Goal: Transaction & Acquisition: Purchase product/service

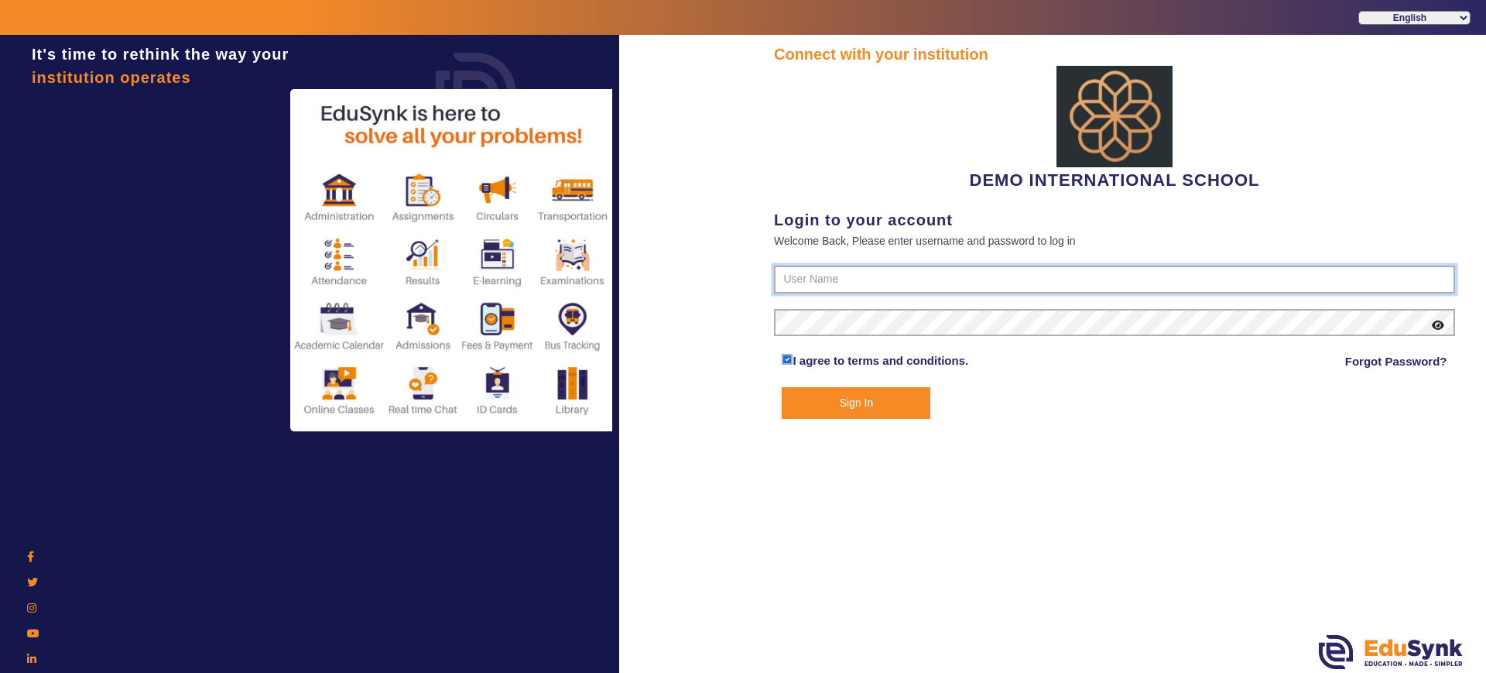
type input "2143224344"
click at [872, 410] on button "Sign In" at bounding box center [856, 403] width 149 height 32
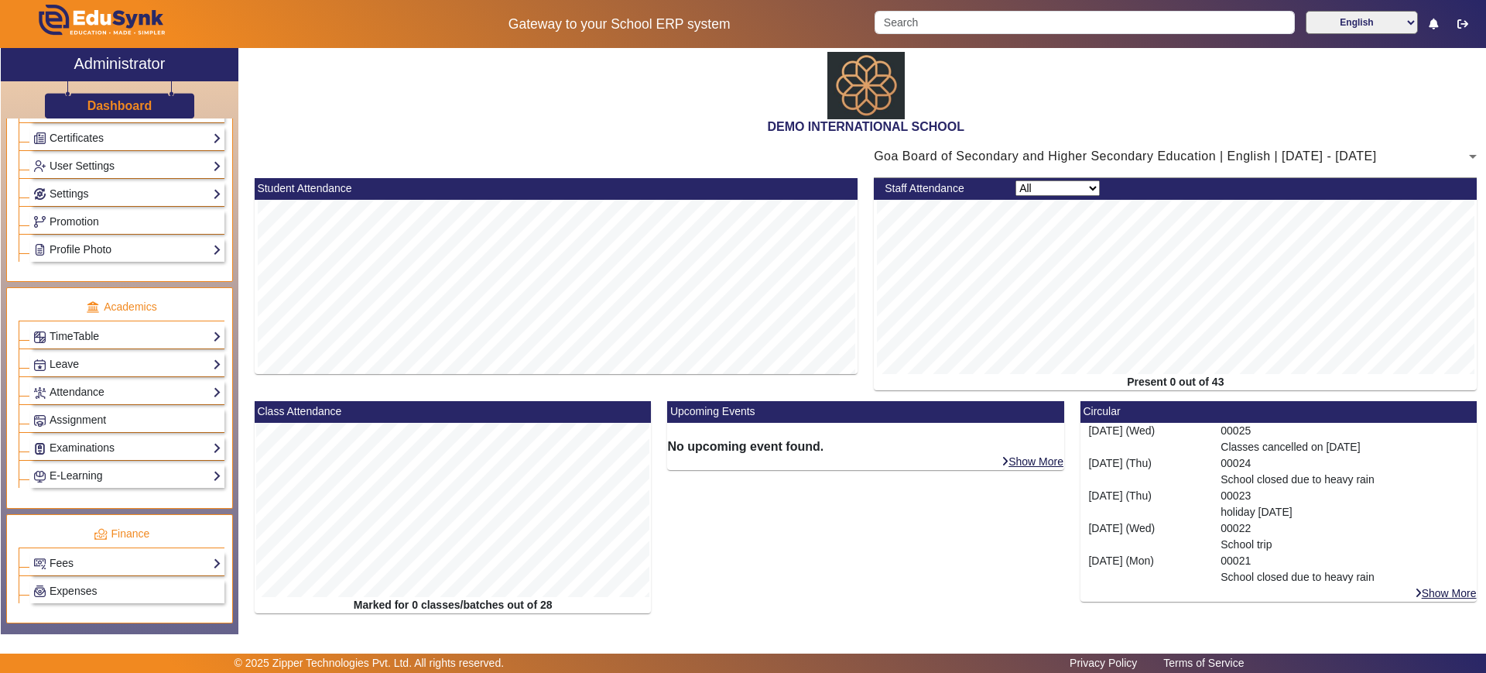
scroll to position [422, 0]
click at [100, 565] on link "Fees" at bounding box center [127, 562] width 188 height 18
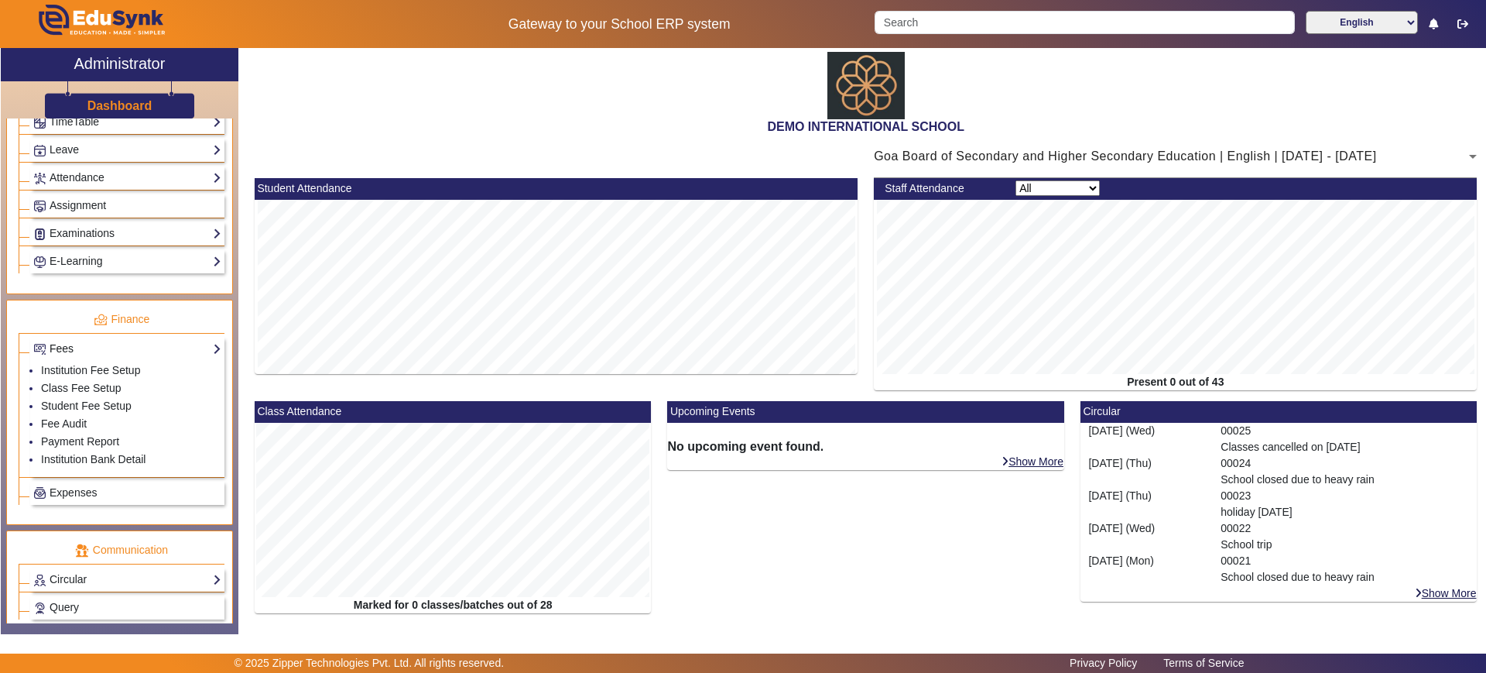
scroll to position [637, 0]
click at [70, 418] on link "Fee Audit" at bounding box center [64, 422] width 46 height 12
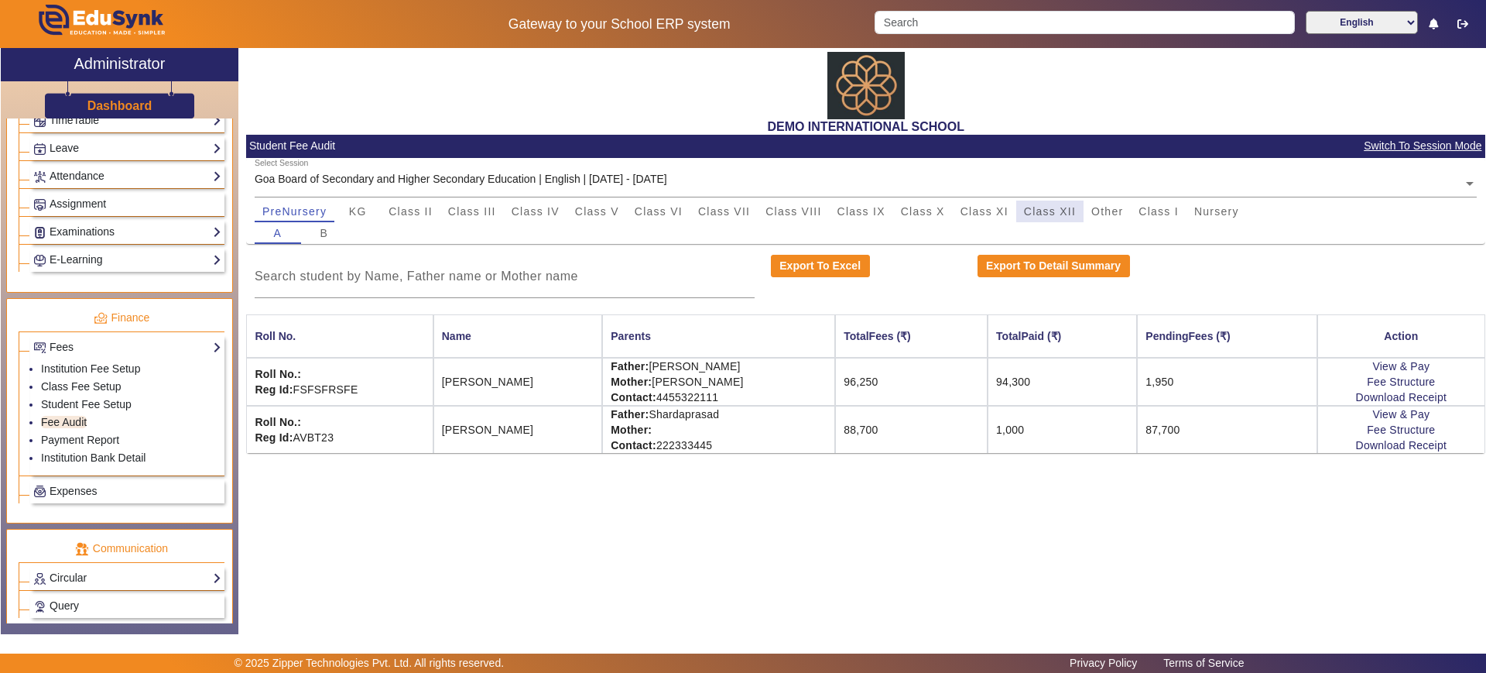
click at [1067, 207] on span "Class XII" at bounding box center [1050, 211] width 52 height 11
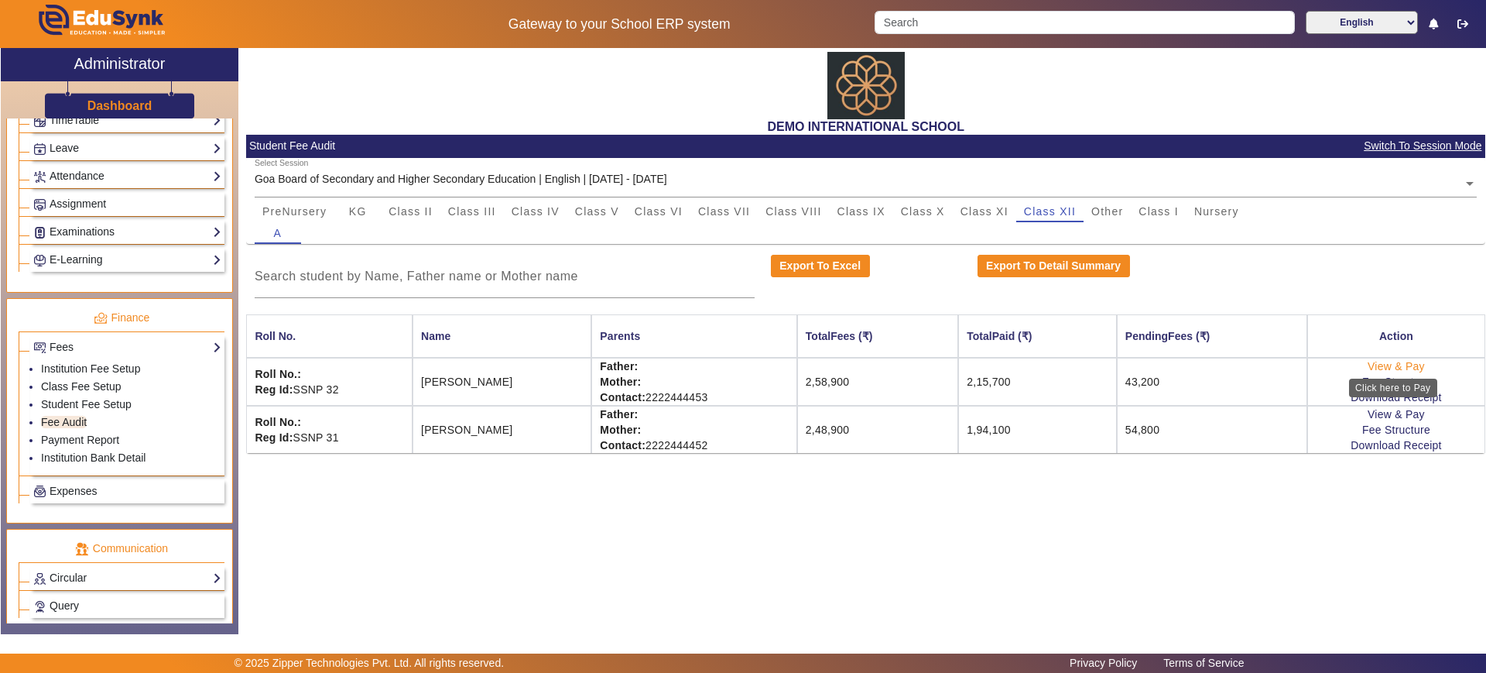
click at [1392, 365] on link "View & Pay" at bounding box center [1396, 366] width 57 height 12
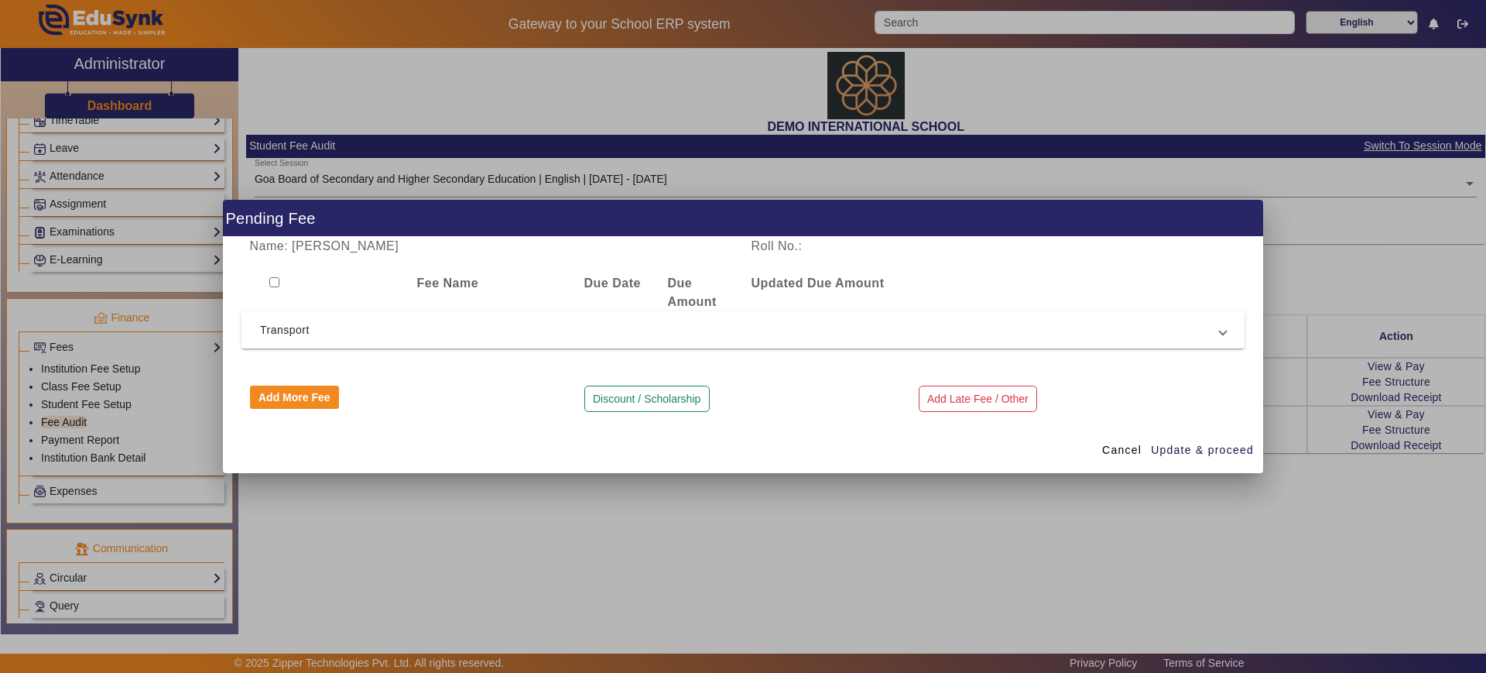
click at [259, 335] on mat-expansion-panel-header "Transport" at bounding box center [743, 329] width 1003 height 37
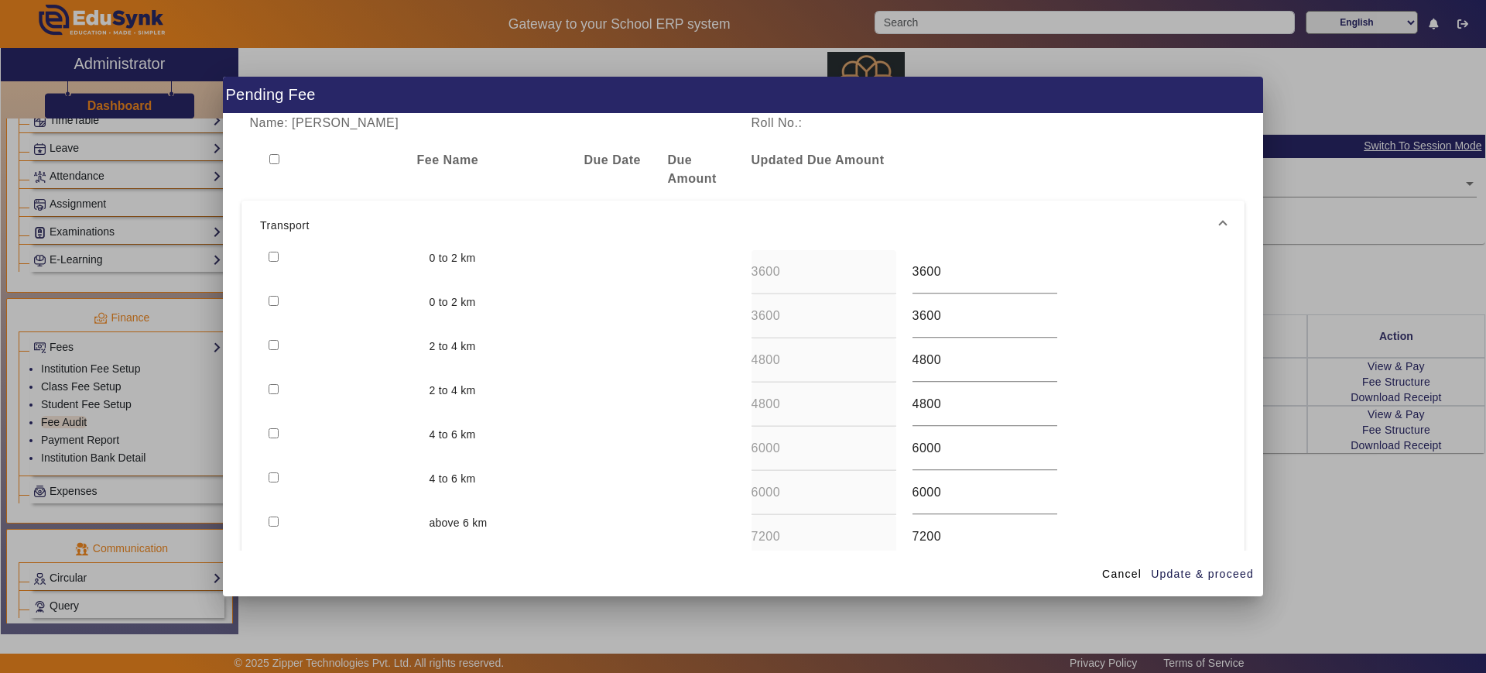
click at [271, 260] on input "checkbox" at bounding box center [274, 257] width 10 height 10
checkbox input "true"
click at [273, 297] on input "checkbox" at bounding box center [274, 301] width 10 height 10
checkbox input "true"
click at [273, 334] on div at bounding box center [340, 316] width 161 height 44
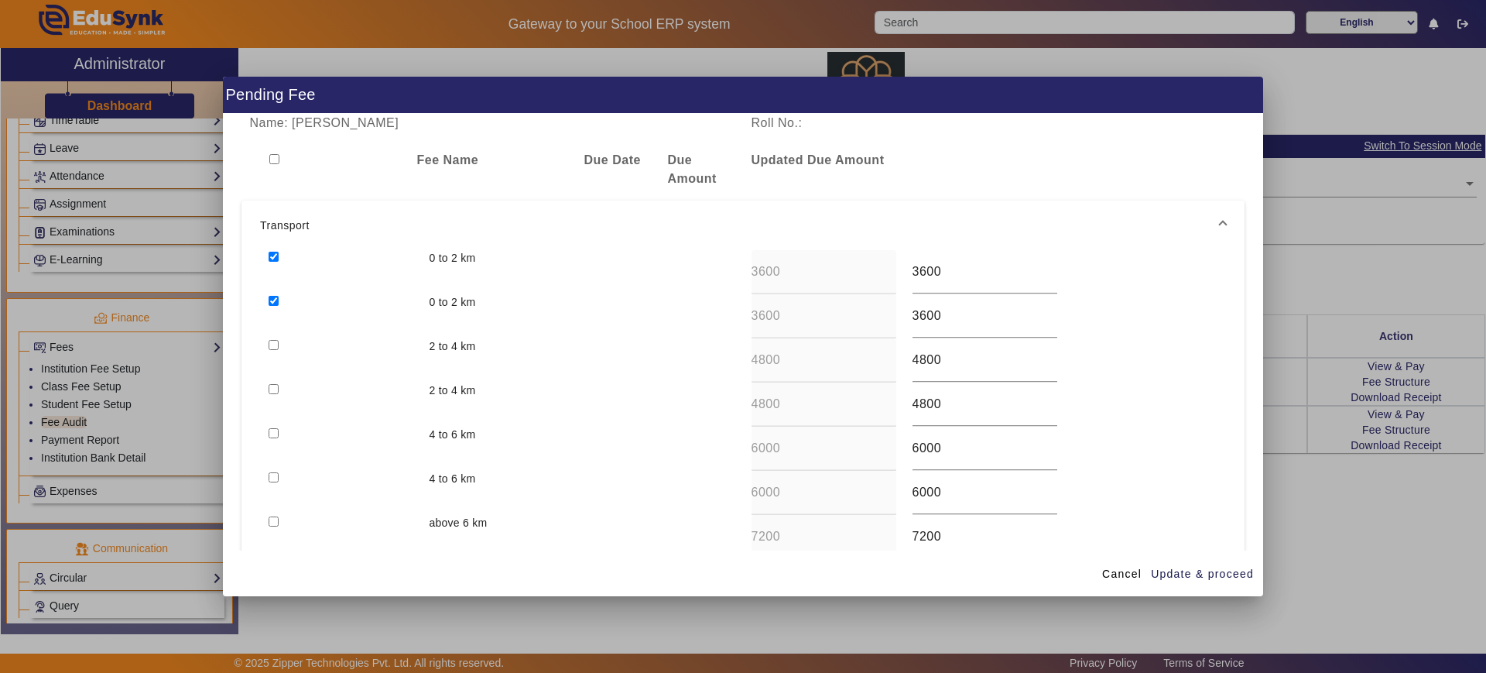
click at [272, 350] on div at bounding box center [340, 360] width 161 height 44
click at [272, 344] on input "checkbox" at bounding box center [274, 345] width 10 height 10
checkbox input "true"
click at [1188, 568] on span "Update & proceed" at bounding box center [1202, 574] width 103 height 16
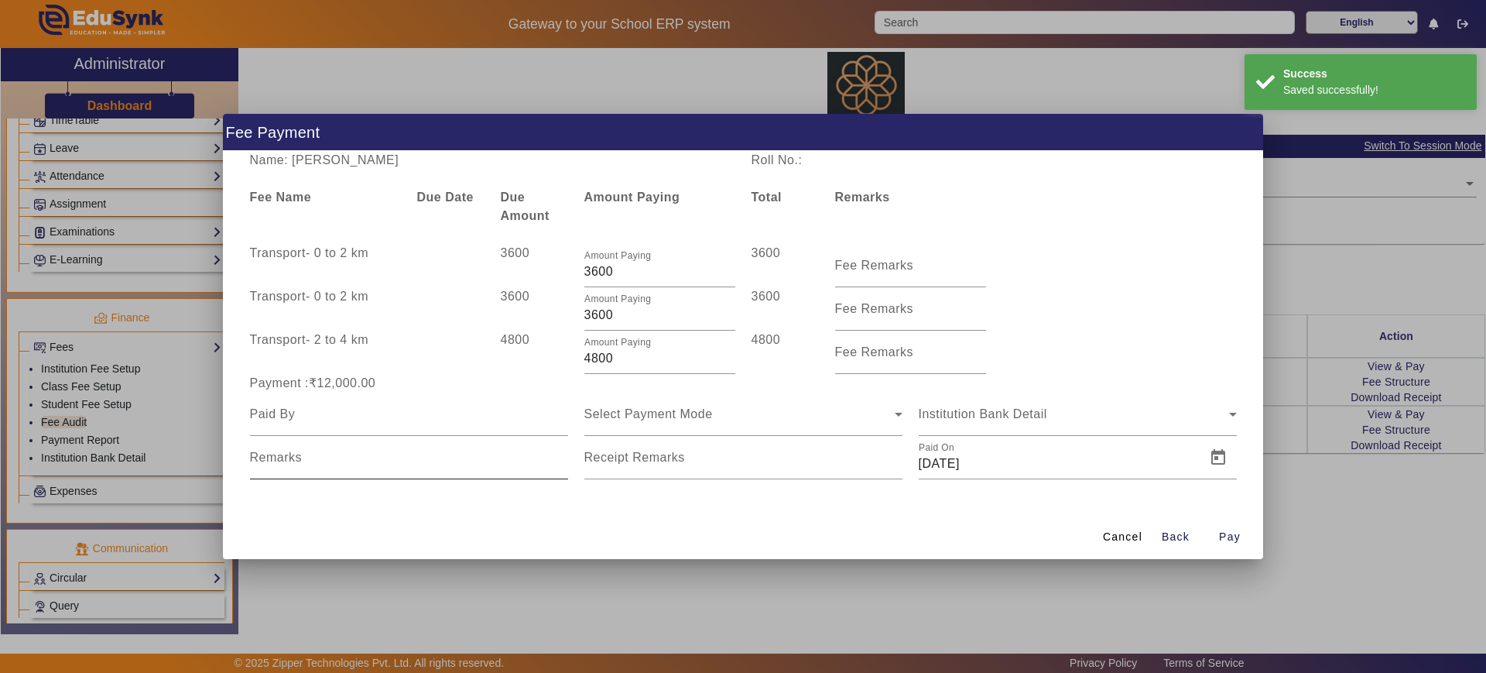
click at [457, 444] on div "Remarks" at bounding box center [409, 457] width 318 height 43
click at [456, 433] on div at bounding box center [409, 413] width 318 height 43
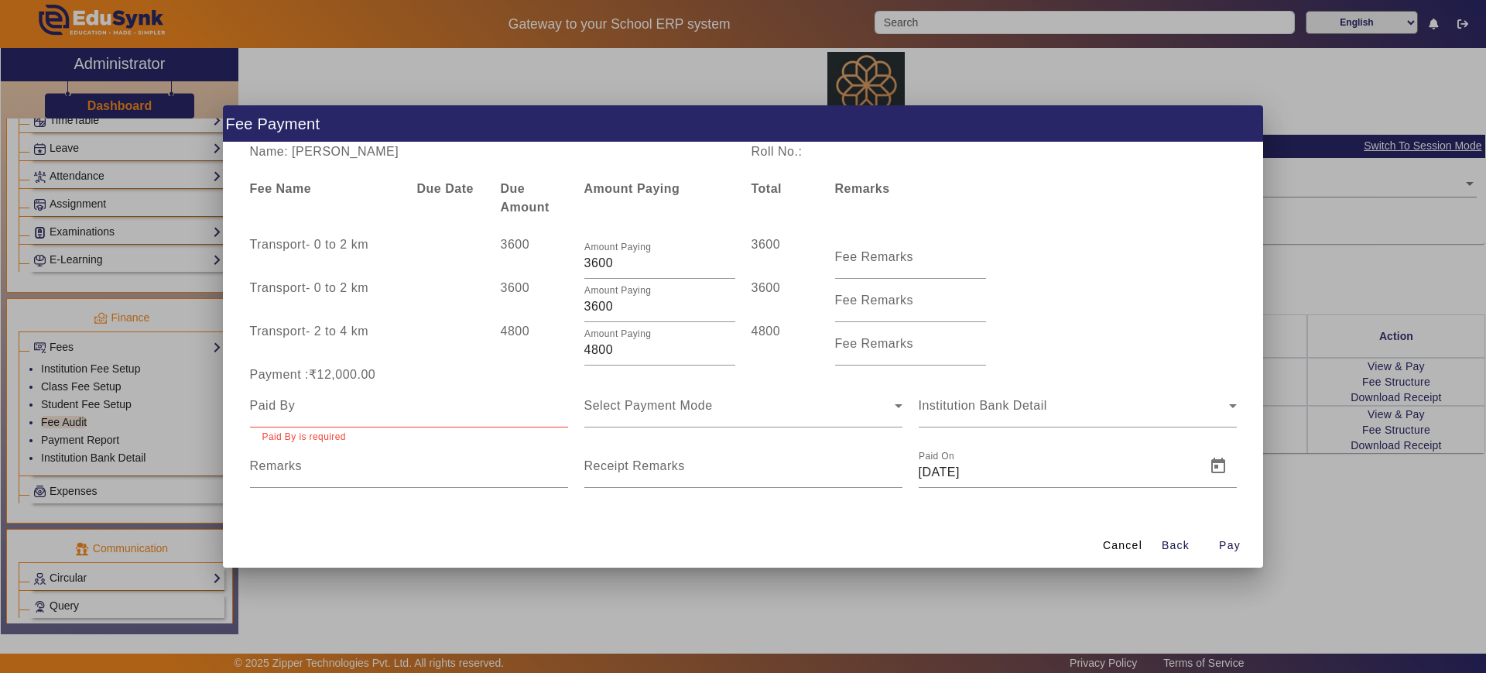
click at [456, 425] on mat-form-field "Paid By is required" at bounding box center [409, 414] width 318 height 60
click at [452, 406] on input at bounding box center [409, 405] width 318 height 19
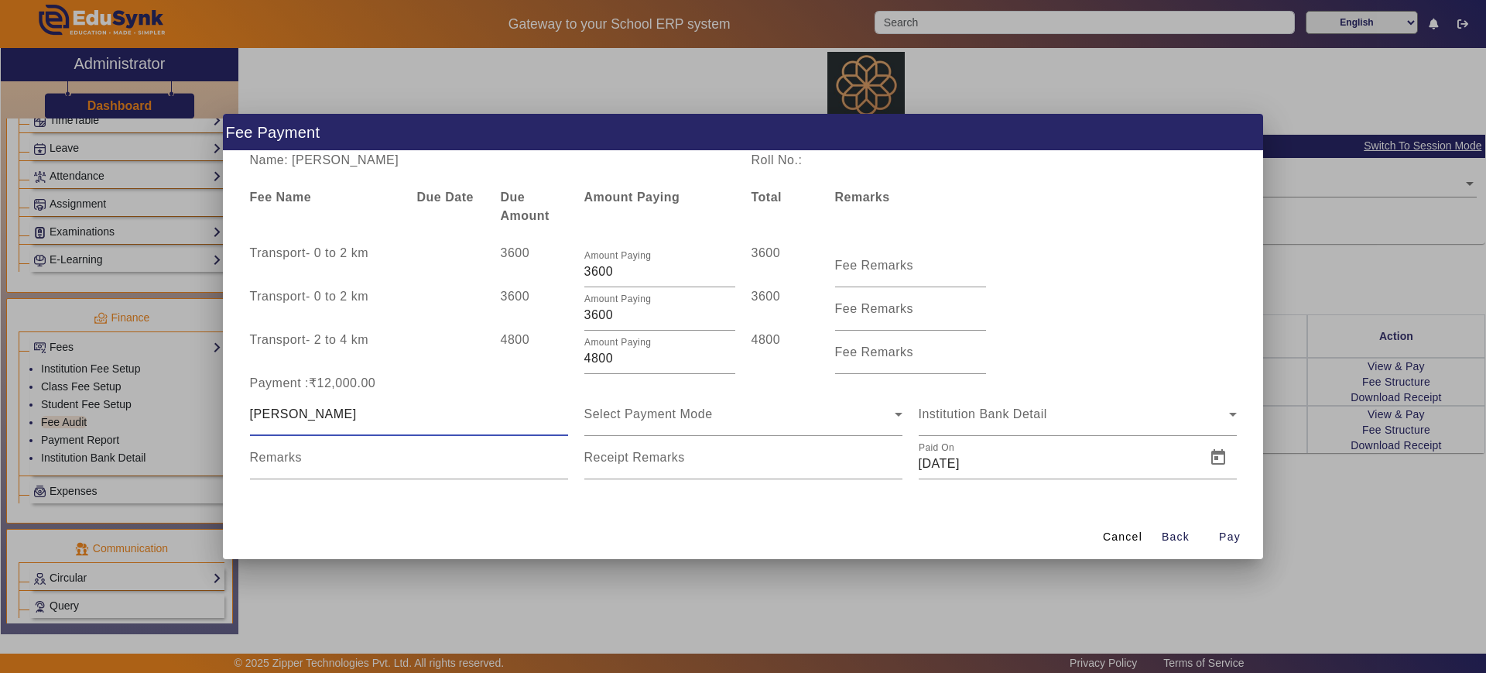
type input "[PERSON_NAME]"
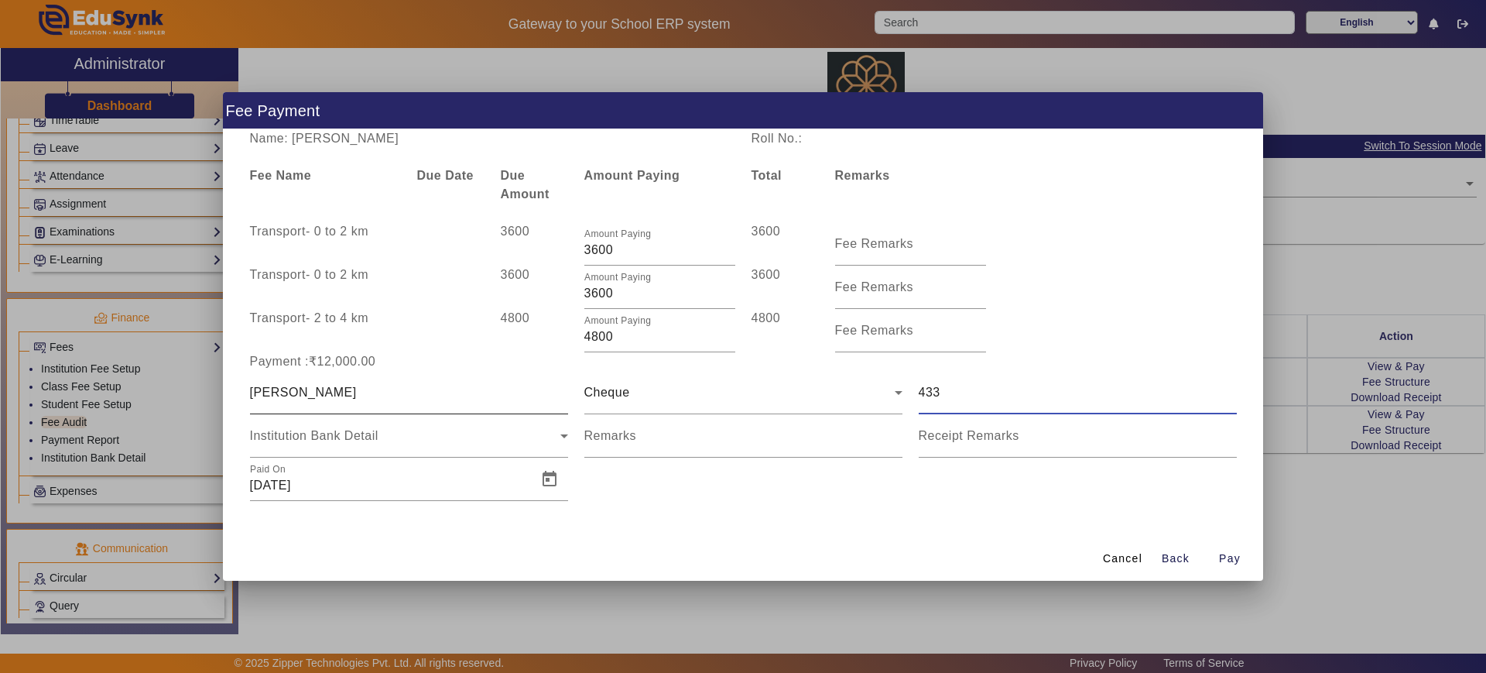
type input "433"
type input "payment"
click at [1223, 553] on span "Pay" at bounding box center [1230, 558] width 22 height 16
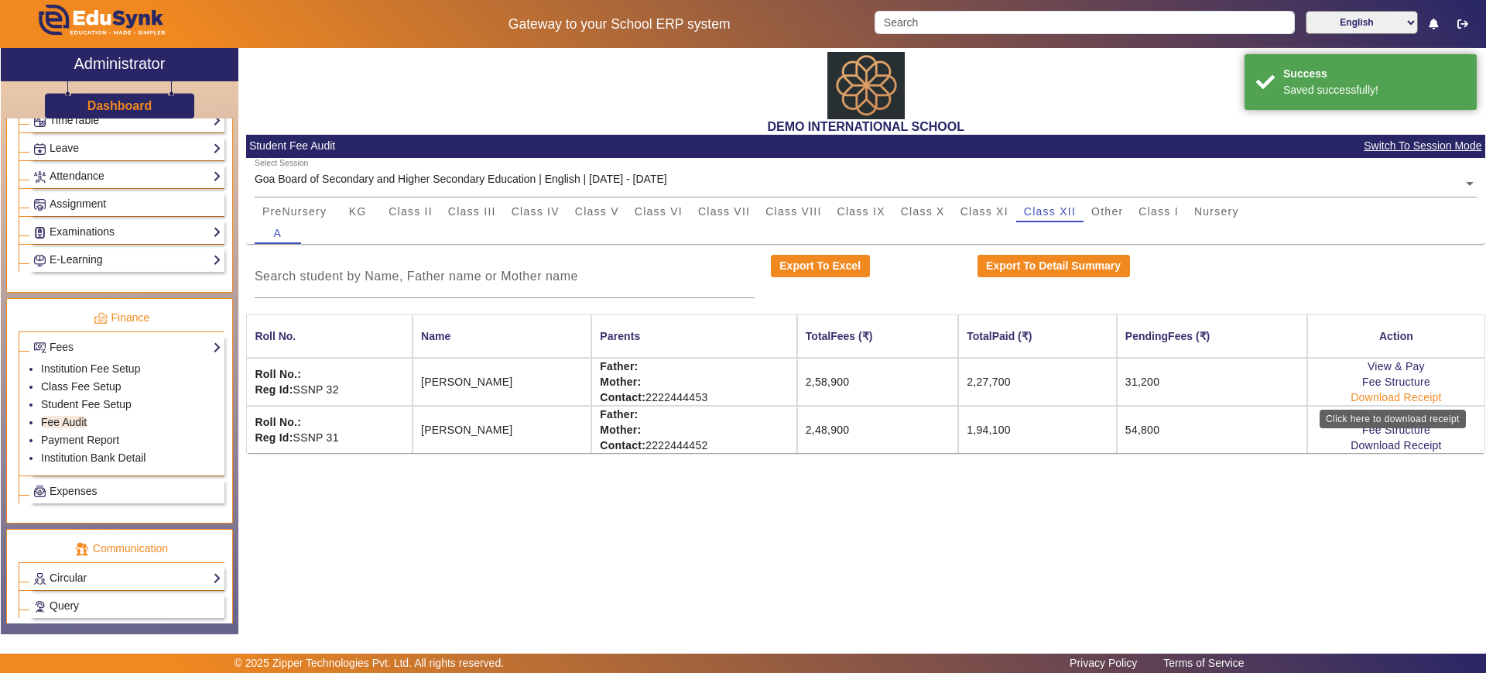
click at [1417, 399] on link "Download Receipt" at bounding box center [1396, 397] width 91 height 12
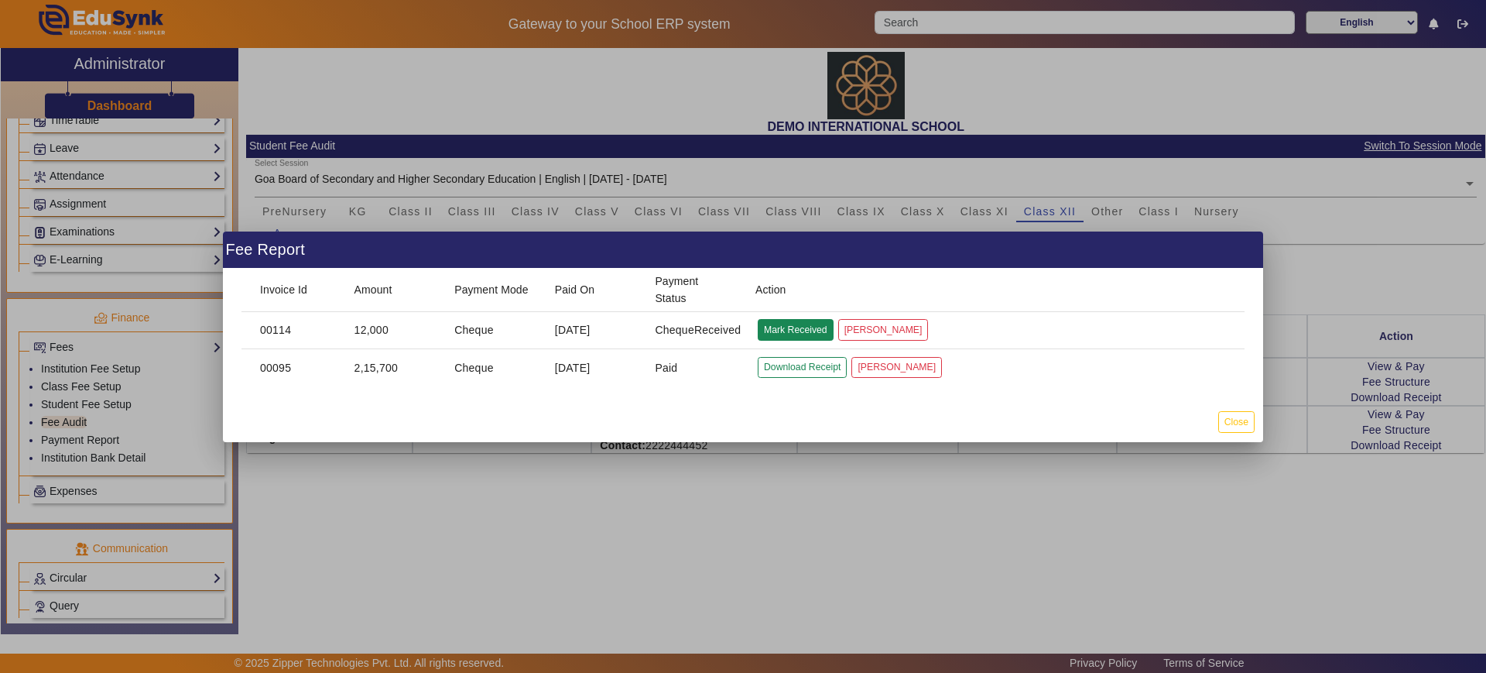
click at [803, 338] on button "Mark Received" at bounding box center [796, 329] width 76 height 21
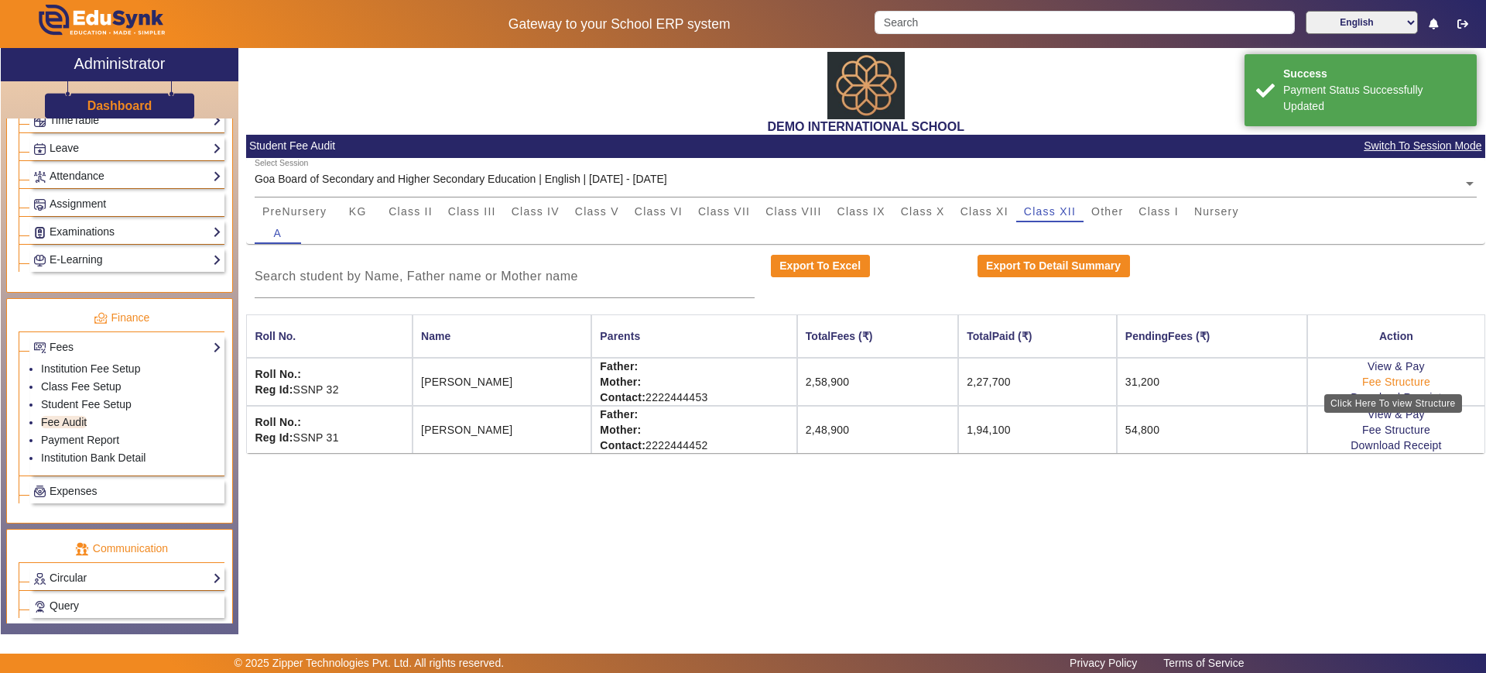
click at [1362, 385] on link "Fee Structure" at bounding box center [1396, 381] width 68 height 12
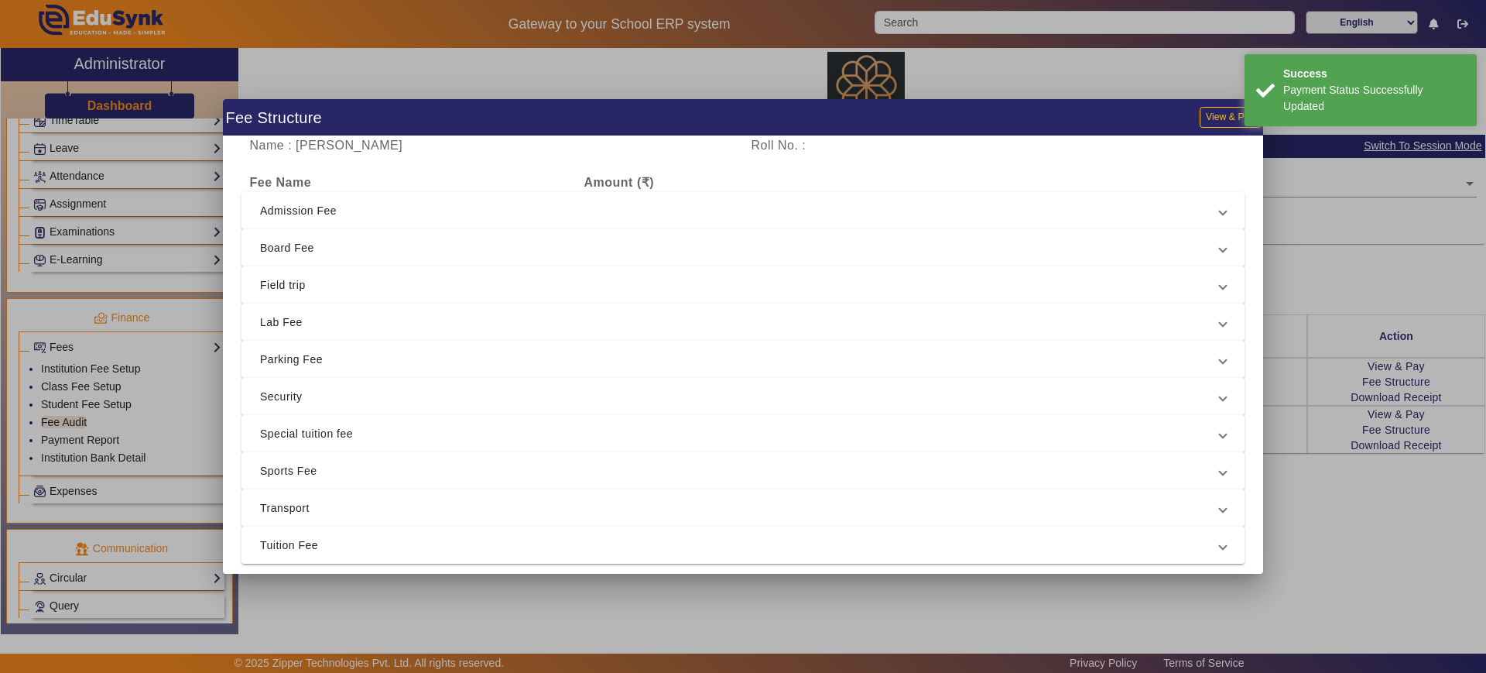
click at [1019, 604] on div at bounding box center [743, 336] width 1486 height 673
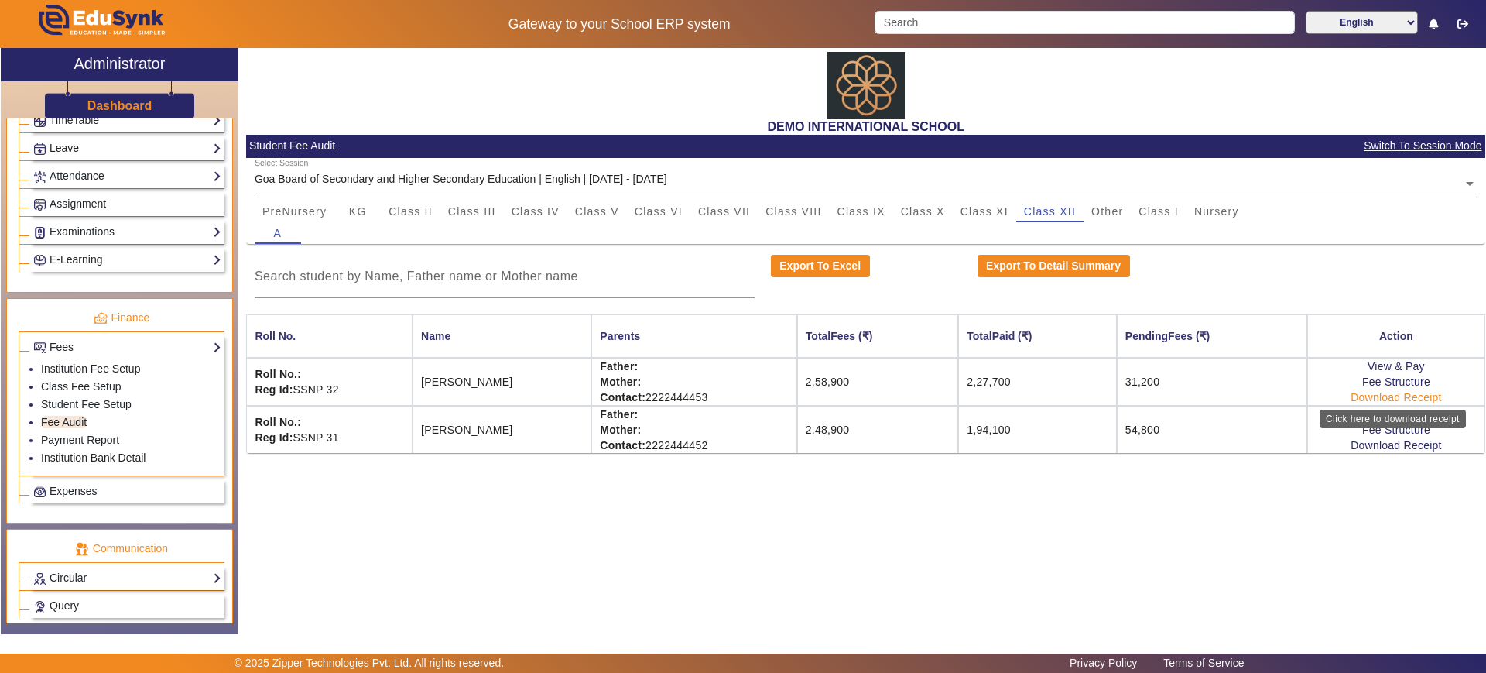
click at [1381, 393] on link "Download Receipt" at bounding box center [1396, 397] width 91 height 12
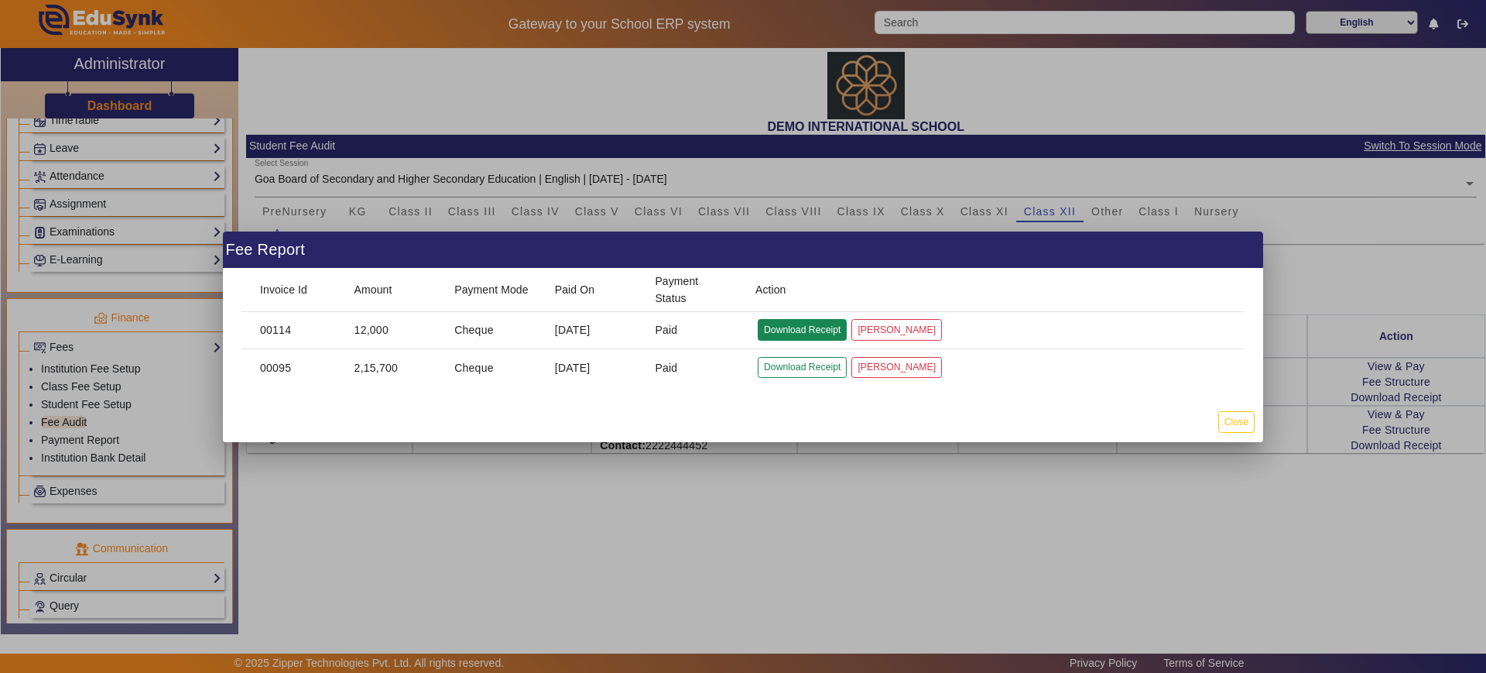
click at [837, 319] on button "Download Receipt" at bounding box center [802, 329] width 89 height 21
click at [1231, 429] on button "Close" at bounding box center [1236, 421] width 36 height 21
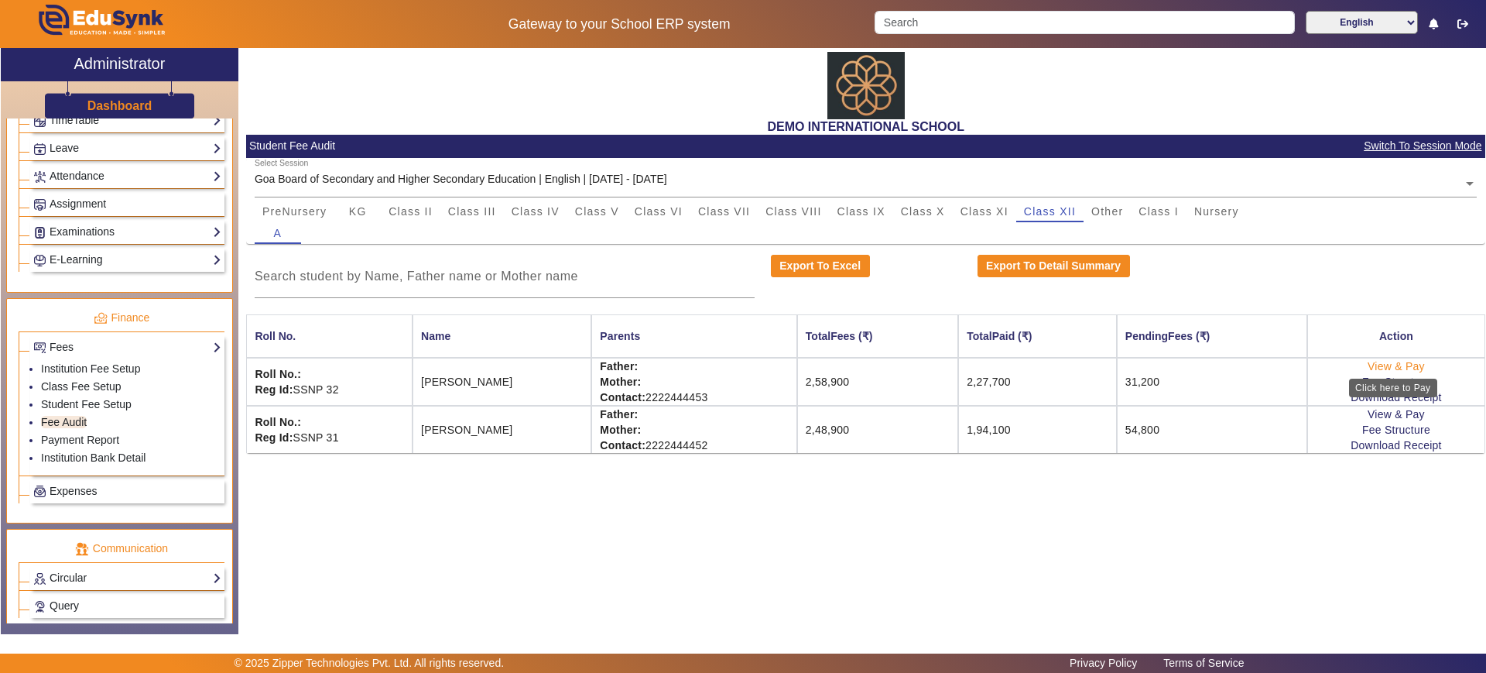
click at [1380, 367] on link "View & Pay" at bounding box center [1396, 366] width 57 height 12
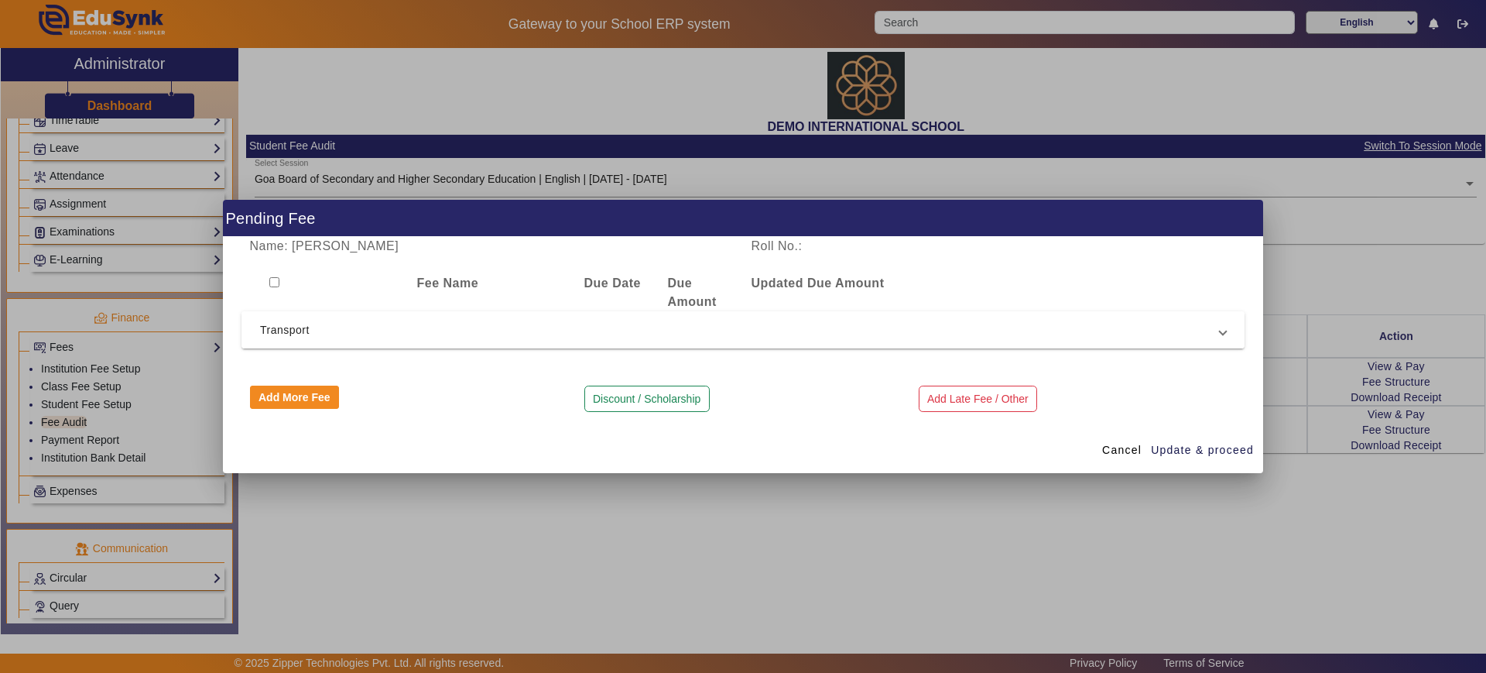
click at [286, 316] on mat-expansion-panel-header "Transport" at bounding box center [743, 329] width 1003 height 37
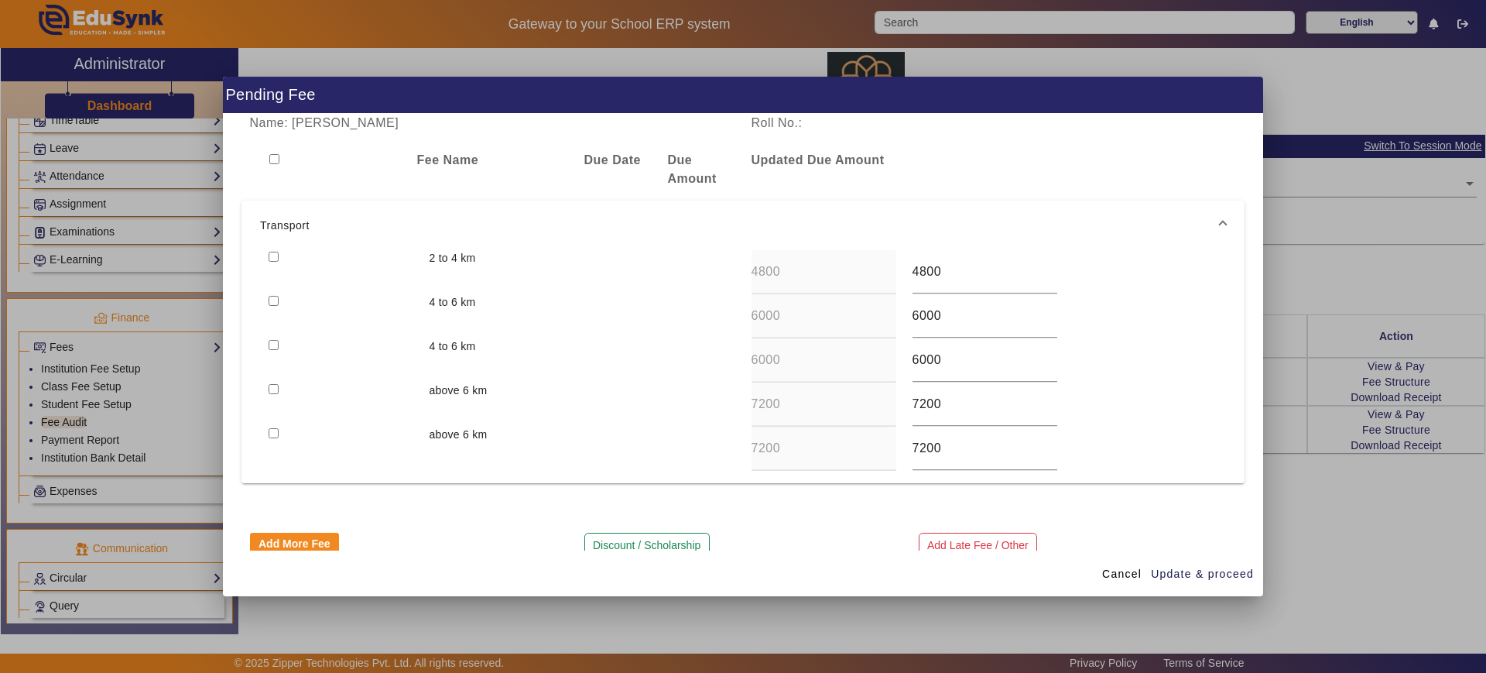
click at [277, 303] on input "checkbox" at bounding box center [274, 301] width 10 height 10
checkbox input "true"
click at [276, 348] on input "checkbox" at bounding box center [274, 345] width 10 height 10
checkbox input "true"
click at [1211, 571] on span "Update & proceed" at bounding box center [1202, 574] width 103 height 16
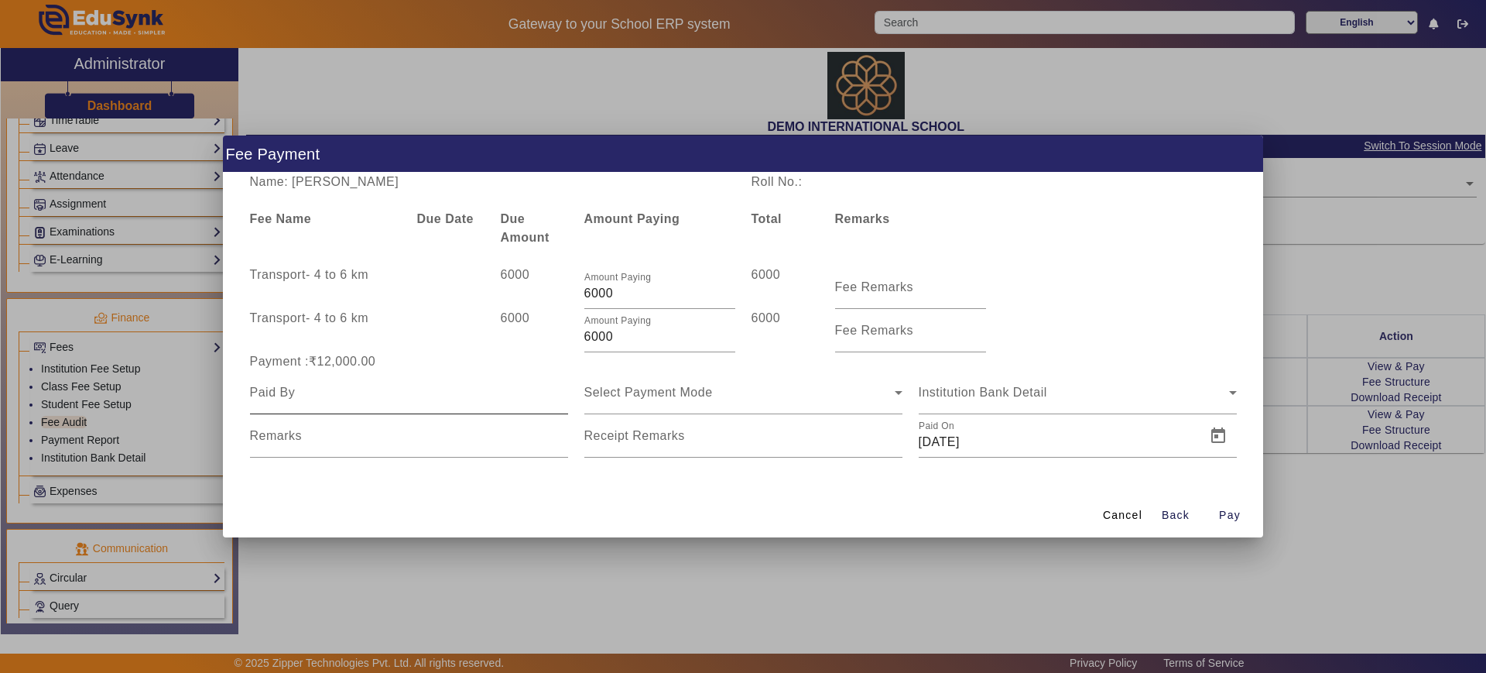
click at [403, 402] on div at bounding box center [409, 392] width 318 height 43
type input "[PERSON_NAME]"
click at [627, 394] on span "Select Payment Mode" at bounding box center [648, 391] width 128 height 13
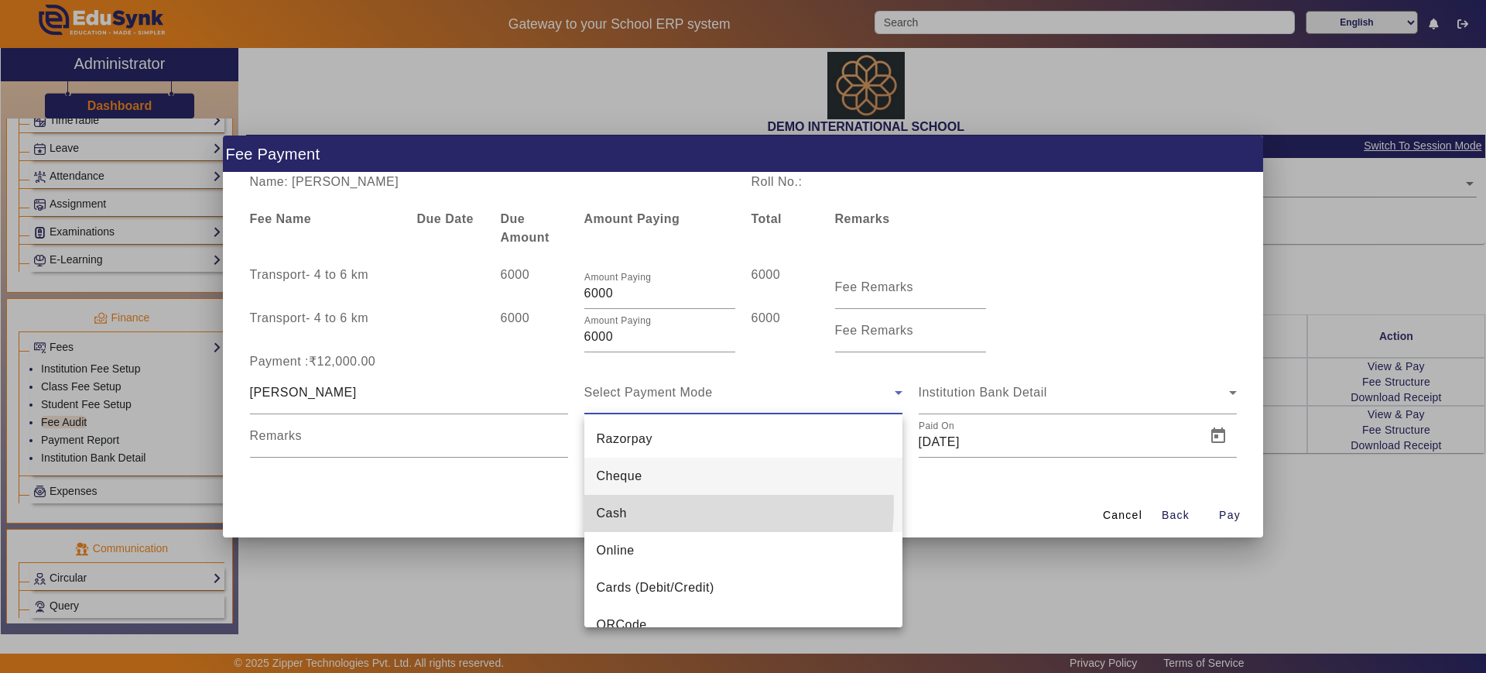
click at [629, 503] on mat-option "Cash" at bounding box center [743, 513] width 318 height 37
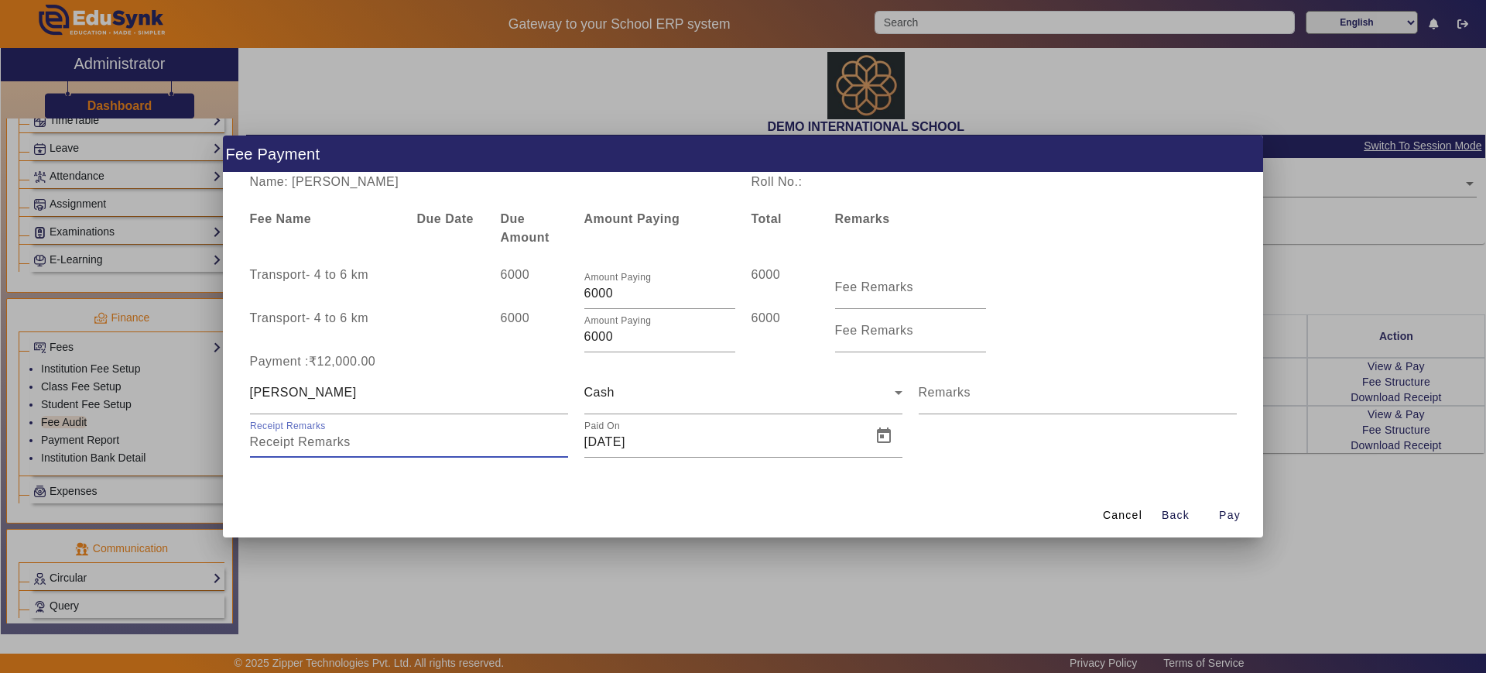
click at [363, 443] on input "Receipt Remarks" at bounding box center [409, 442] width 318 height 19
type input "part payment"
click at [1224, 504] on span "button" at bounding box center [1230, 514] width 50 height 37
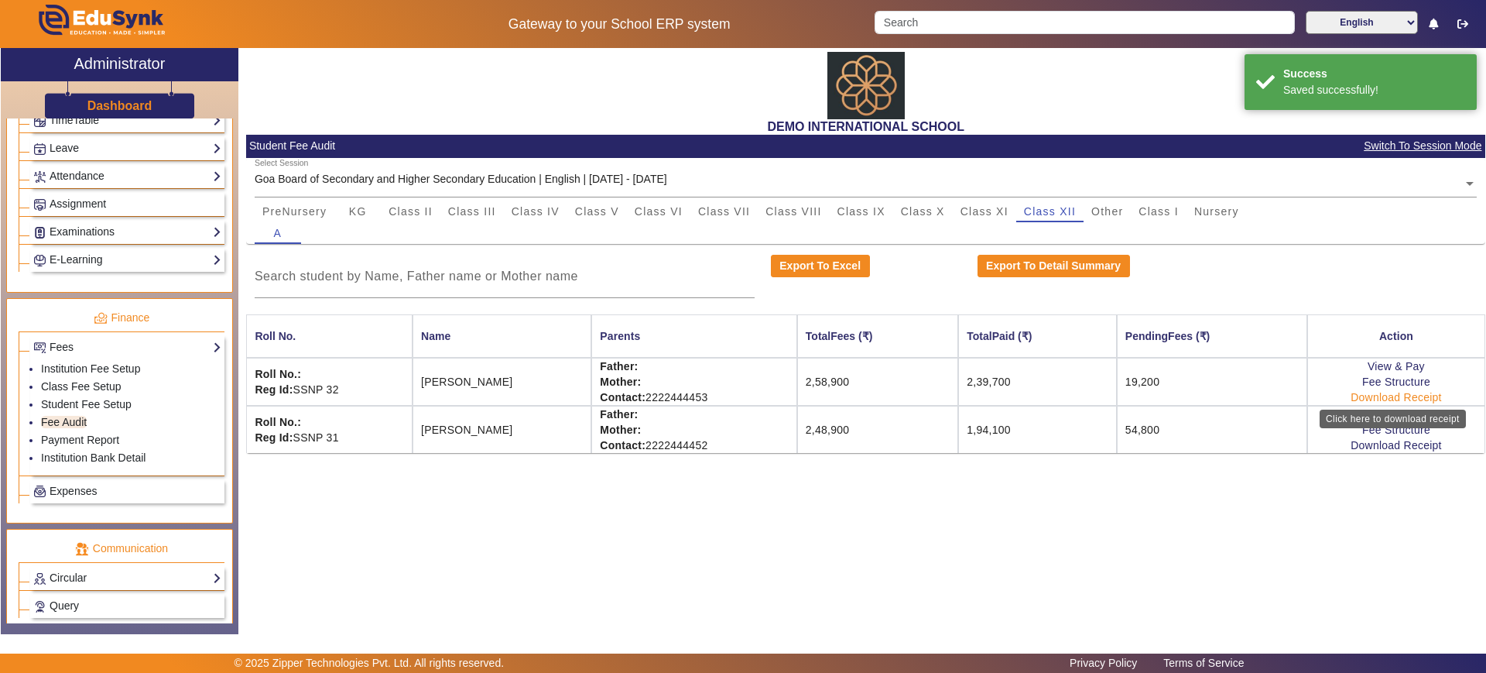
click at [1368, 392] on link "Download Receipt" at bounding box center [1396, 397] width 91 height 12
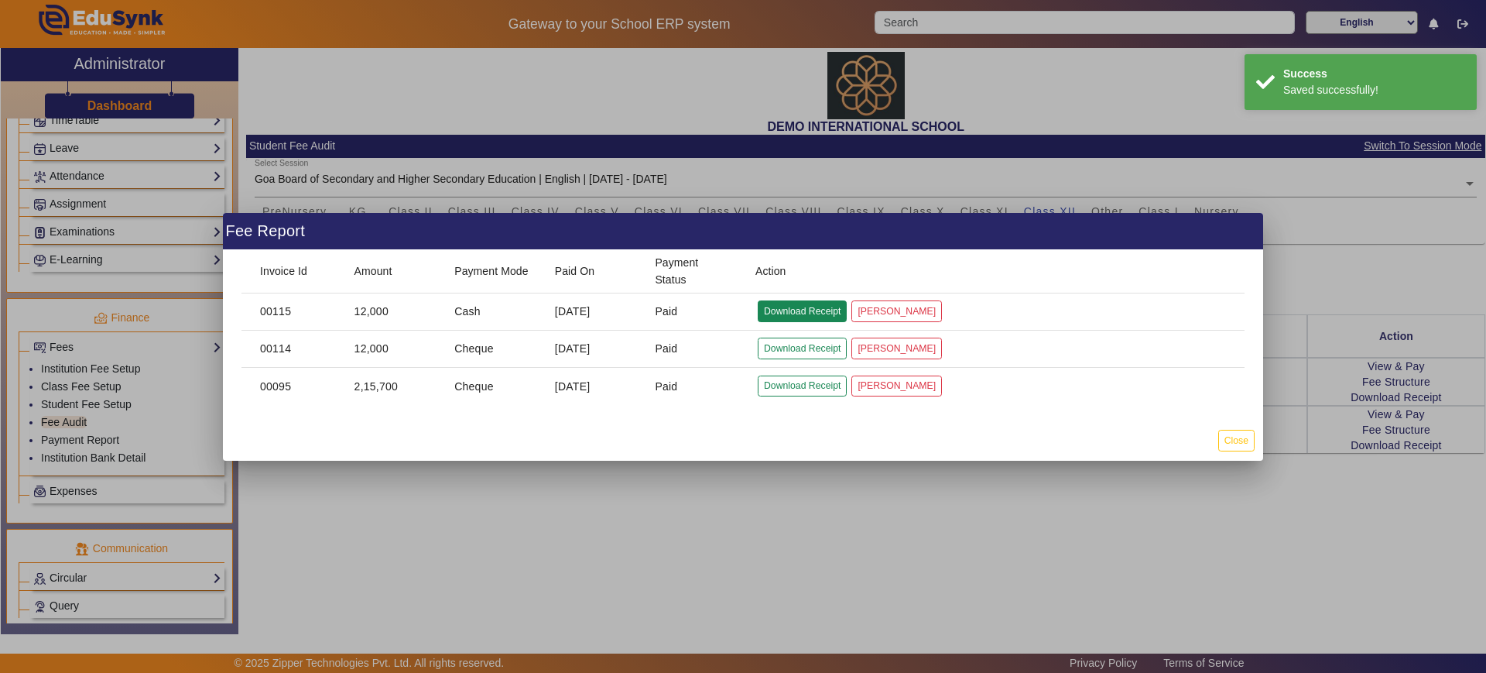
click at [831, 304] on button "Download Receipt" at bounding box center [802, 310] width 89 height 21
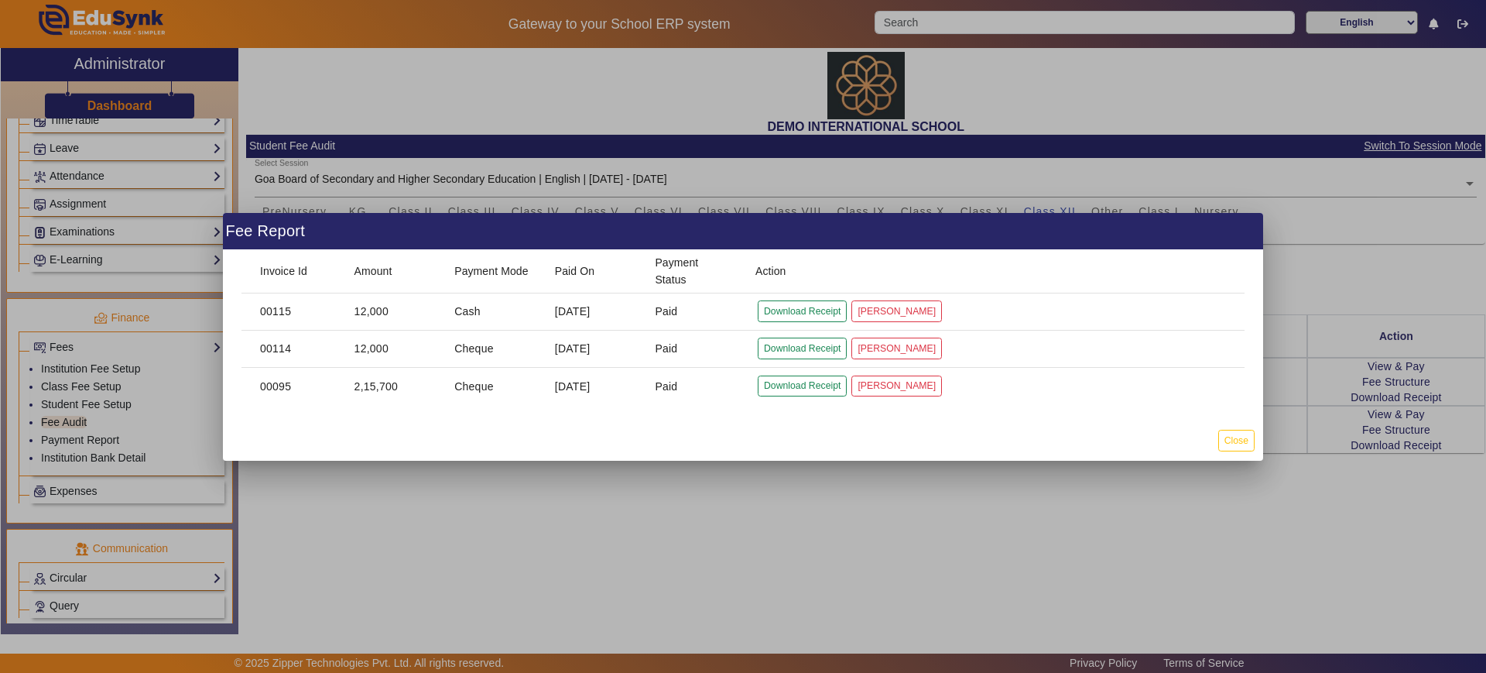
click at [795, 589] on div at bounding box center [743, 336] width 1486 height 673
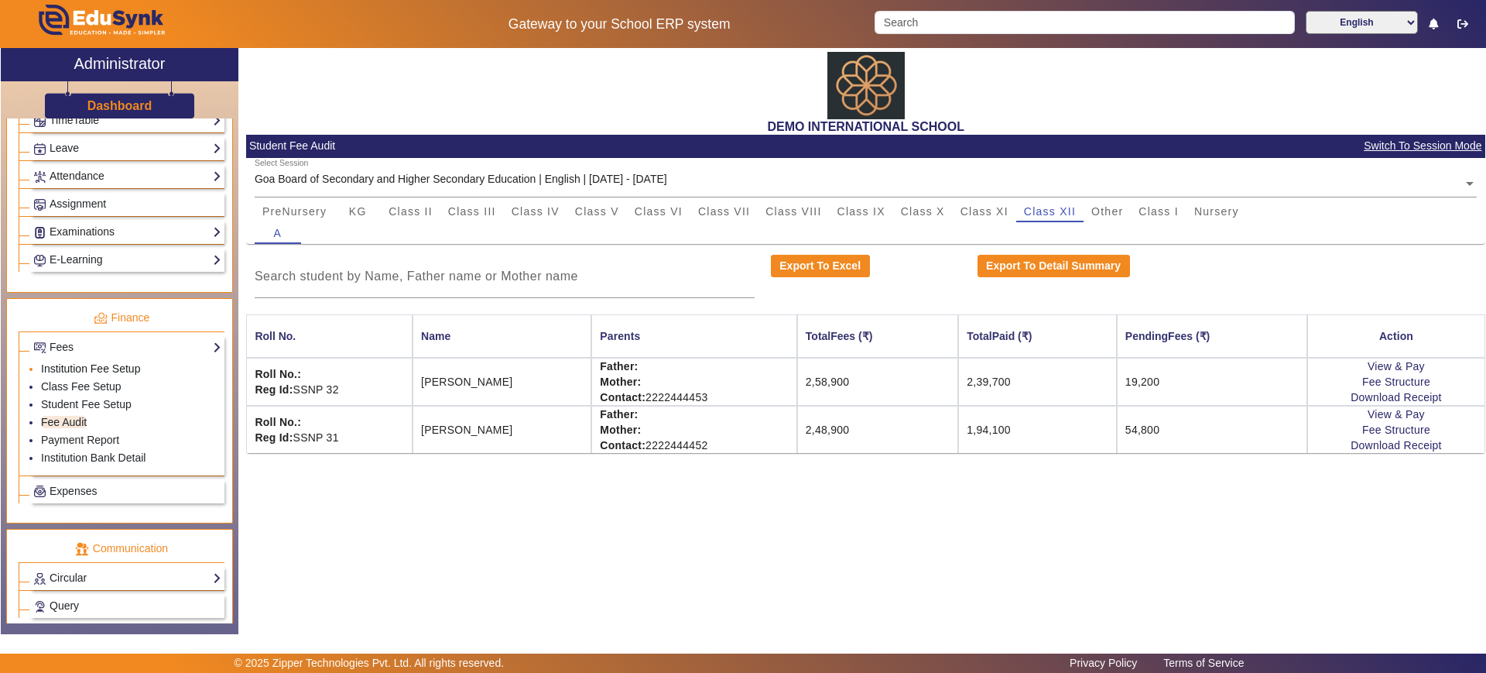
click at [111, 362] on link "Institution Fee Setup" at bounding box center [90, 368] width 99 height 12
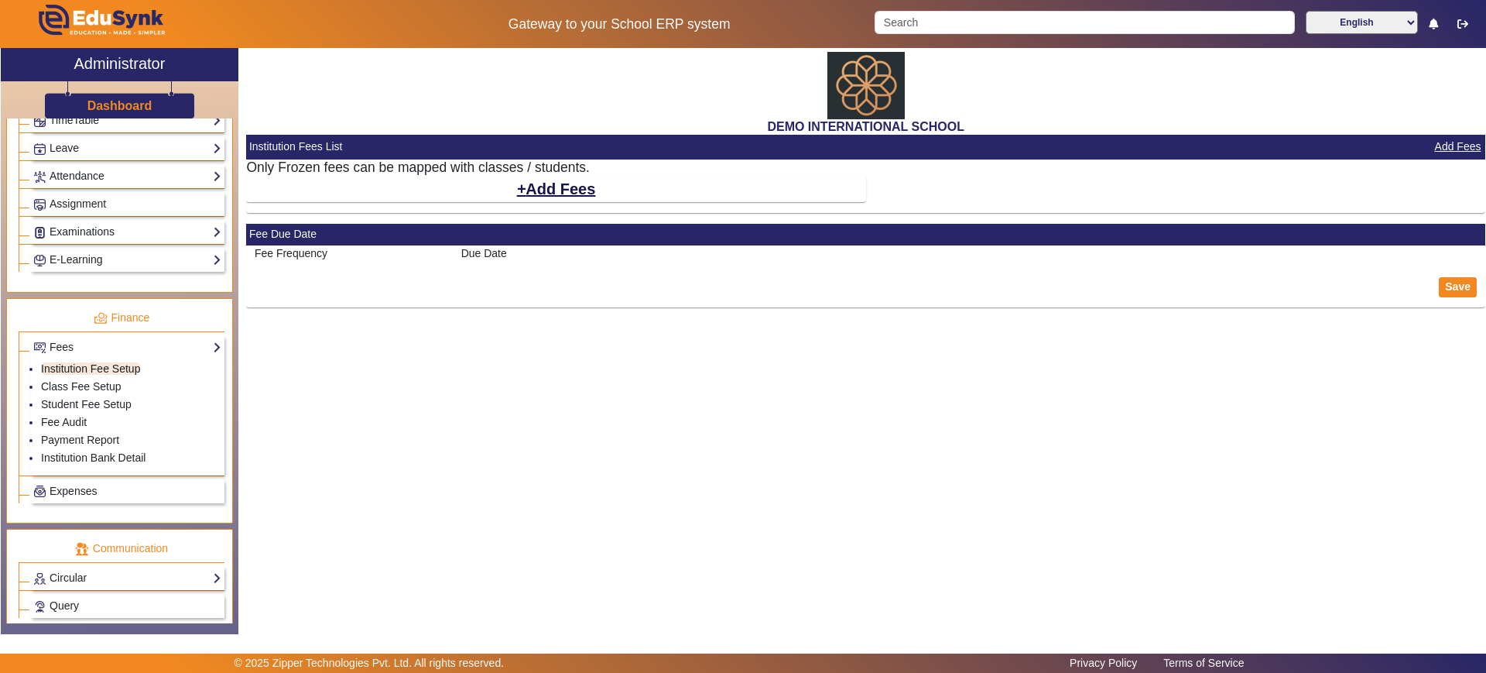
select select "5"
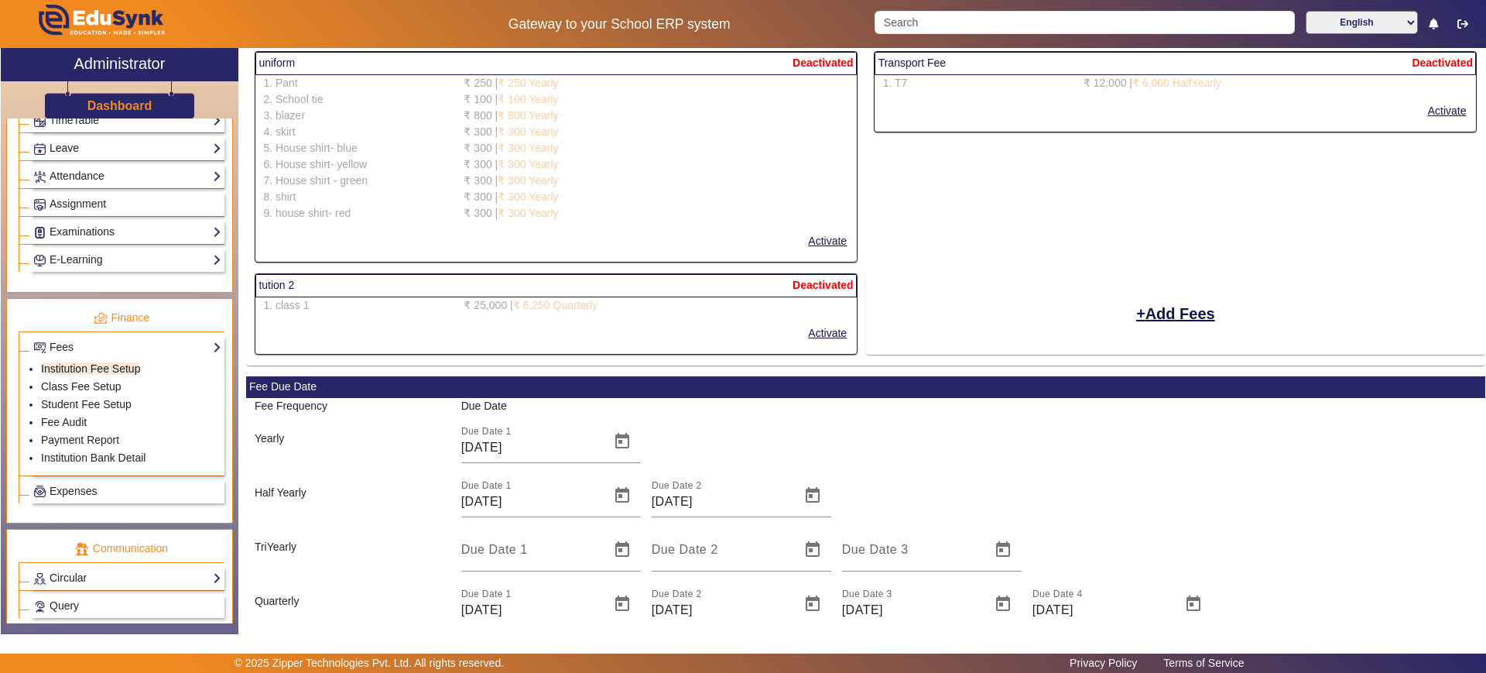
scroll to position [3031, 0]
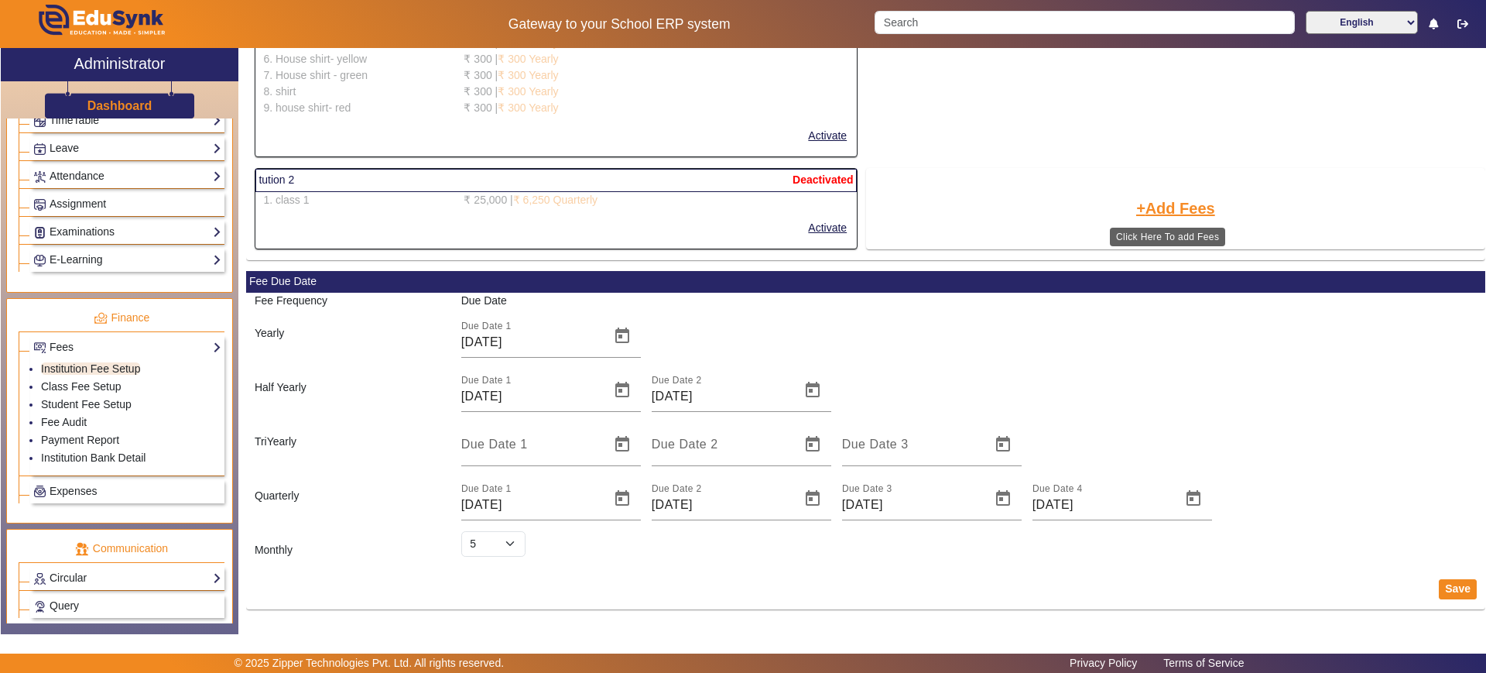
click at [1173, 200] on button "Add Fees" at bounding box center [1176, 208] width 82 height 26
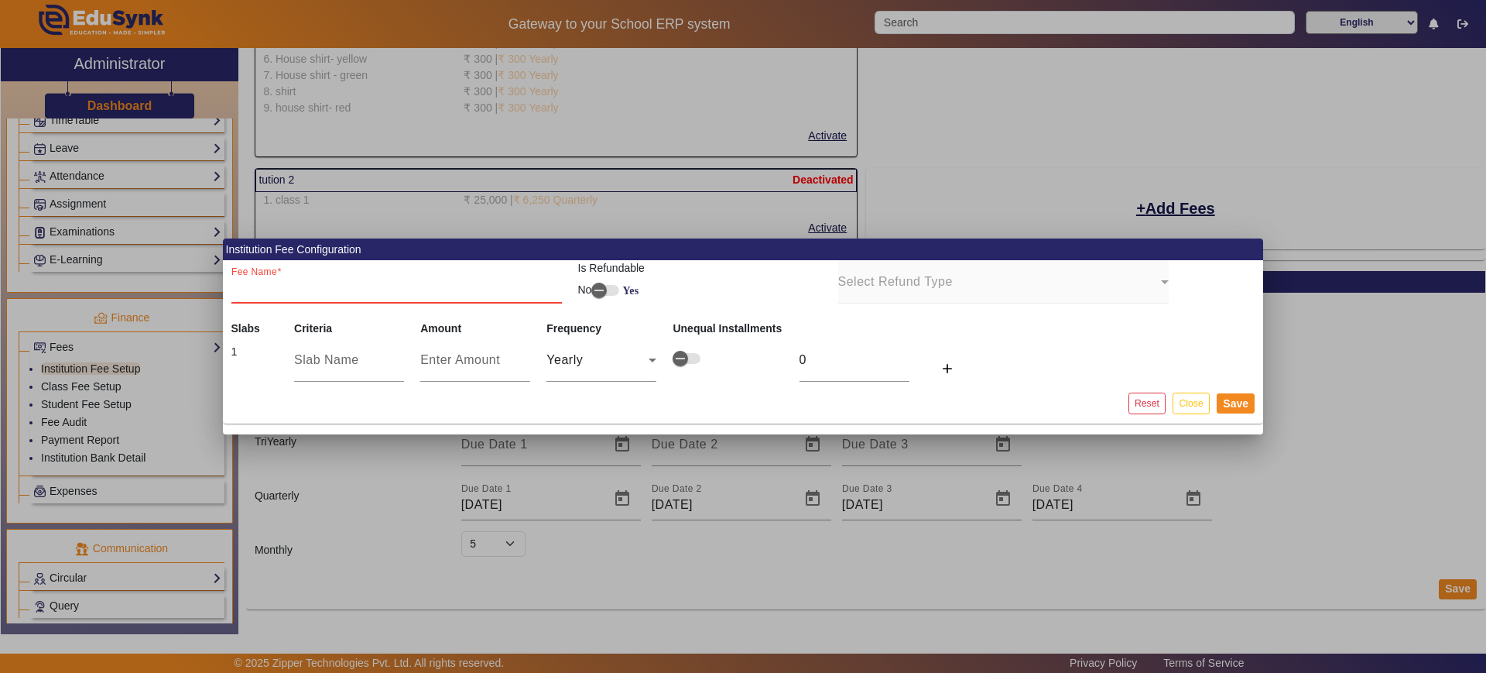
click at [408, 291] on input "Fee Name" at bounding box center [396, 288] width 331 height 19
type input "trial"
click at [341, 369] on div at bounding box center [349, 359] width 110 height 43
type input "January"
type input "4"
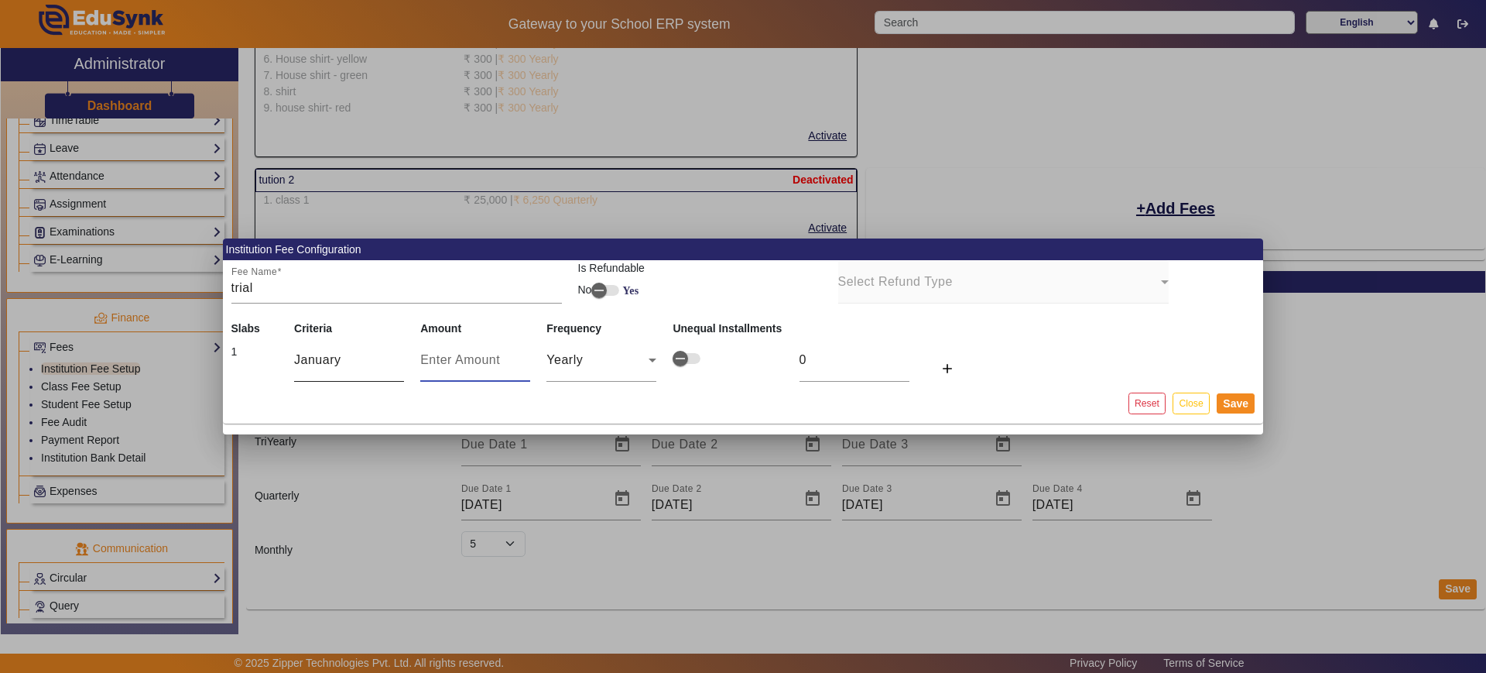
type input "4"
type input "40"
type input "400"
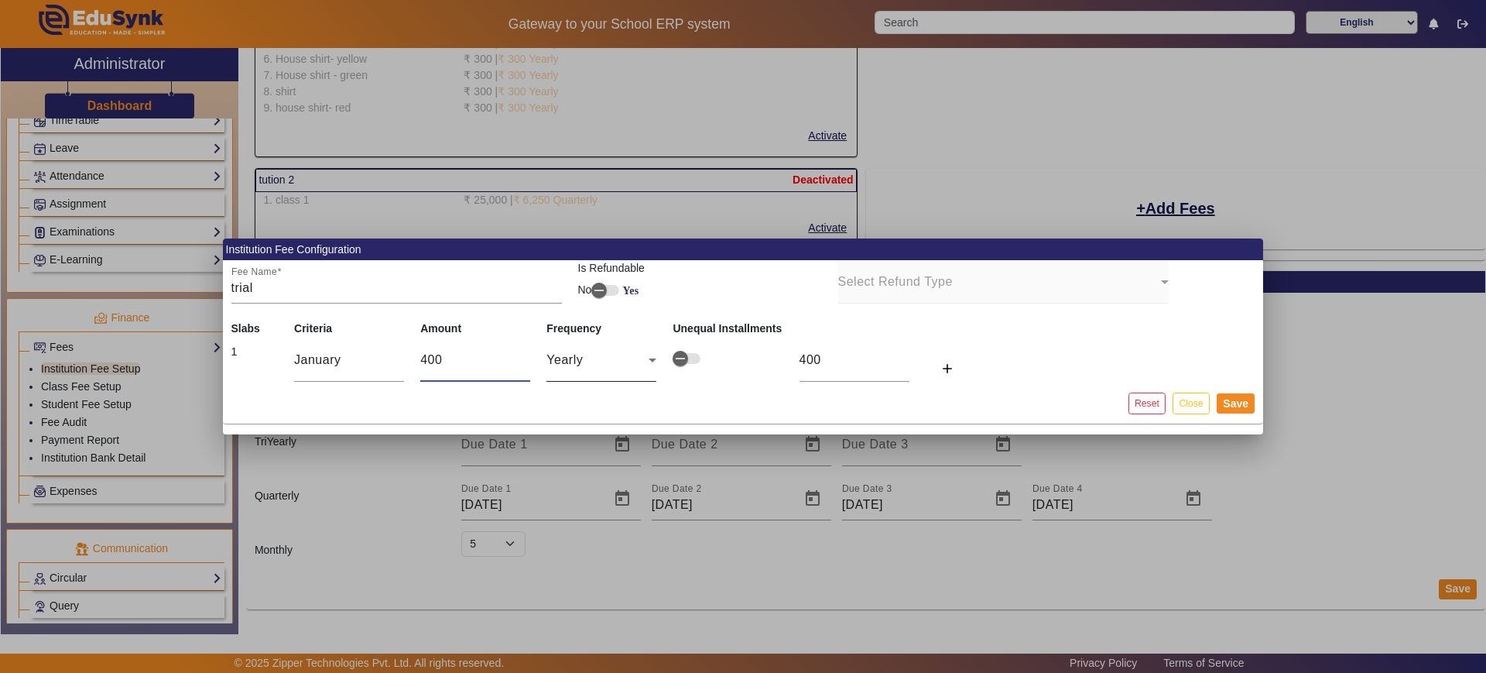
type input "400"
click at [562, 358] on span "Yearly" at bounding box center [565, 359] width 36 height 13
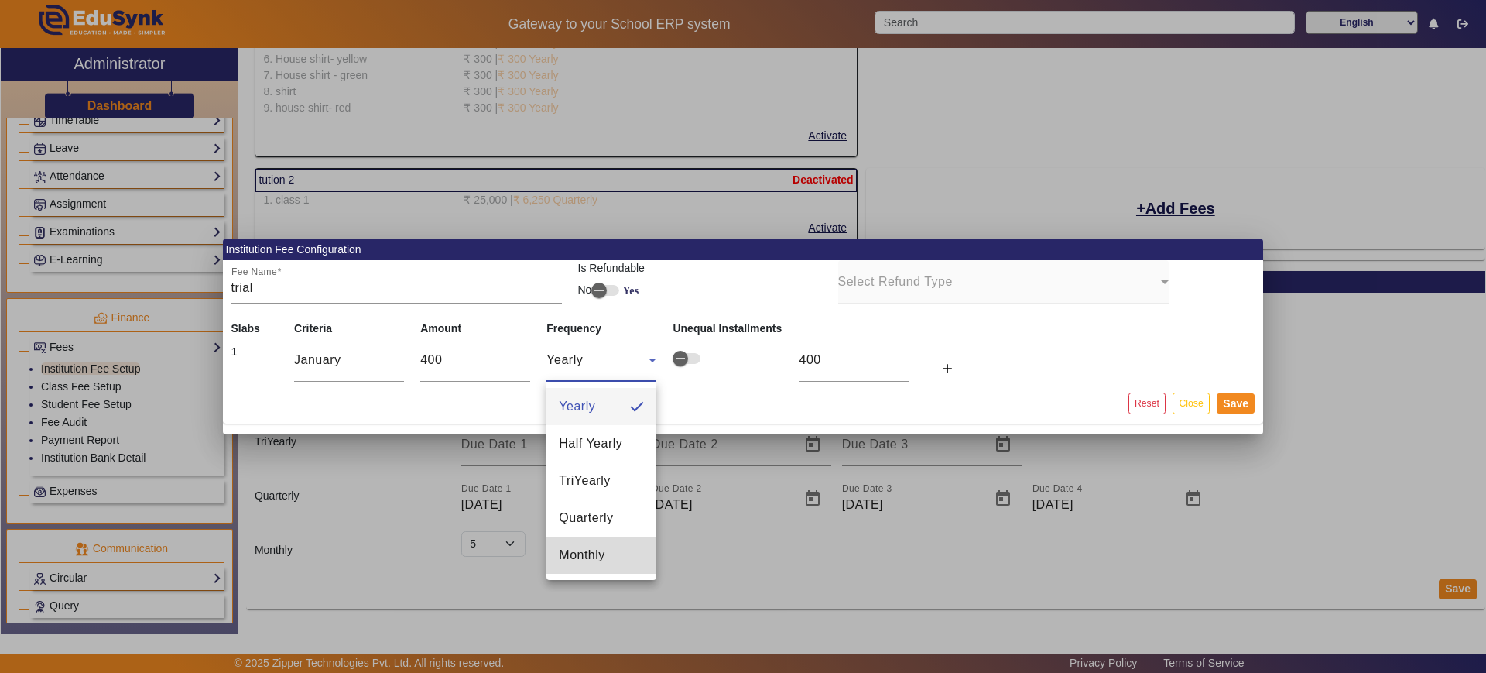
click at [592, 557] on span "Monthly" at bounding box center [582, 555] width 46 height 19
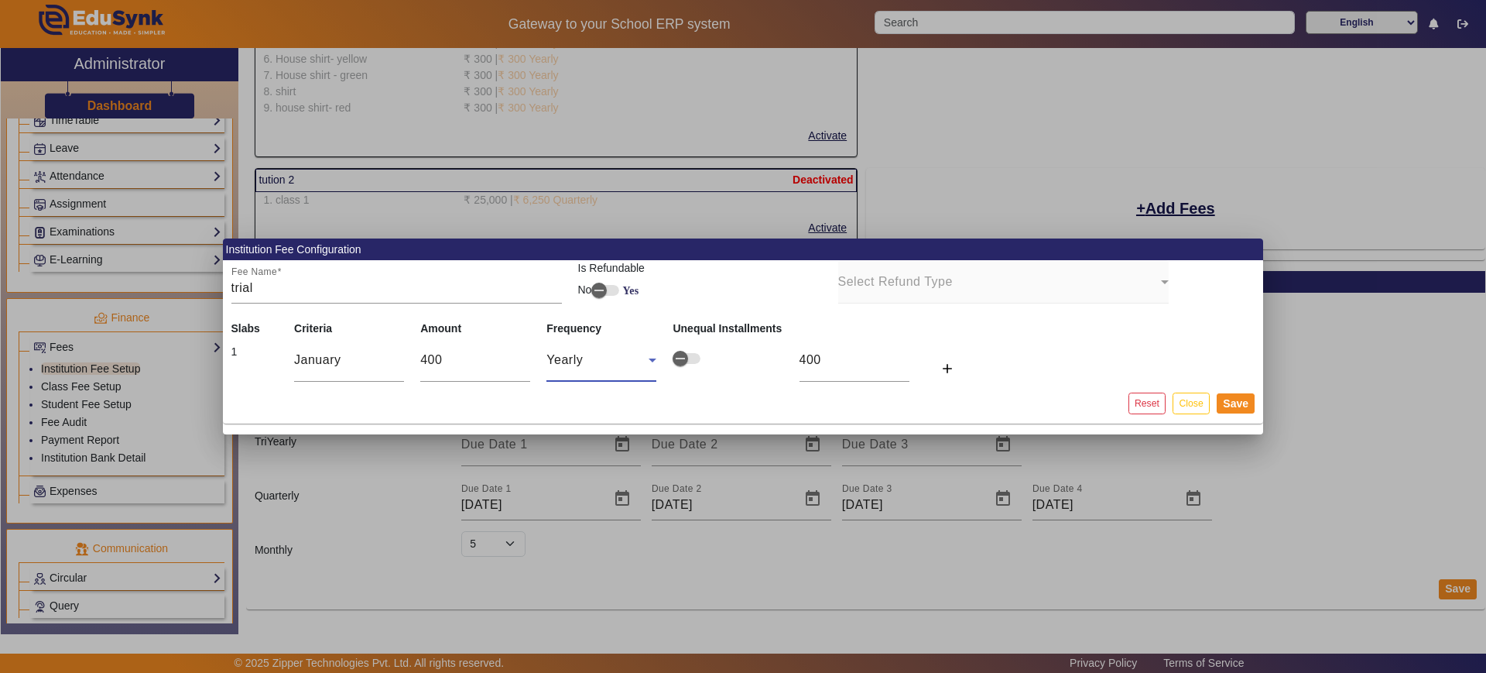
type input "33"
click at [446, 363] on input "400" at bounding box center [475, 360] width 110 height 19
type input "4000"
type input "333"
type input "400"
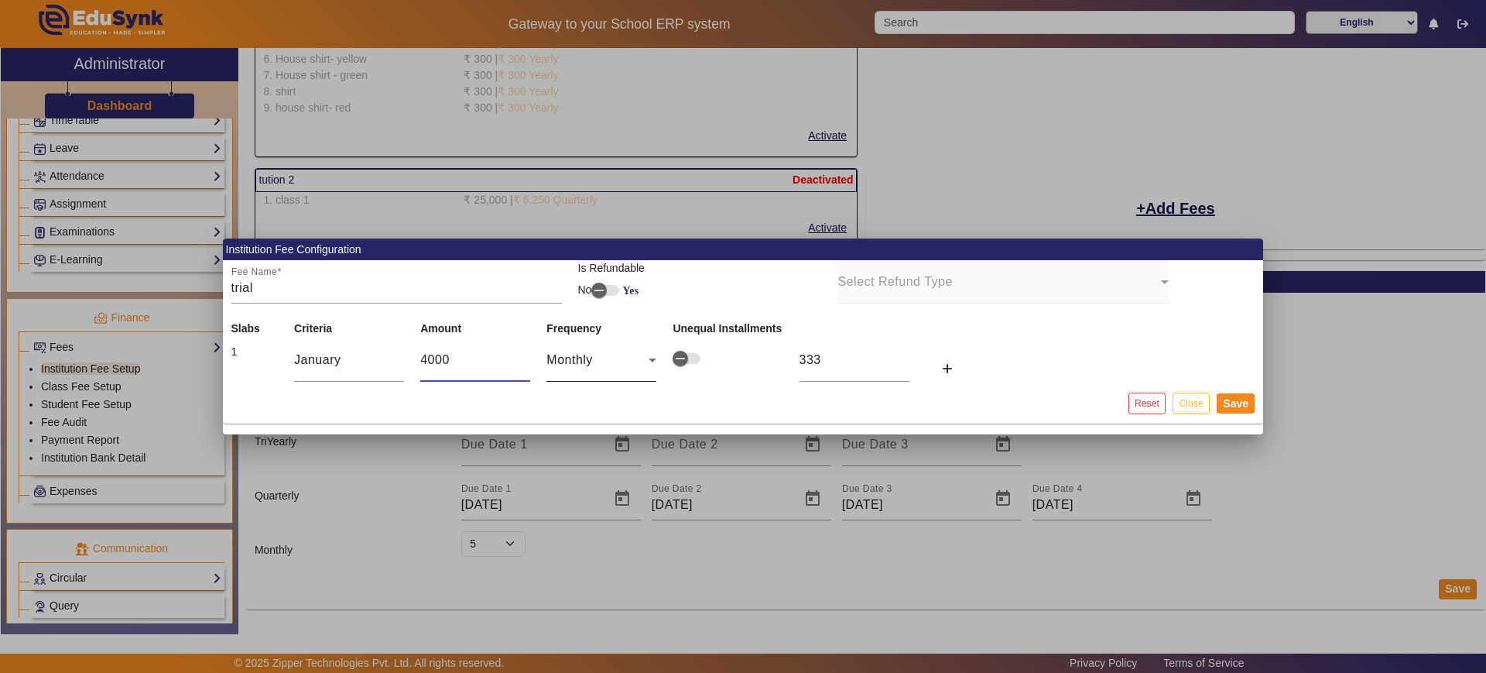
type input "33"
type input "40"
type input "3"
type input "4"
type input "0"
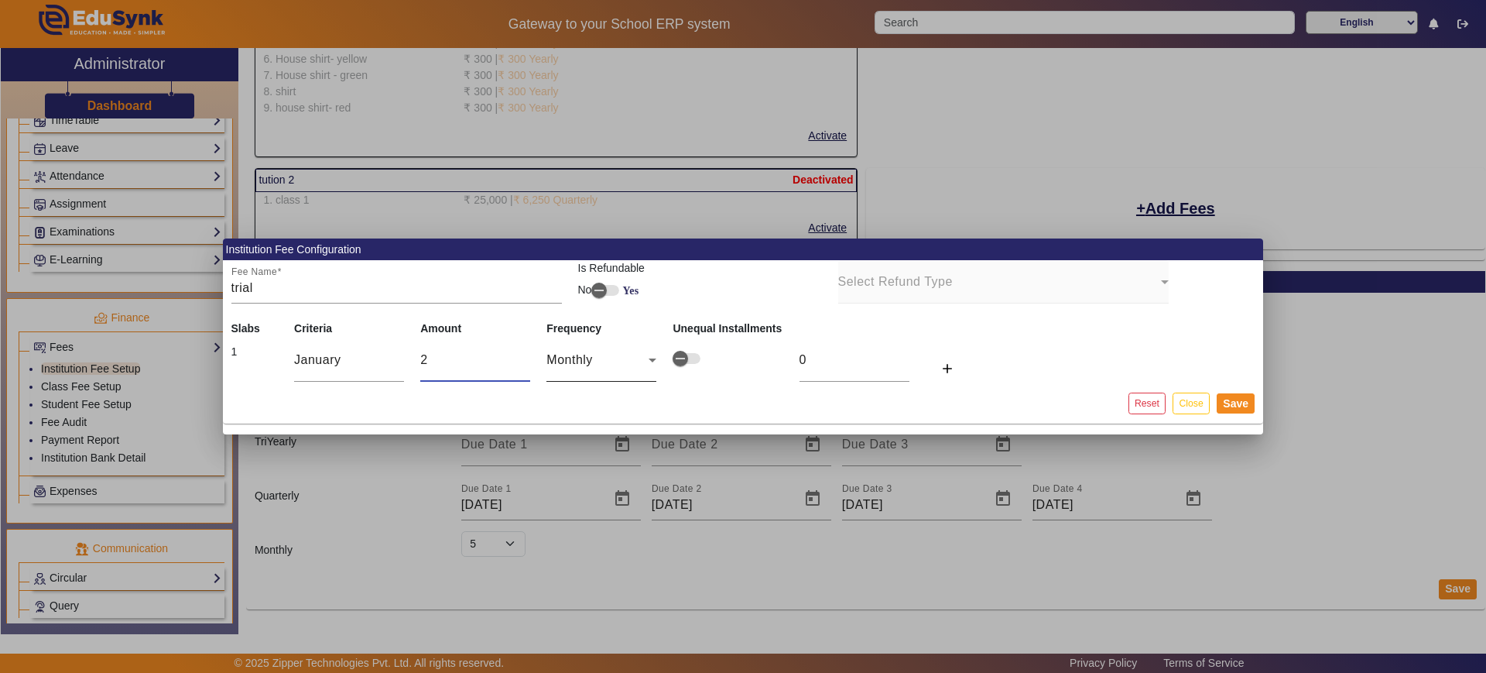
type input "21"
type input "2"
type input "210"
type input "18"
type input "21"
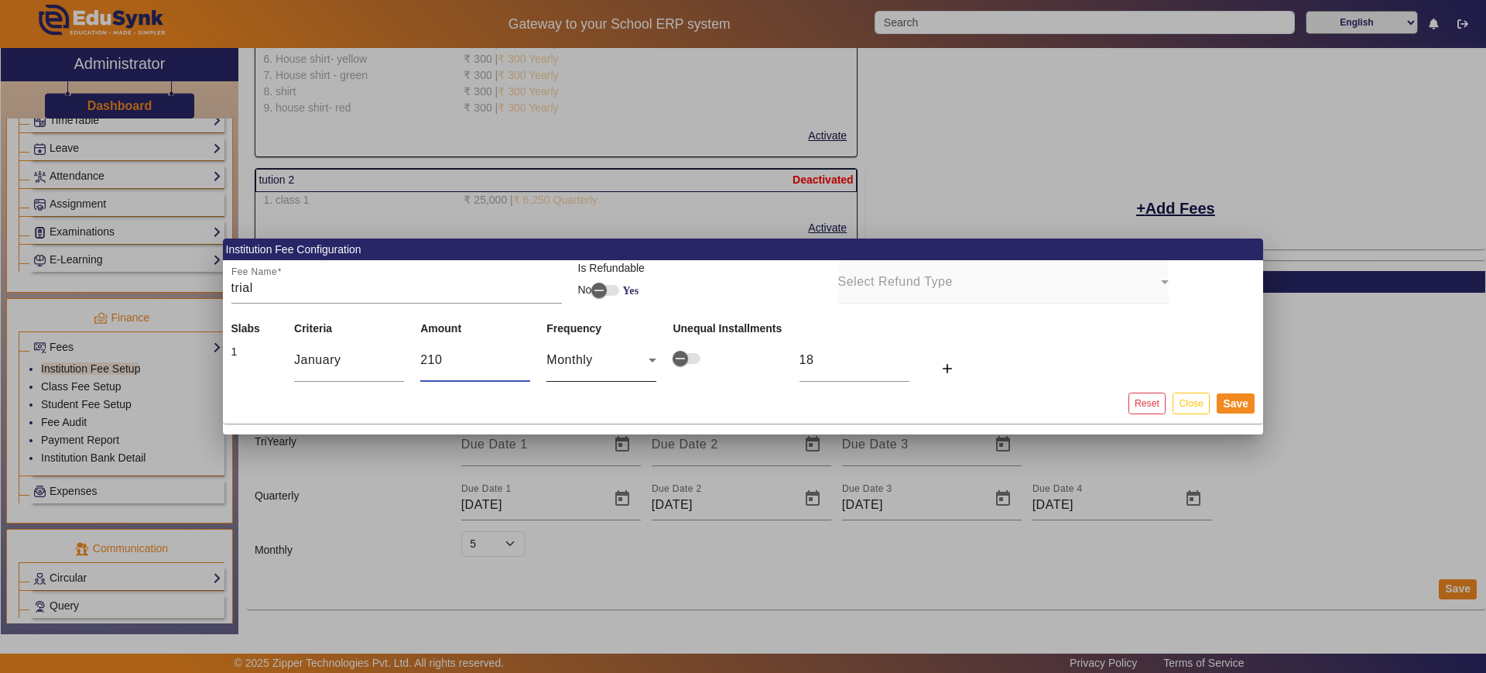
type input "2"
type input "0"
type input "12"
type input "1"
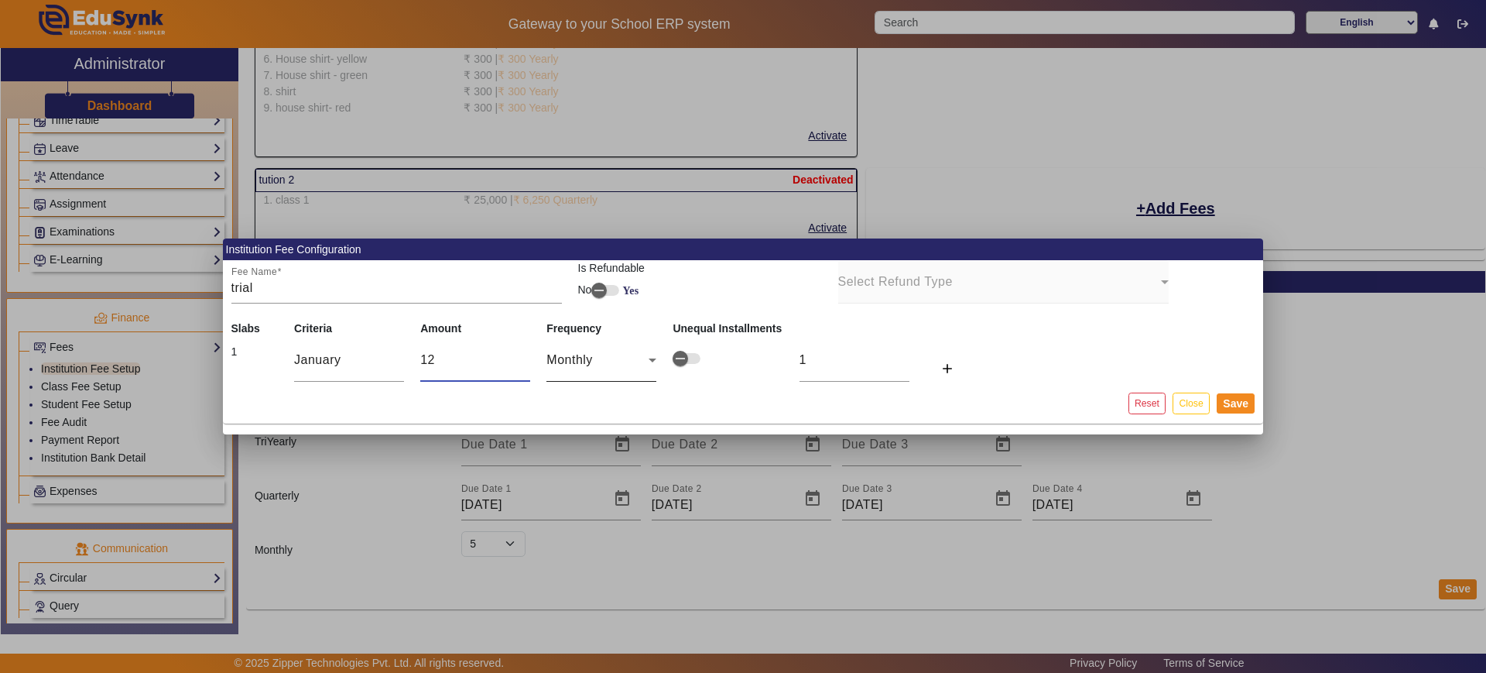
type input "120"
type input "10"
type input "1200"
type input "100"
type input "12000"
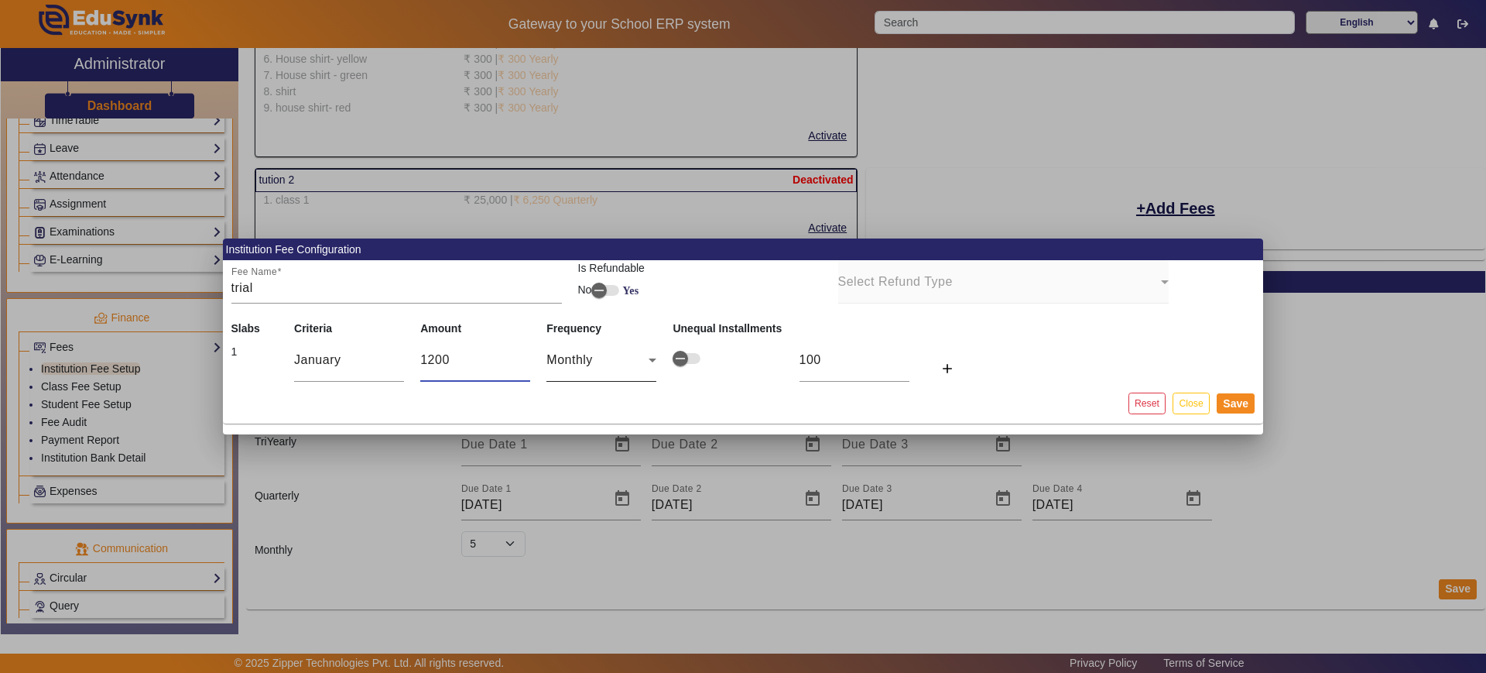
type input "1000"
type input "1200"
type input "100"
type input "120"
type input "10"
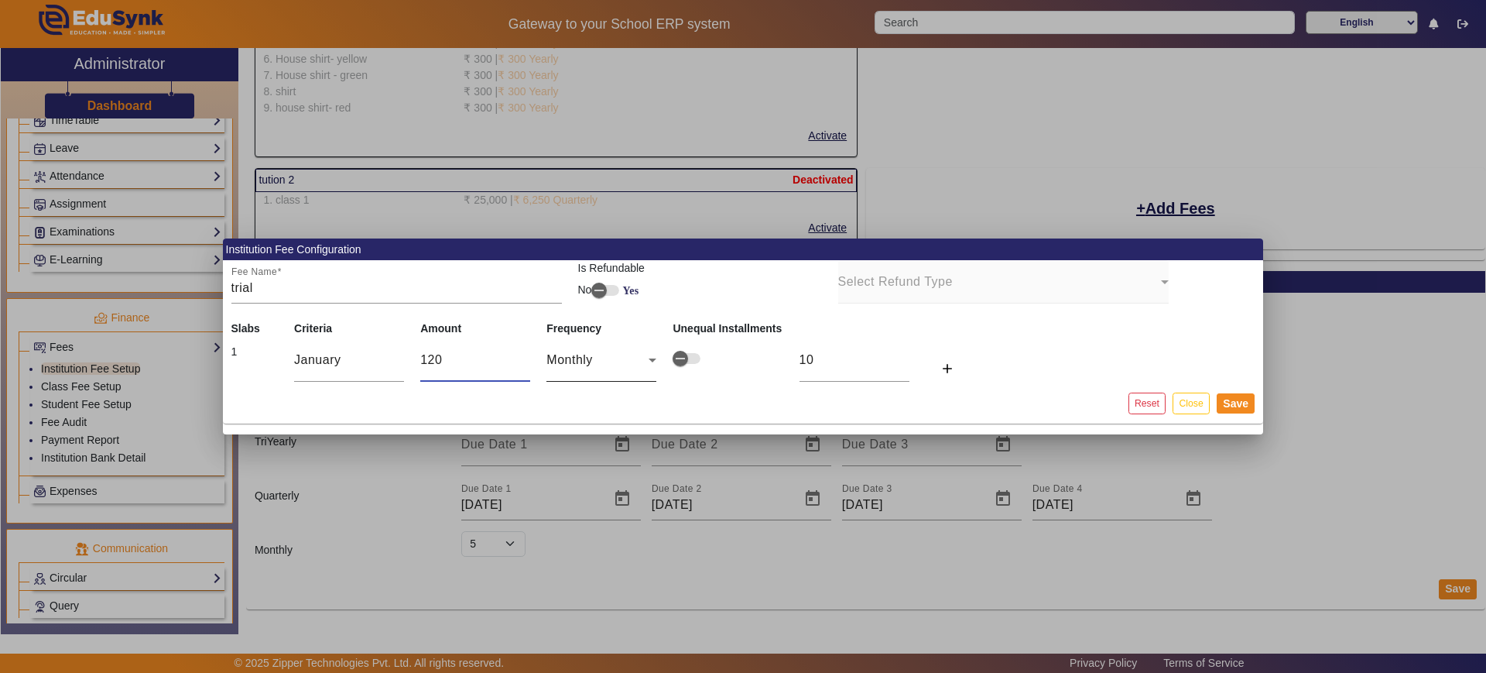
type input "12"
type input "1"
type input "0"
type input "6"
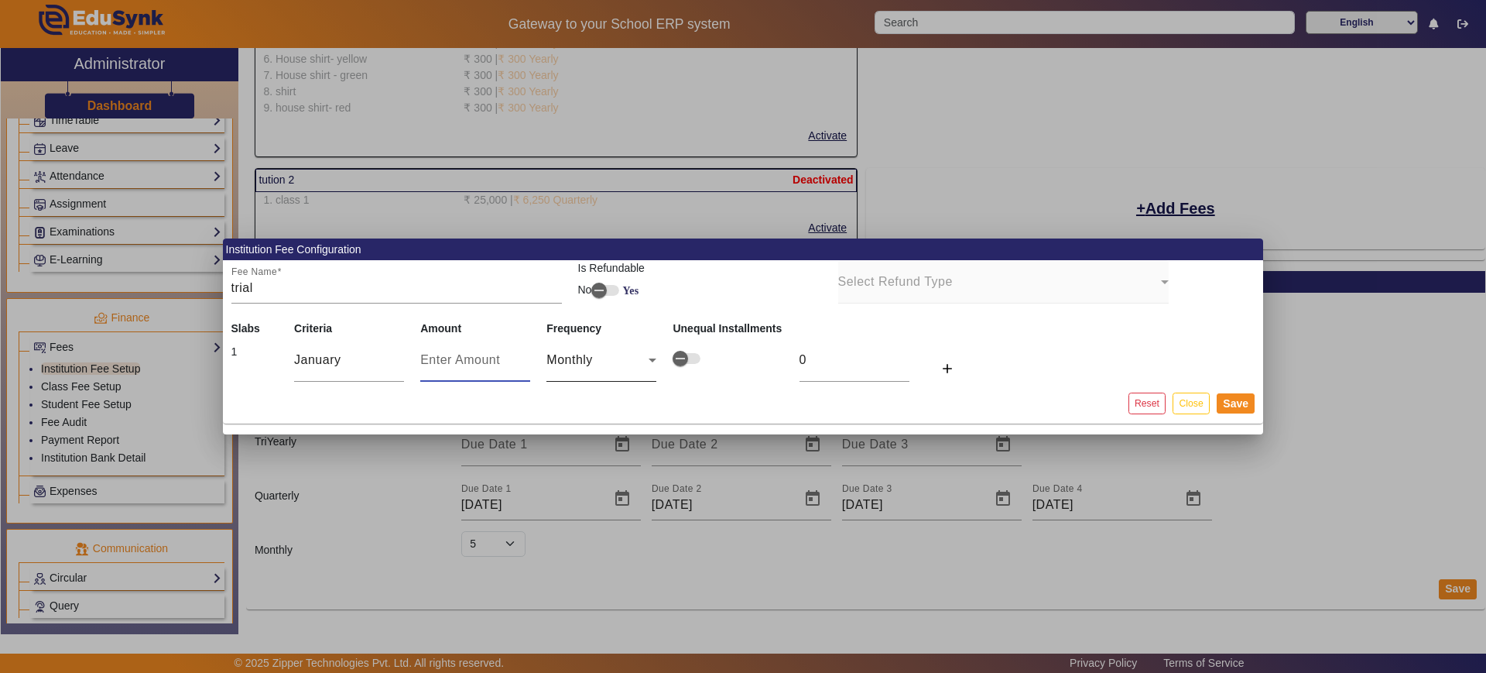
type input "1"
type input "60"
type input "5"
type input "600"
type input "50"
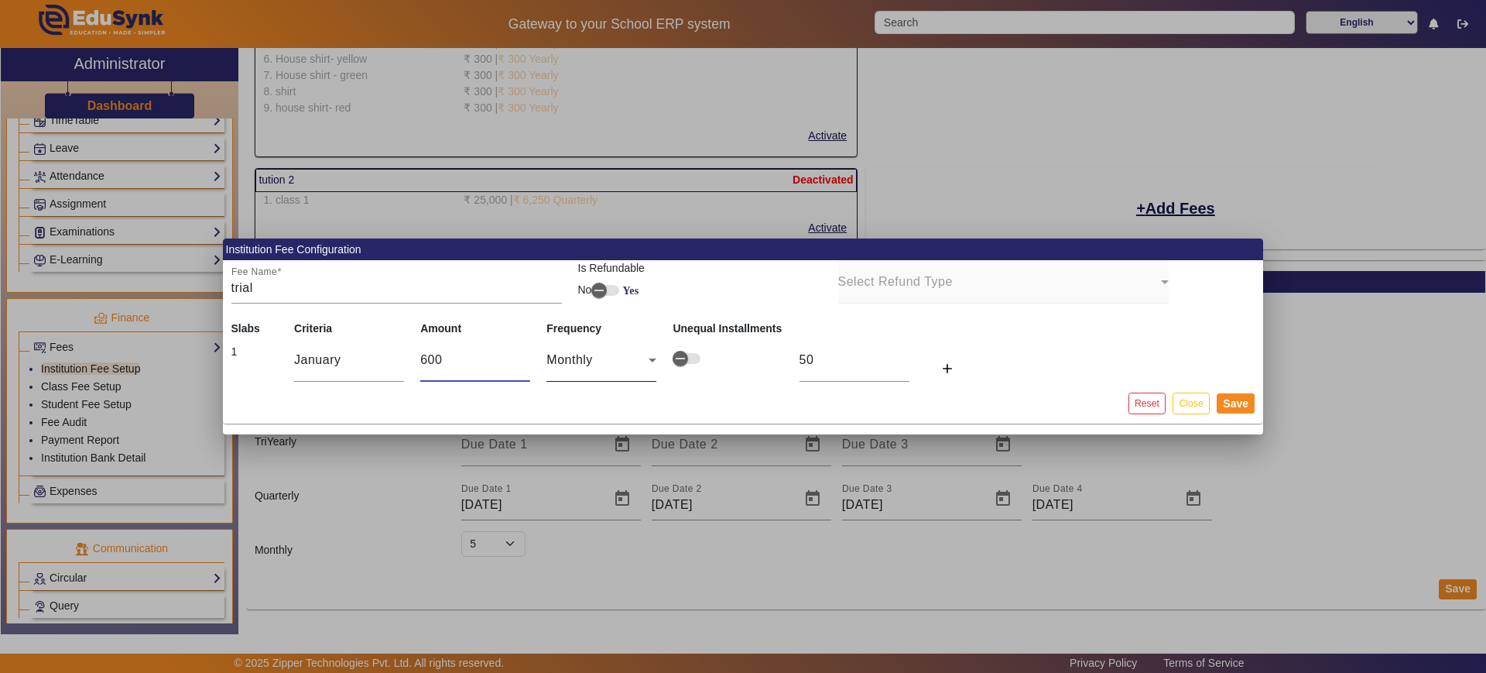
type input "6000"
type input "500"
type input "6000"
click at [942, 365] on mat-icon "add" at bounding box center [947, 368] width 15 height 15
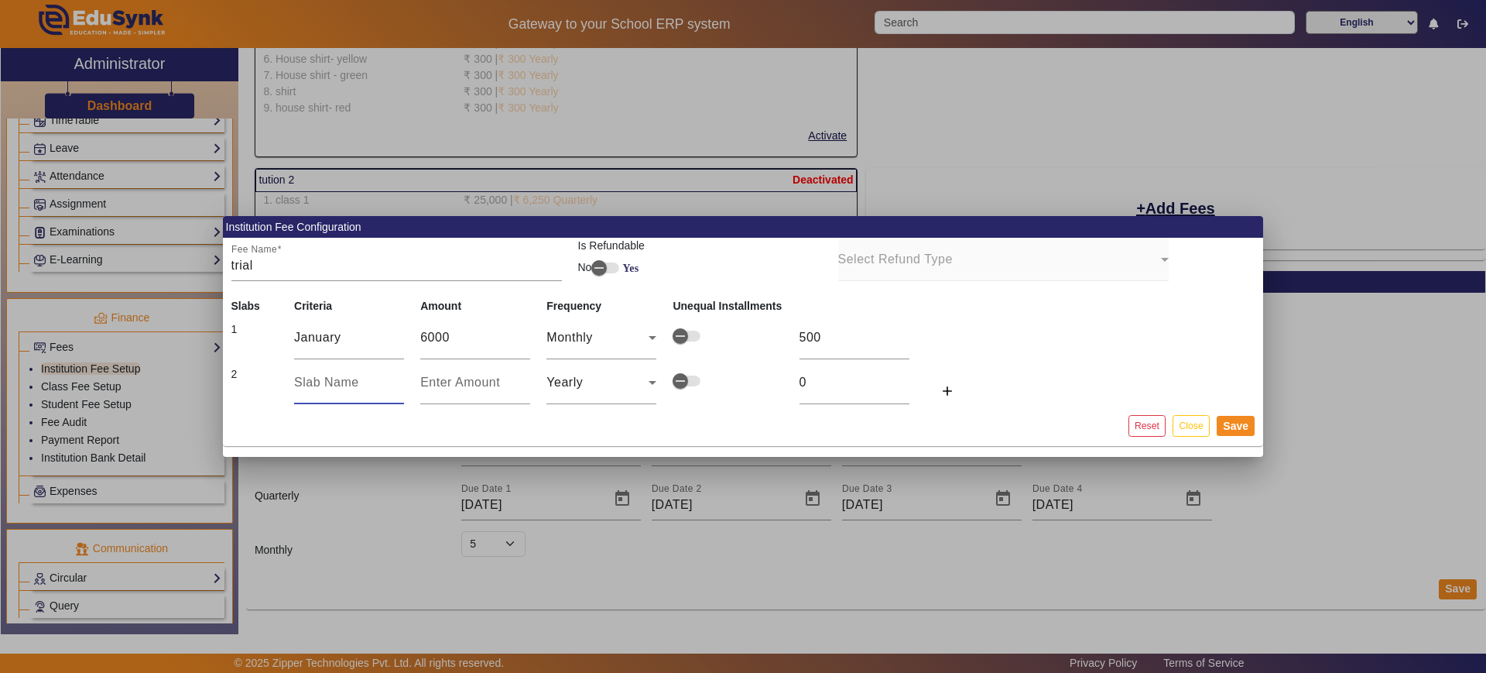
click at [319, 374] on input "text" at bounding box center [349, 382] width 110 height 19
type input "February"
type input "6"
type input "60"
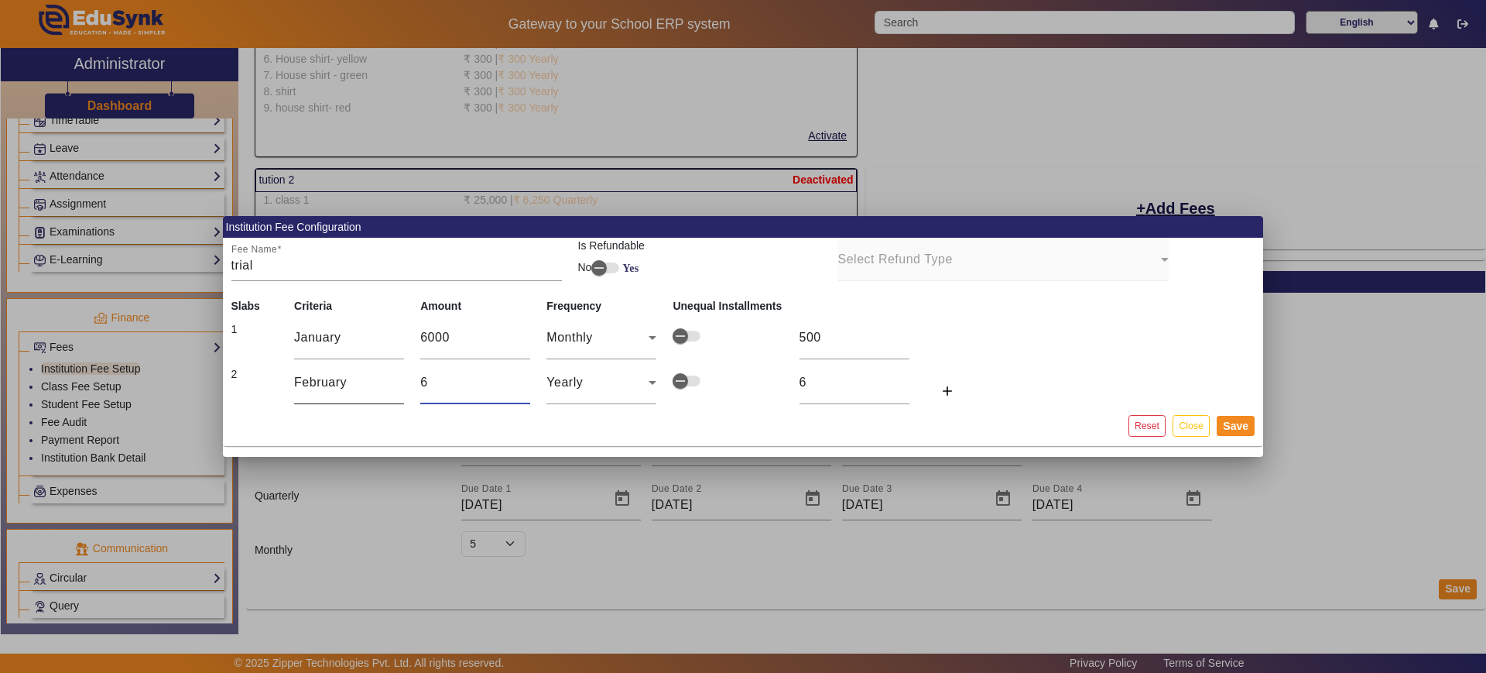
type input "60"
type input "600"
type input "6000"
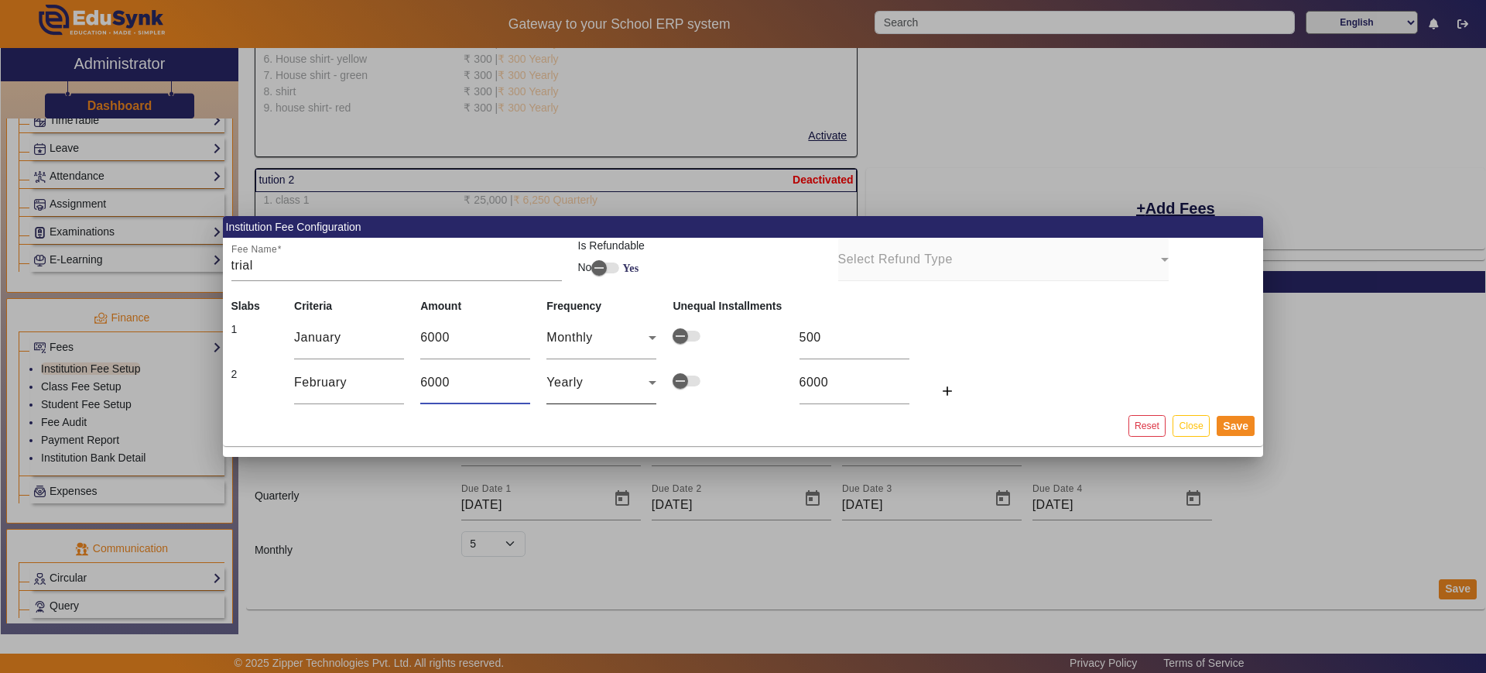
type input "6000"
click at [581, 398] on div "Yearly" at bounding box center [602, 382] width 110 height 43
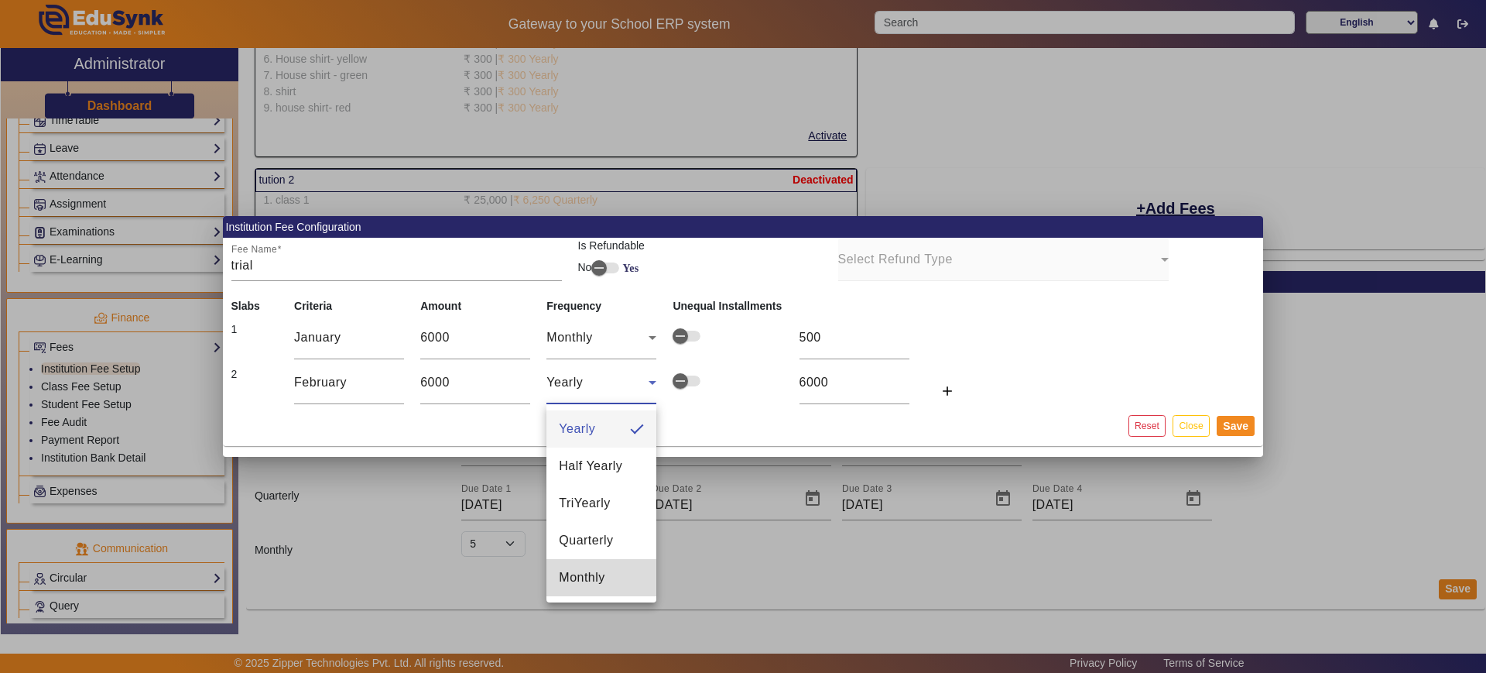
click at [594, 573] on span "Monthly" at bounding box center [582, 577] width 46 height 19
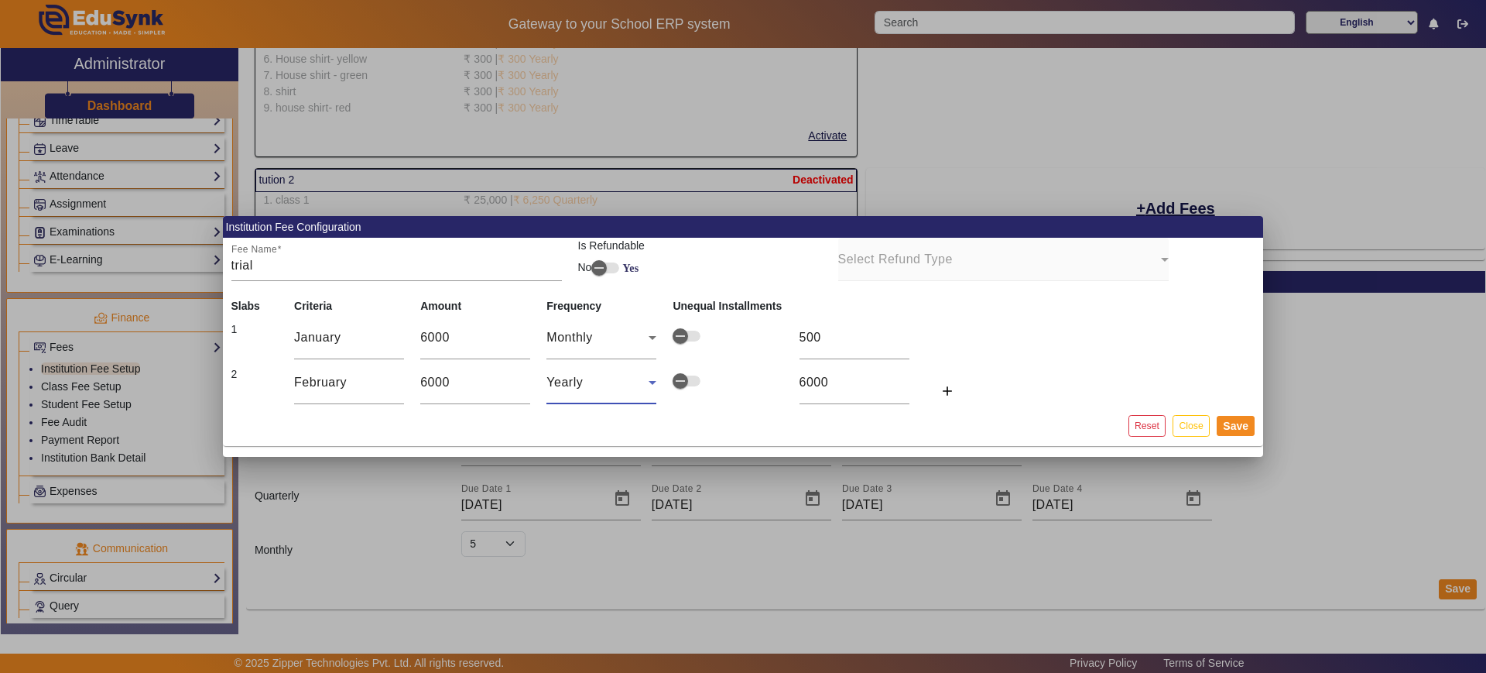
type input "500"
click at [364, 382] on input "February" at bounding box center [349, 382] width 110 height 19
click at [1241, 425] on button "Save" at bounding box center [1236, 426] width 38 height 20
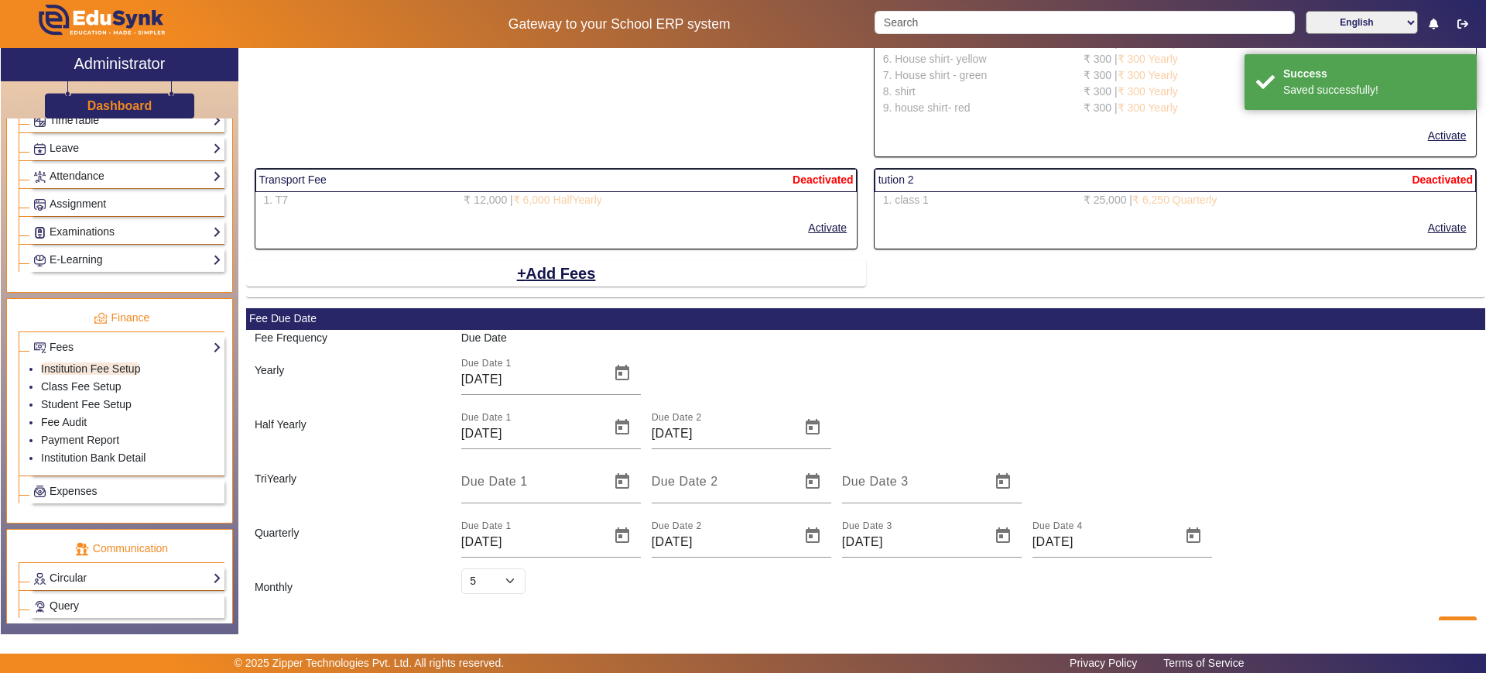
scroll to position [3068, 0]
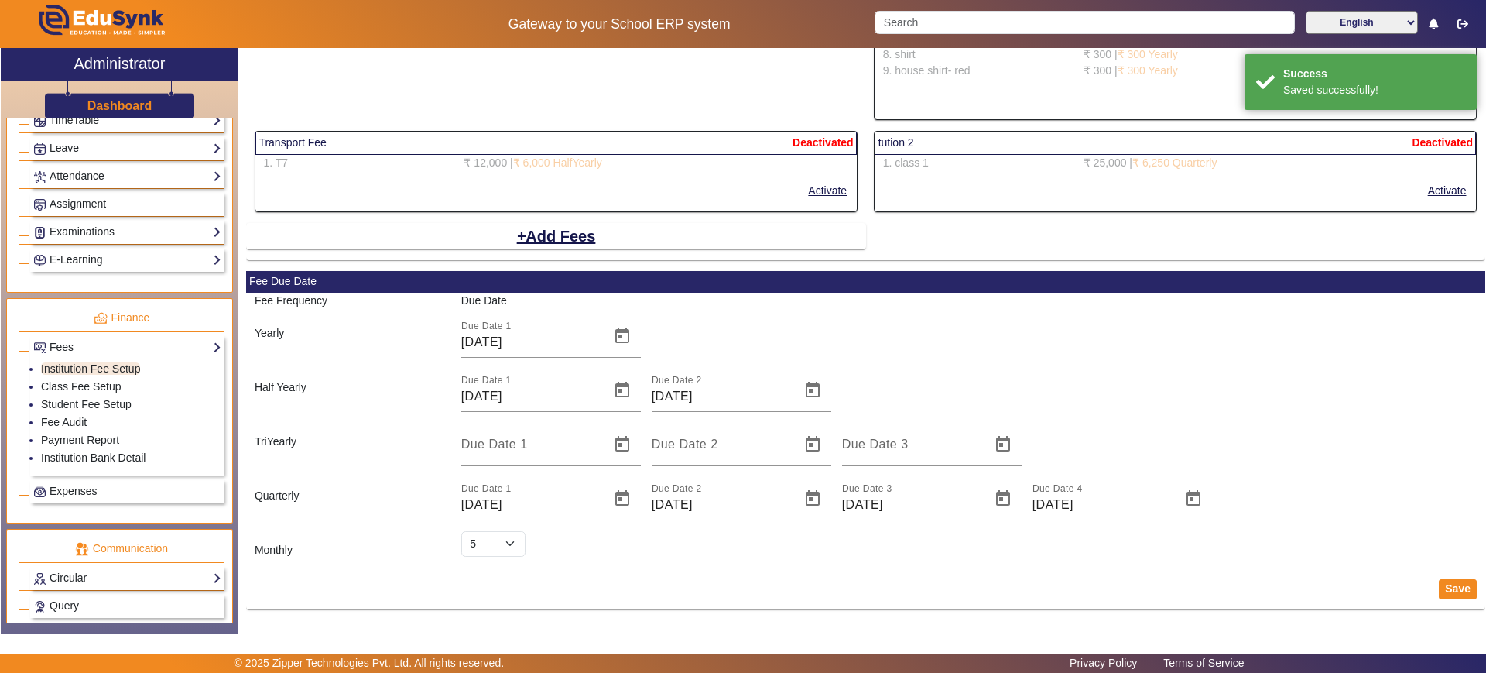
select select "5"
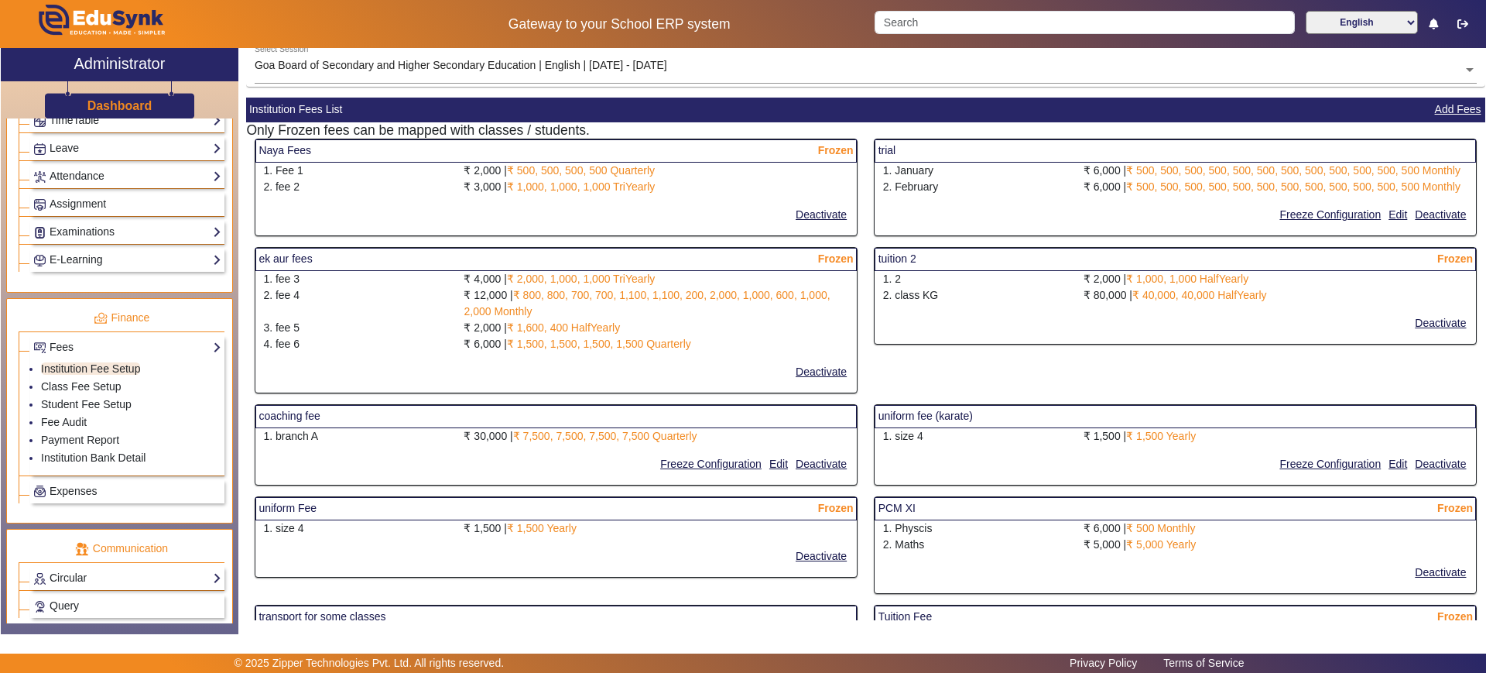
scroll to position [0, 0]
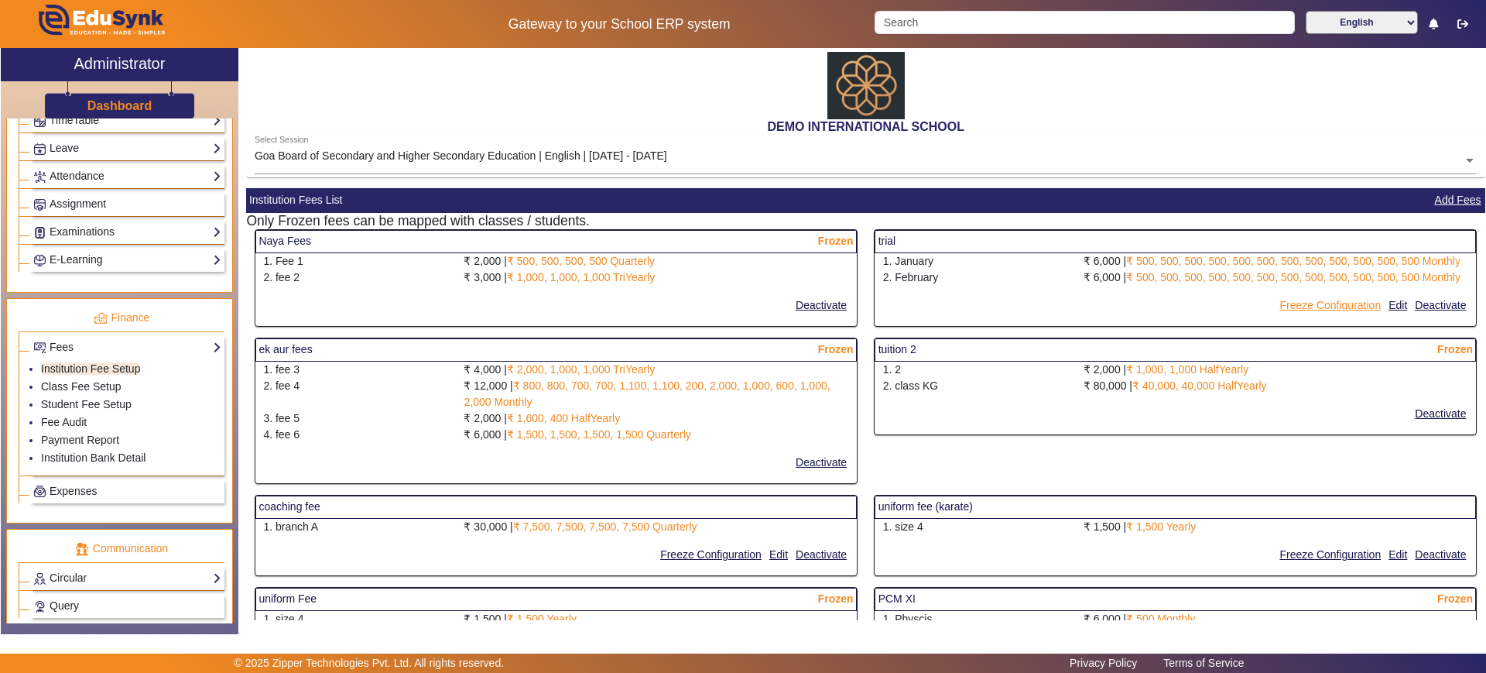
click at [1356, 303] on button "Freeze Configuration" at bounding box center [1330, 305] width 105 height 19
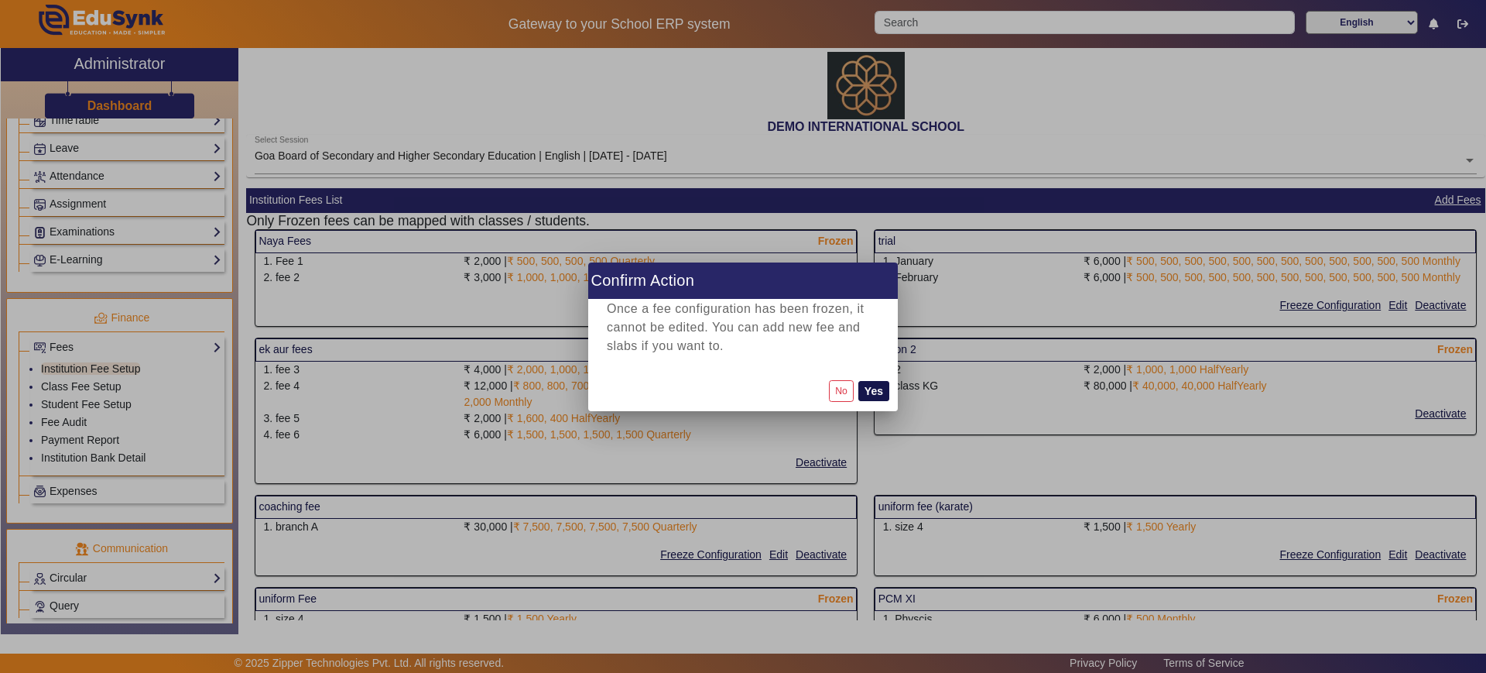
click at [872, 383] on button "Yes" at bounding box center [873, 391] width 31 height 20
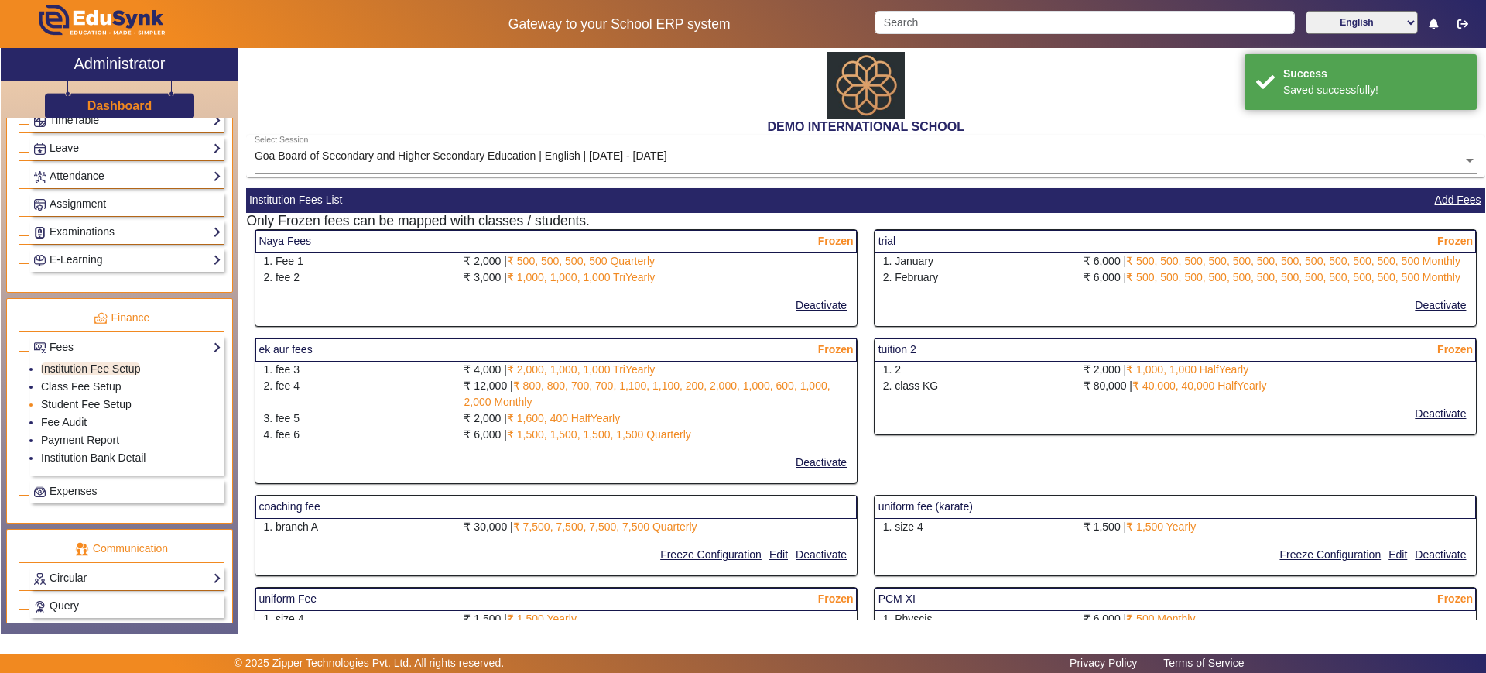
click at [89, 403] on link "Student Fee Setup" at bounding box center [86, 404] width 91 height 12
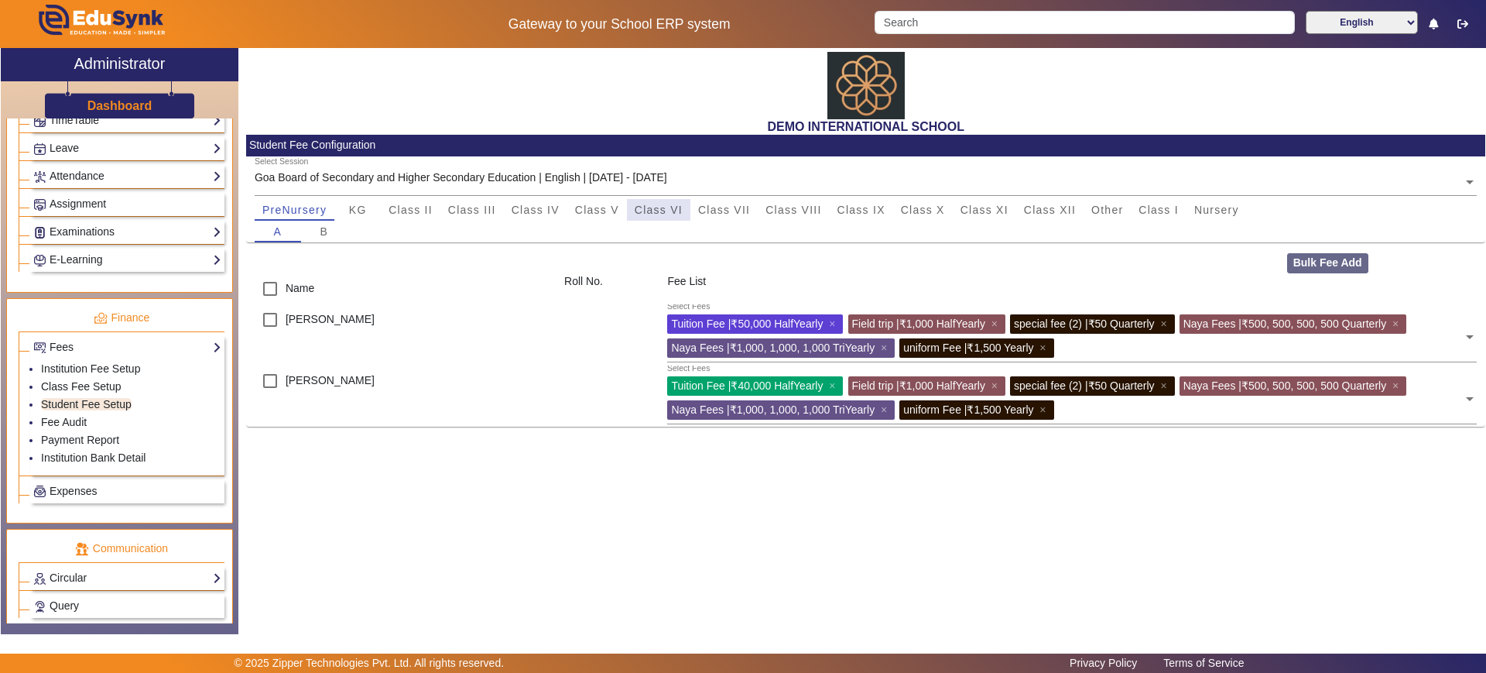
click at [660, 212] on span "Class VI" at bounding box center [659, 209] width 48 height 11
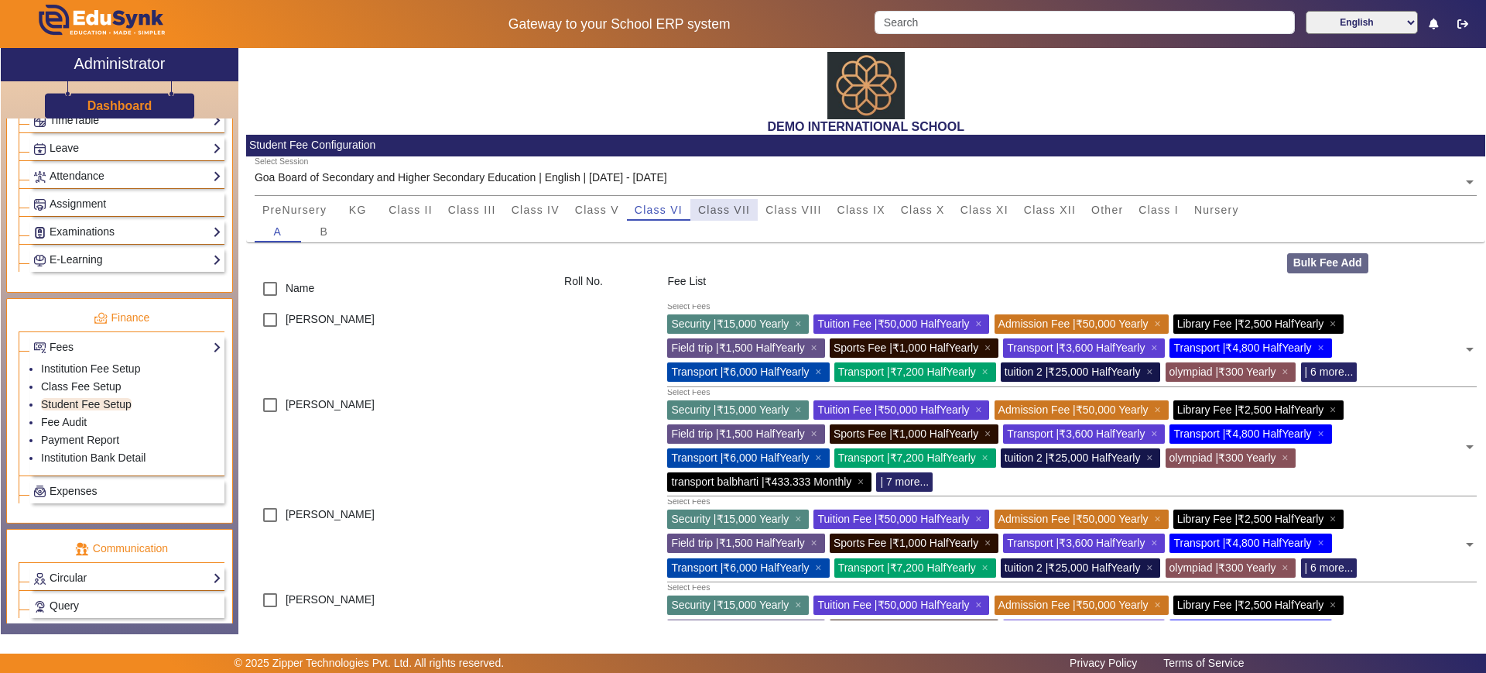
click at [728, 212] on span "Class VII" at bounding box center [724, 209] width 52 height 11
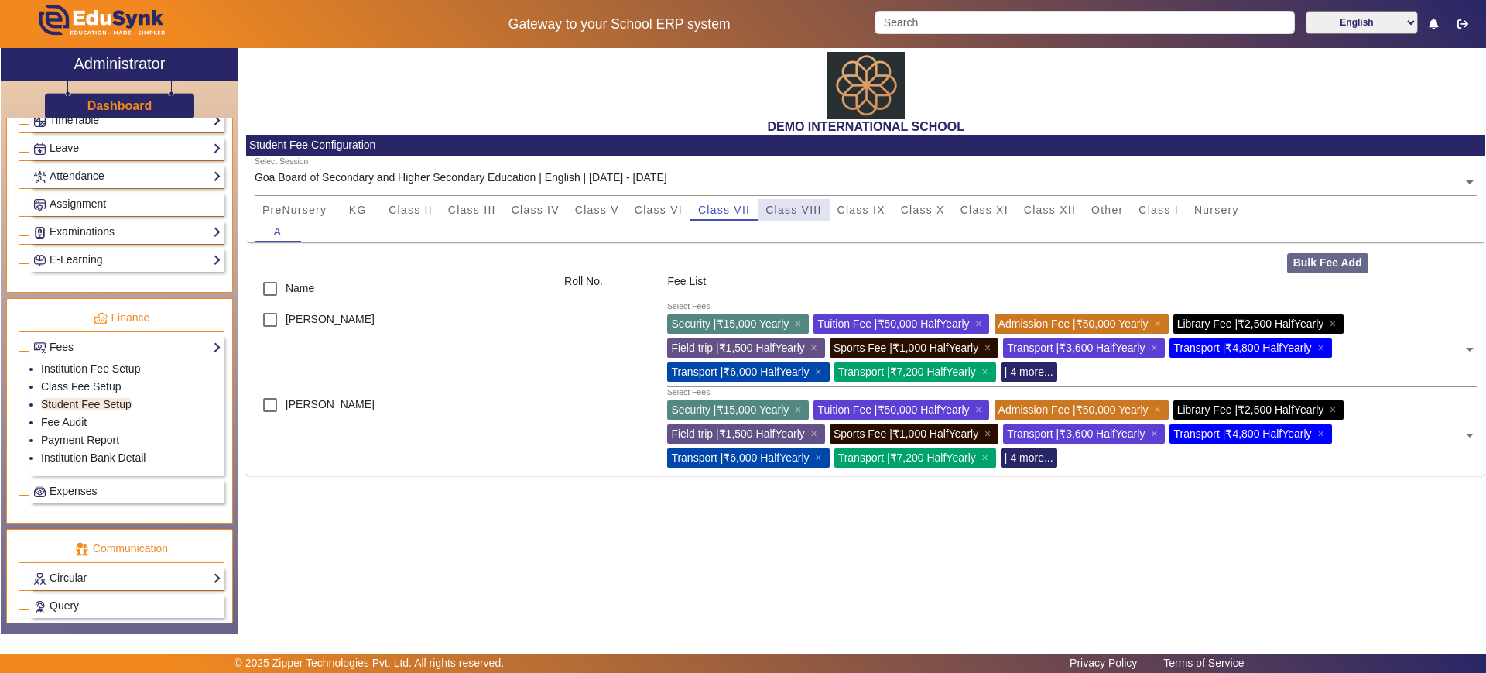
click at [814, 218] on span "Class VIII" at bounding box center [794, 210] width 56 height 22
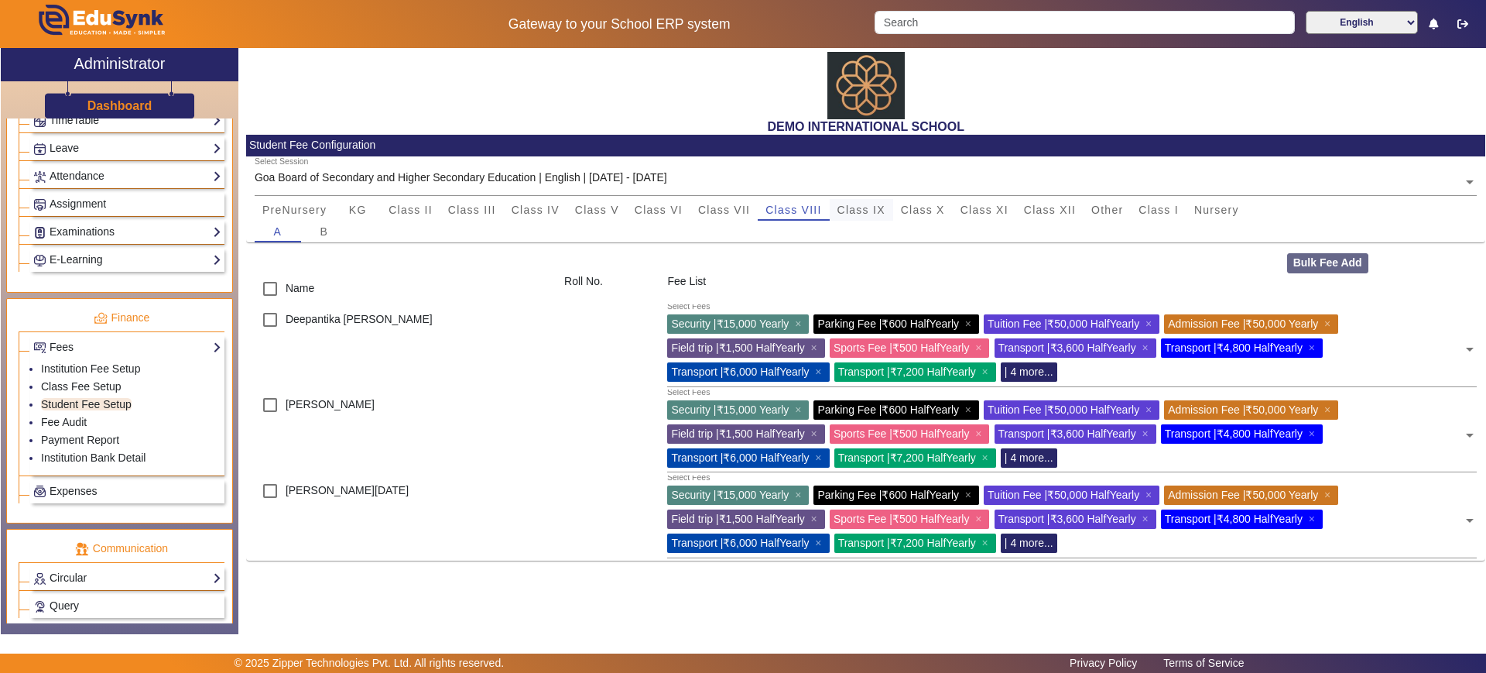
click at [865, 218] on span "Class IX" at bounding box center [862, 210] width 48 height 22
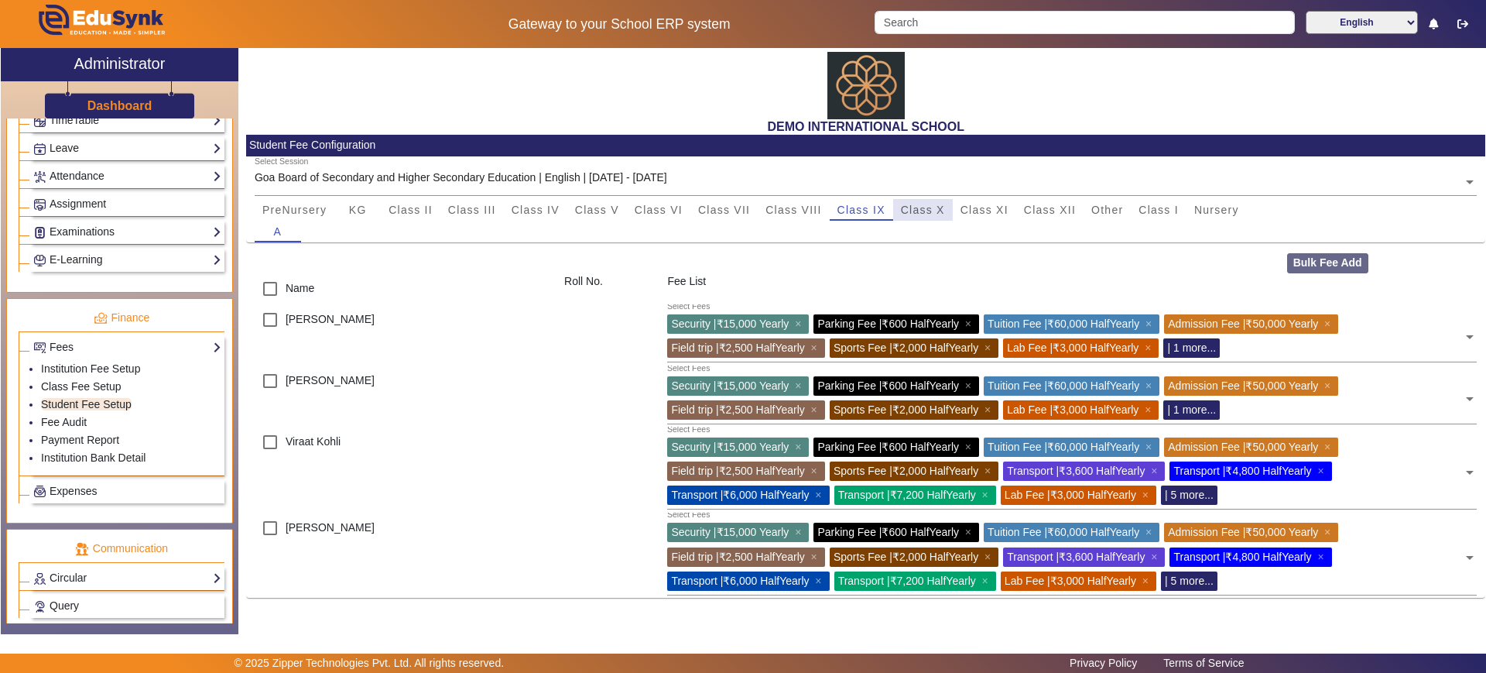
click at [906, 211] on span "Class X" at bounding box center [923, 209] width 44 height 11
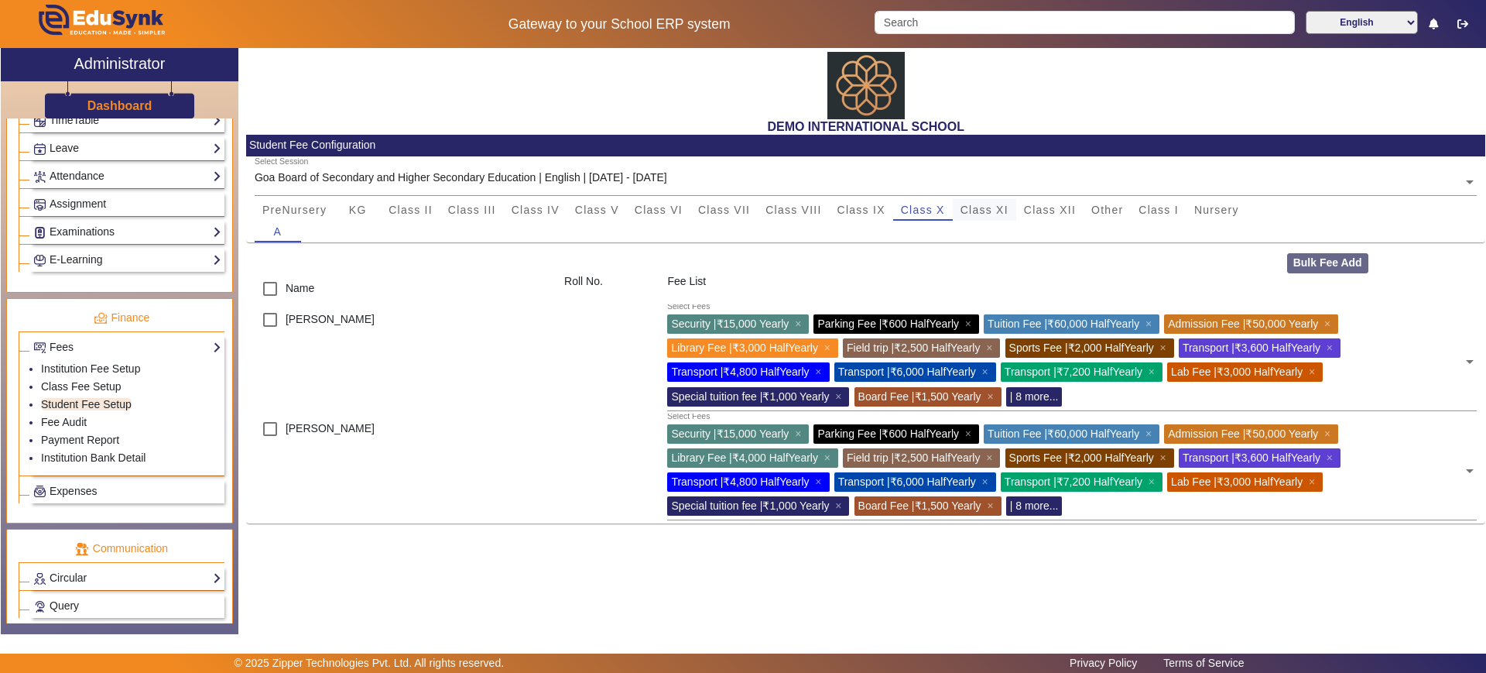
click at [968, 207] on span "Class XI" at bounding box center [985, 209] width 48 height 11
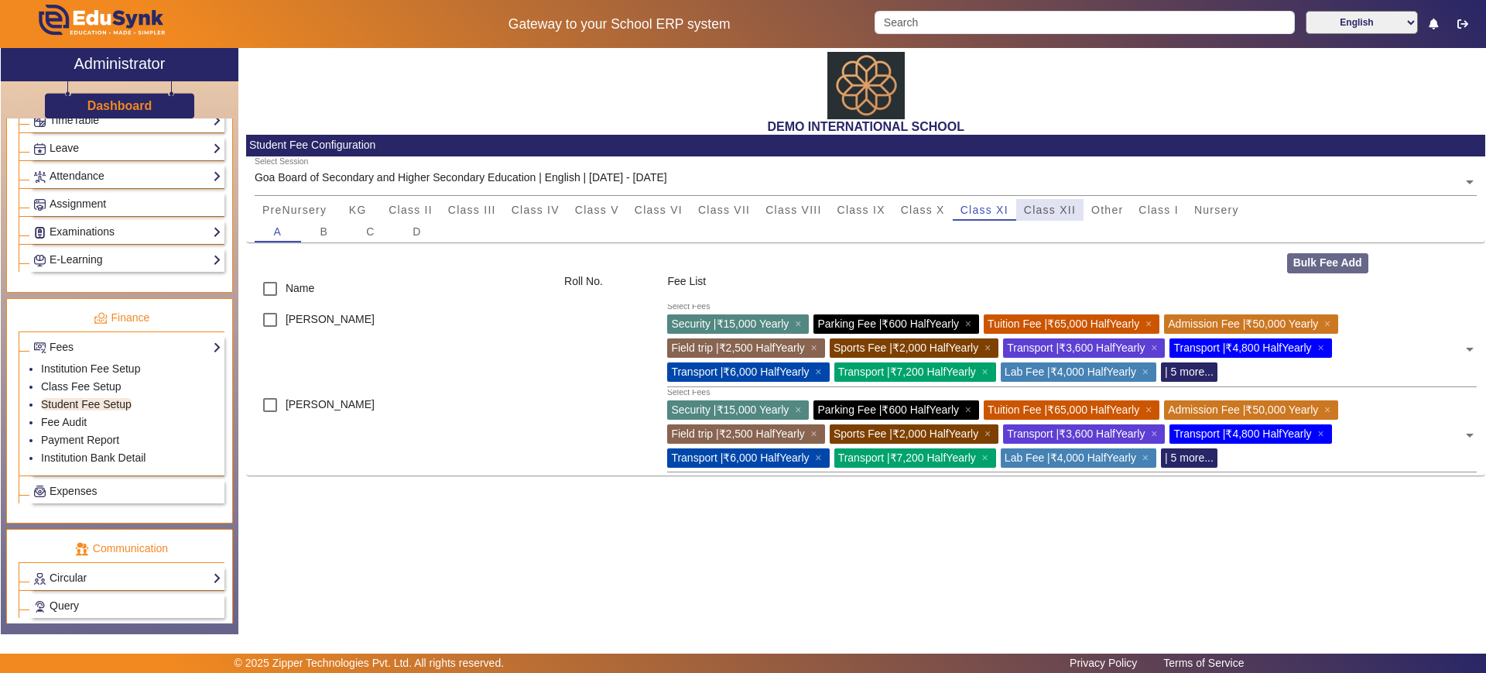
click at [1040, 204] on span "Class XII" at bounding box center [1050, 209] width 52 height 11
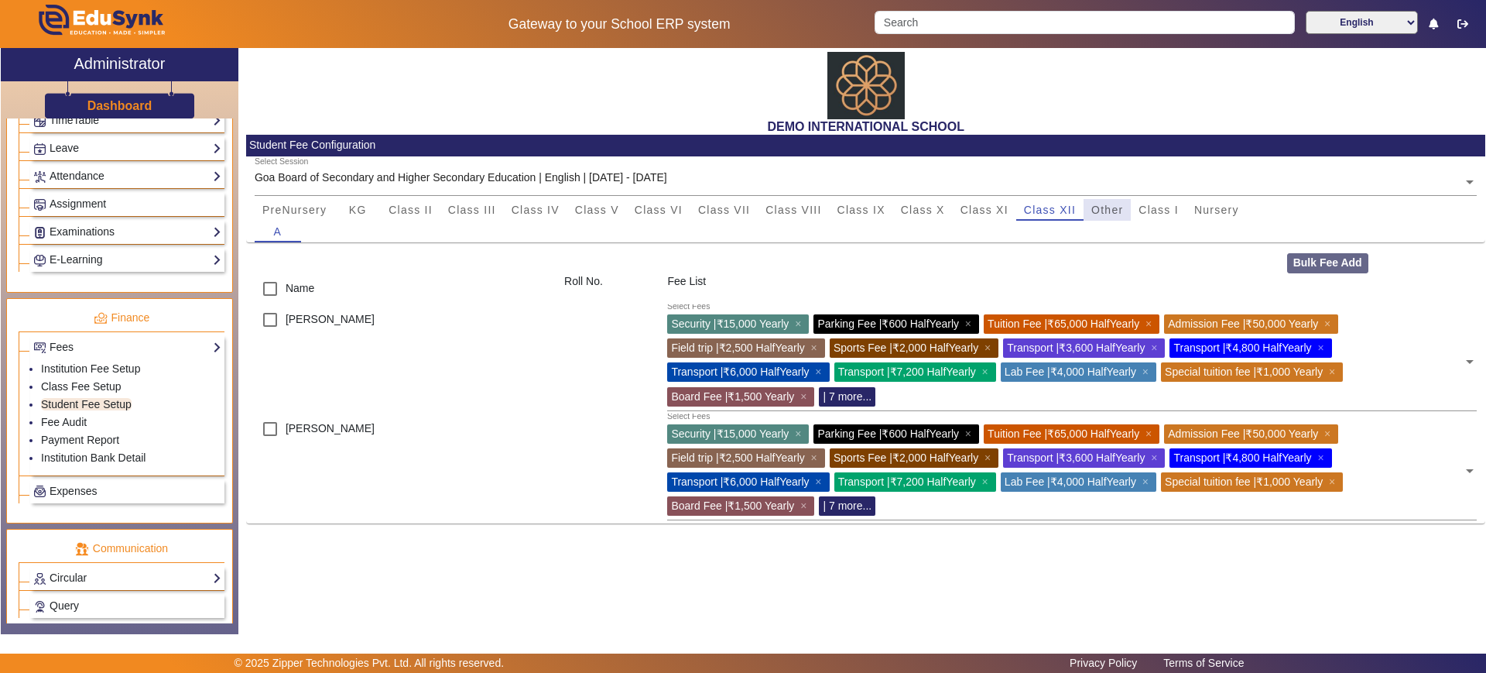
click at [1106, 206] on span "Other" at bounding box center [1107, 209] width 32 height 11
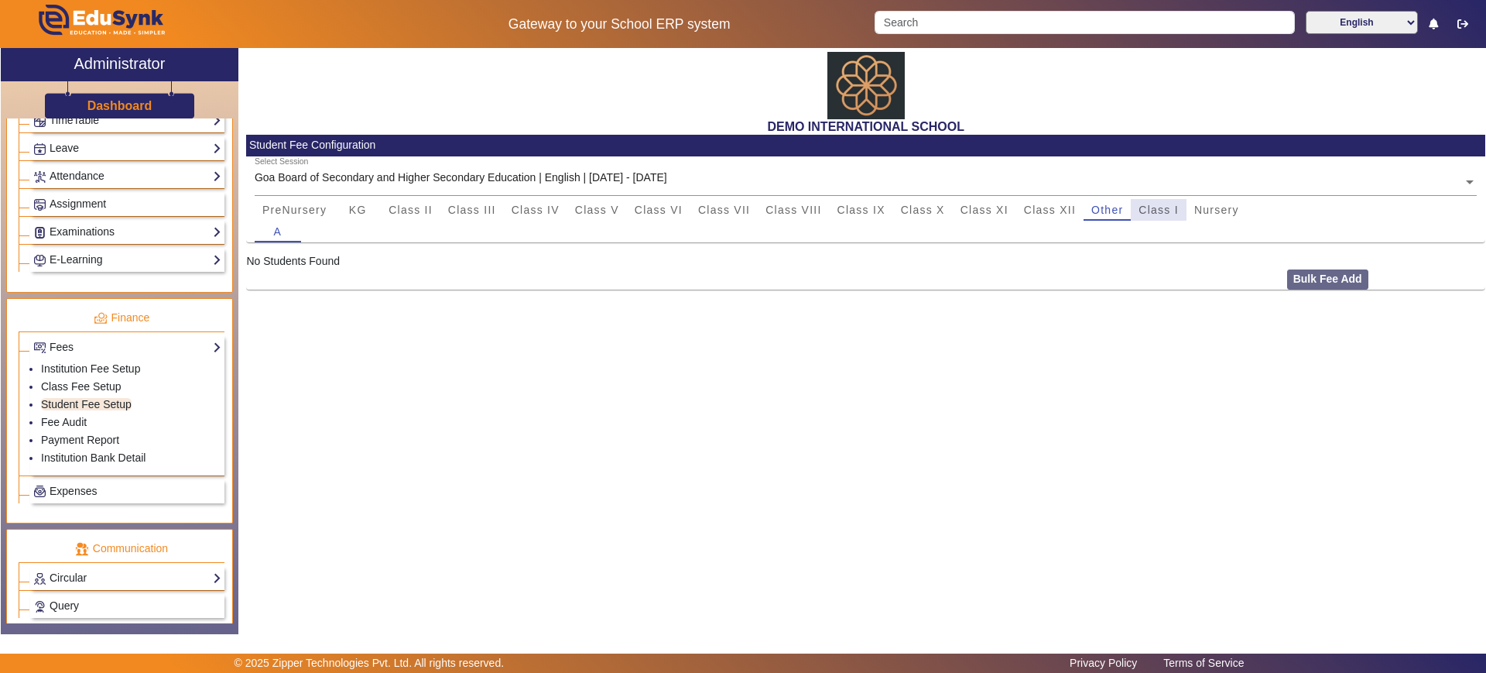
click at [1146, 208] on span "Class I" at bounding box center [1159, 209] width 40 height 11
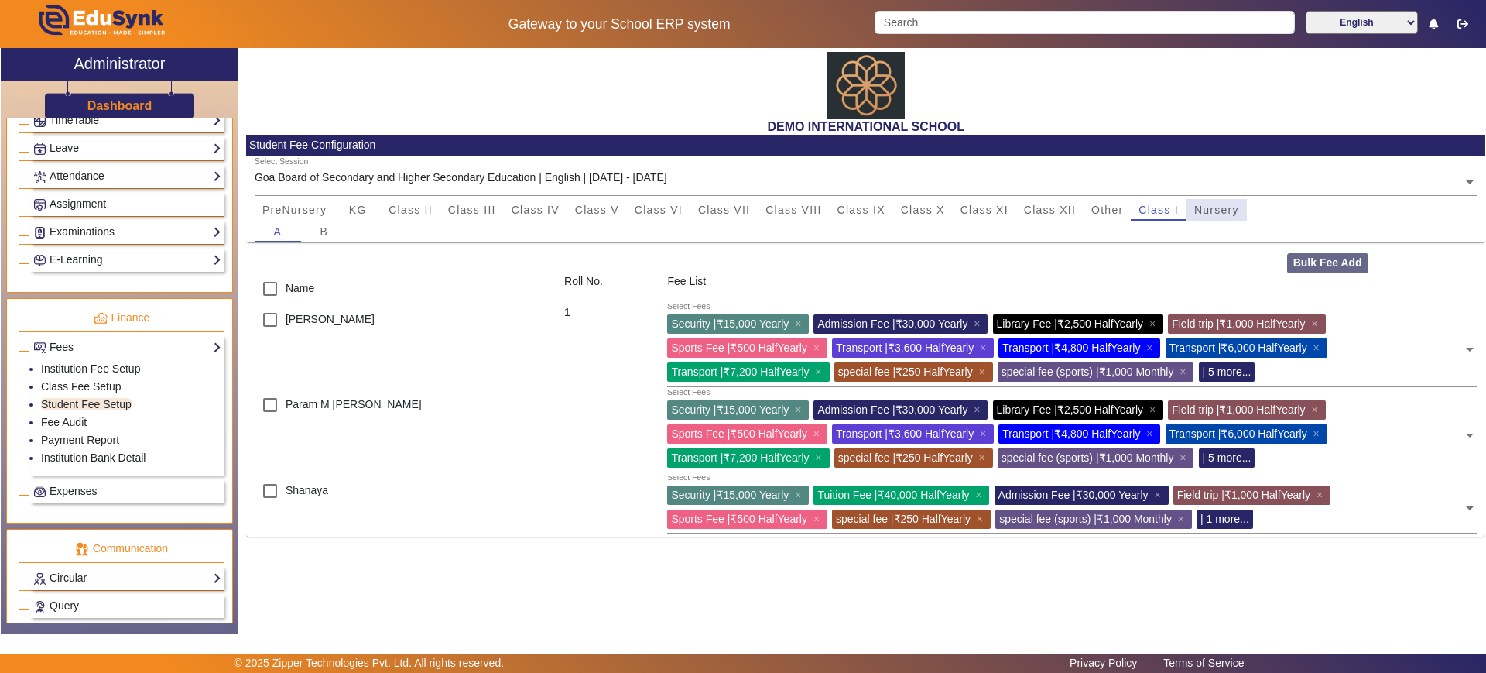
click at [1201, 208] on span "Nursery" at bounding box center [1216, 209] width 45 height 11
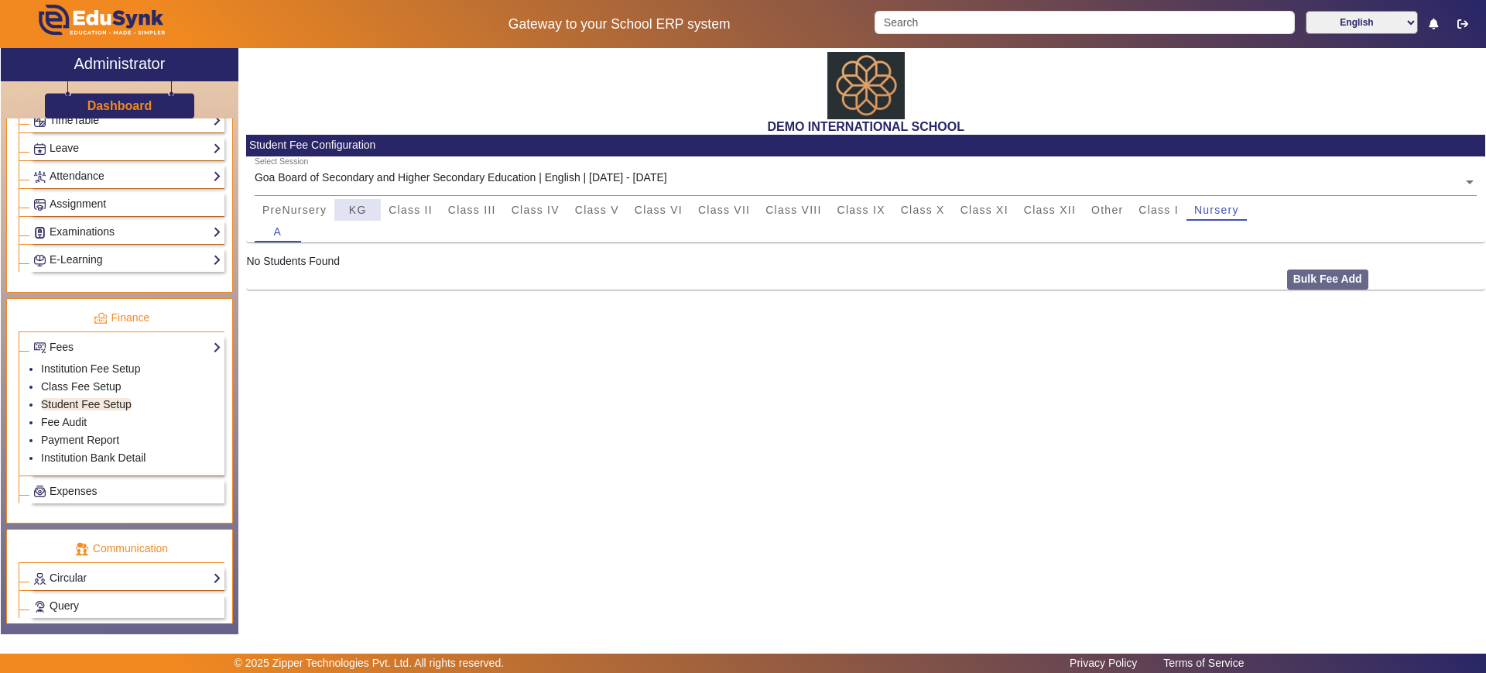
click at [341, 204] on div "KG" at bounding box center [357, 210] width 46 height 22
click at [293, 216] on span "PreNursery" at bounding box center [294, 210] width 64 height 22
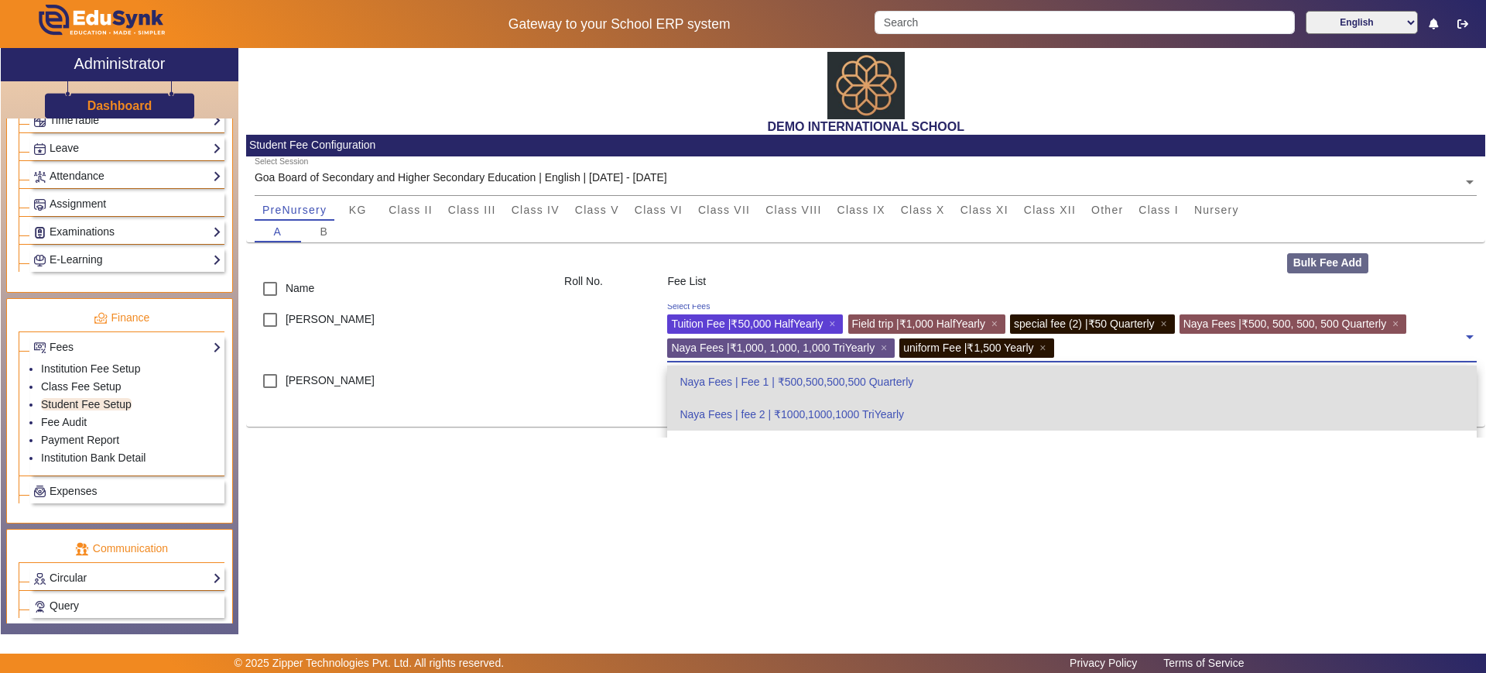
scroll to position [325, 0]
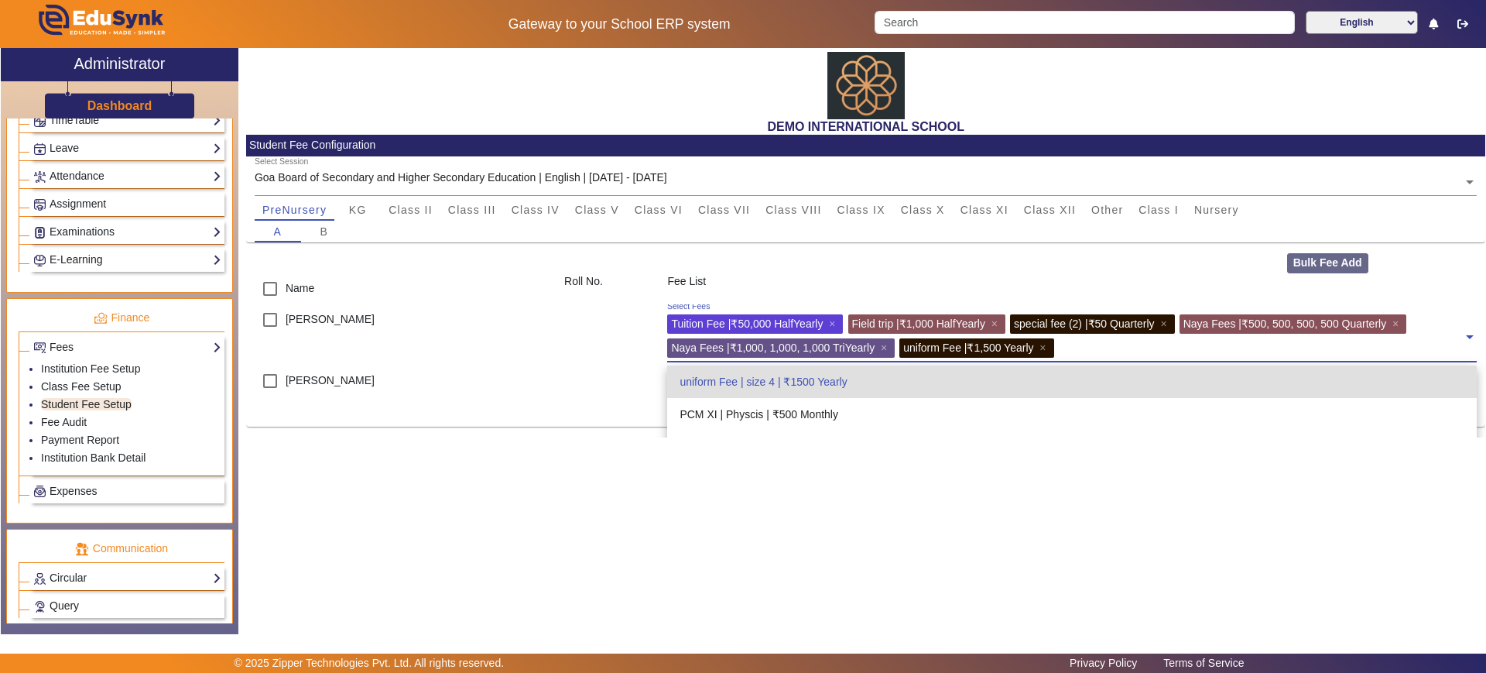
click at [1084, 344] on input "text" at bounding box center [1261, 345] width 405 height 15
click at [100, 380] on link "Class Fee Setup" at bounding box center [81, 386] width 81 height 12
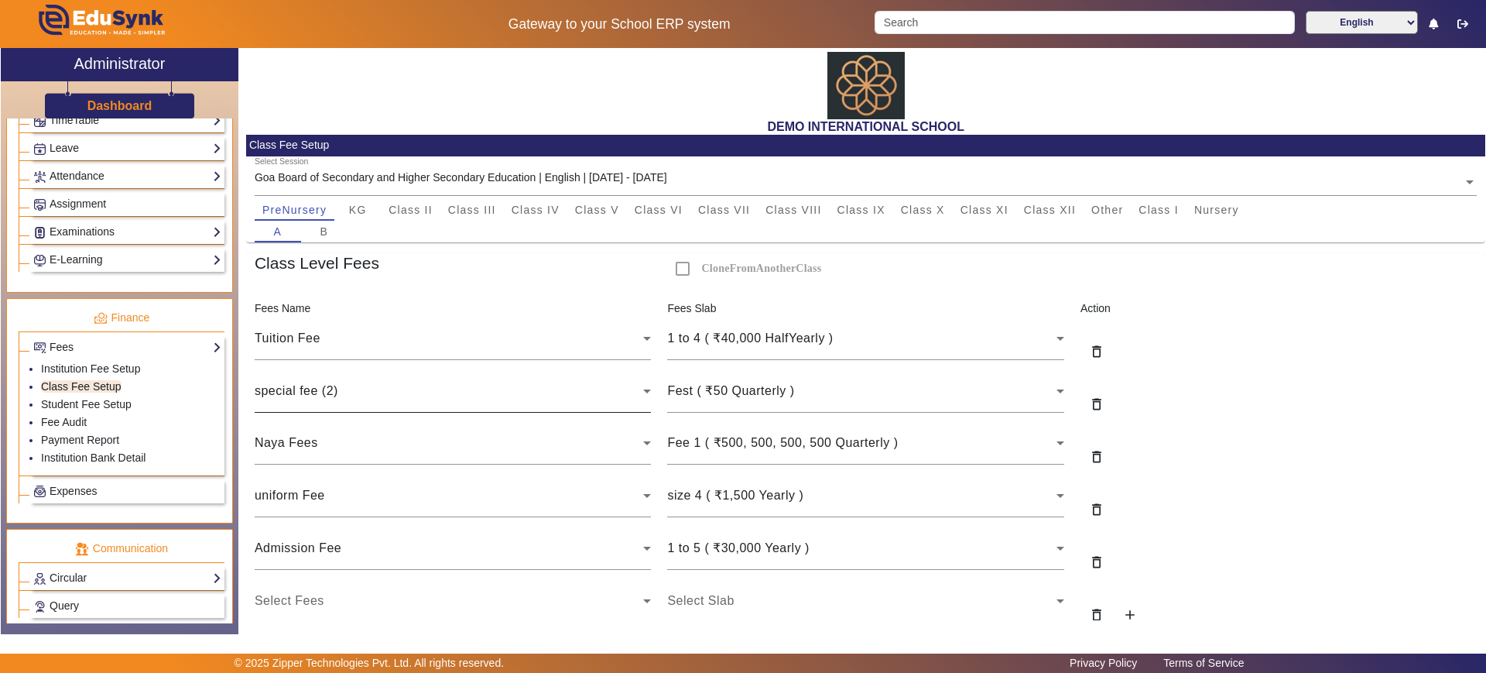
scroll to position [94, 0]
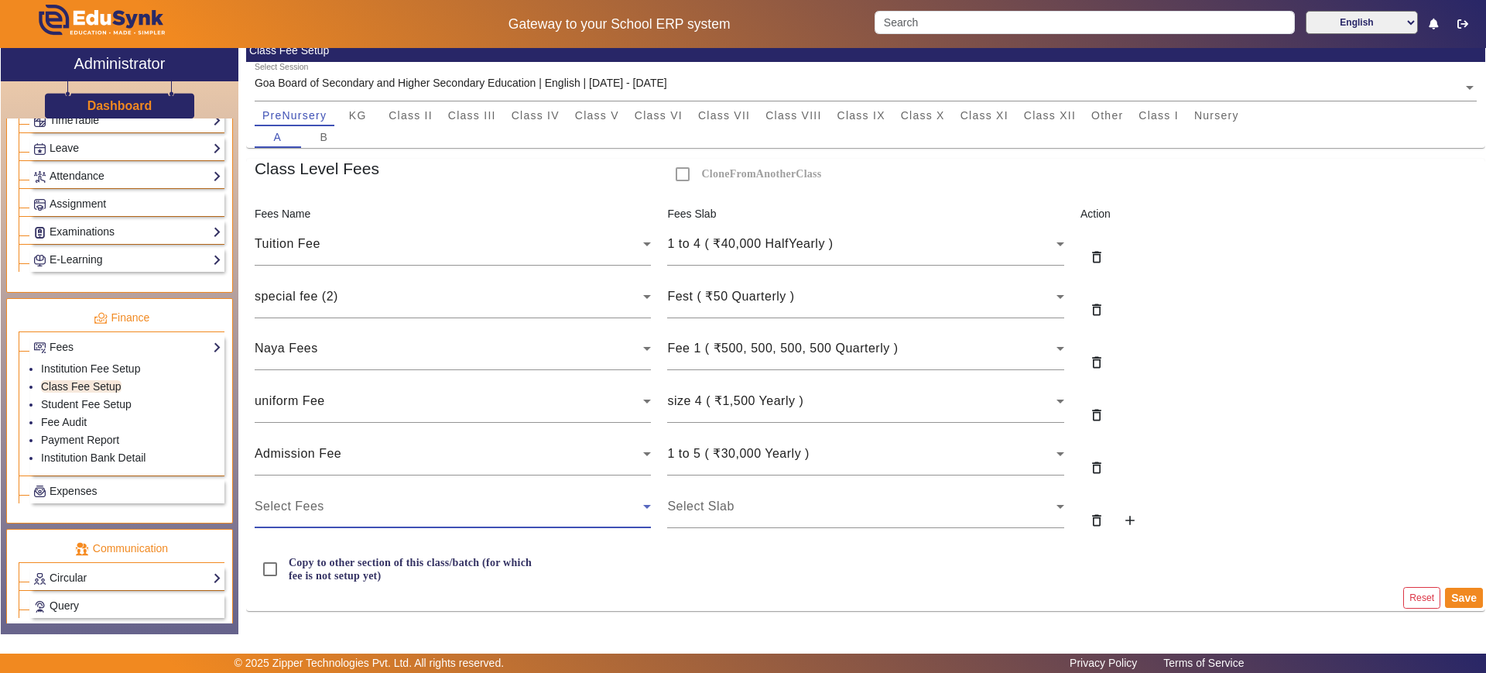
click at [400, 505] on div "Select Fees" at bounding box center [449, 506] width 389 height 19
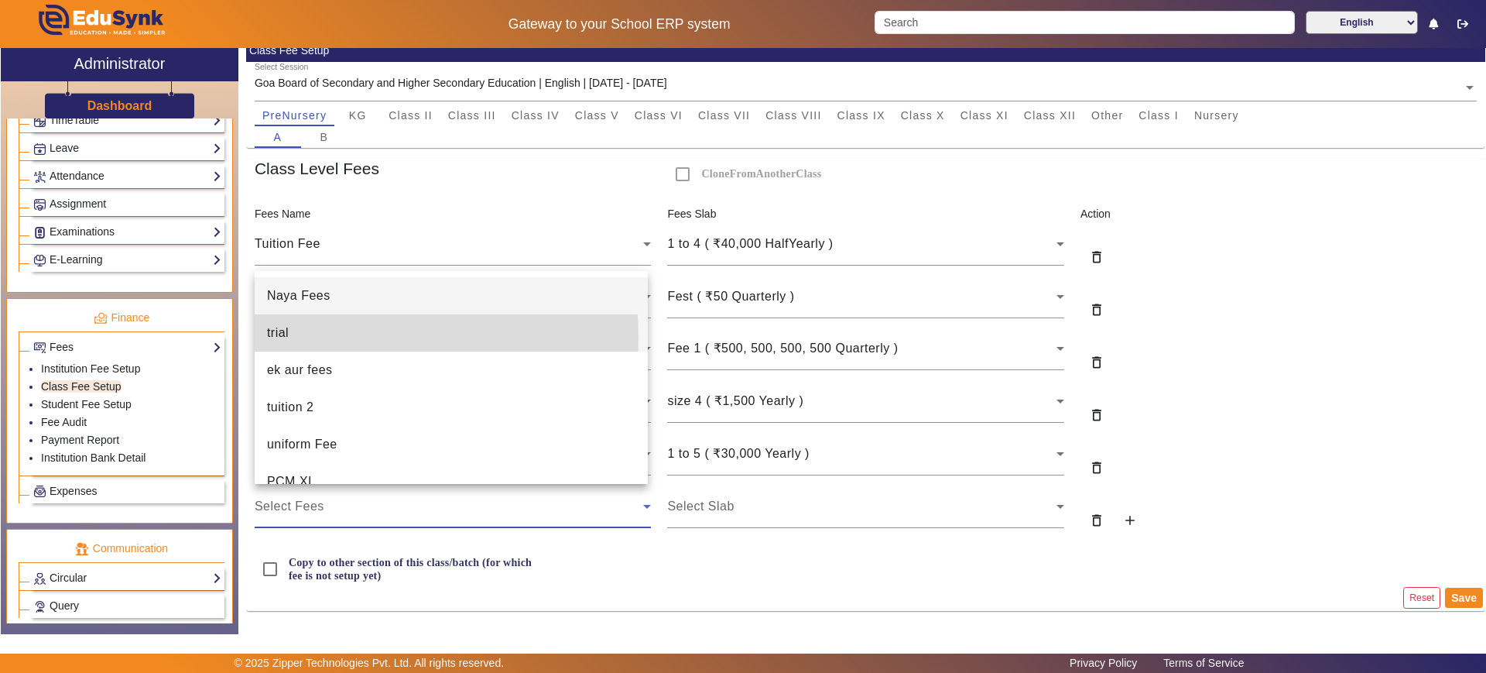
click at [358, 338] on mat-option "trial" at bounding box center [451, 332] width 393 height 37
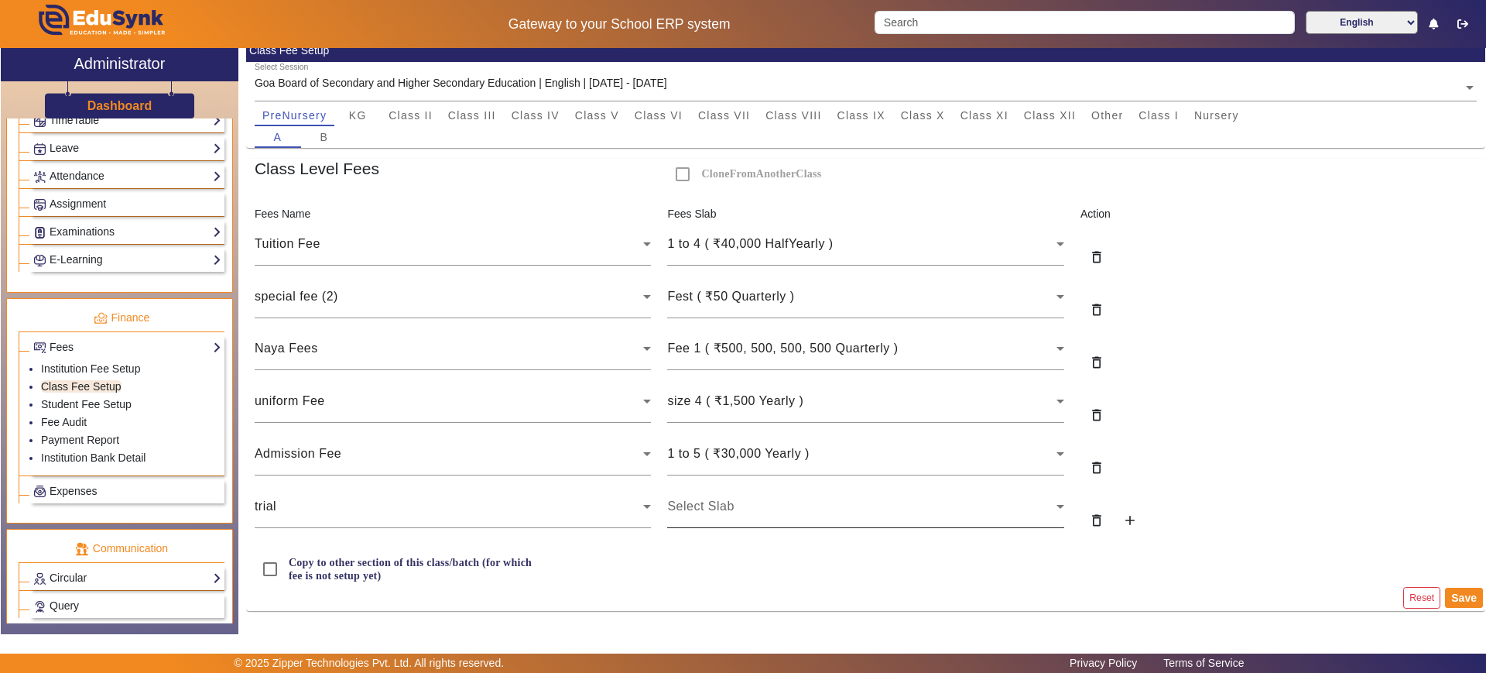
click at [724, 487] on div "Select Slab" at bounding box center [865, 506] width 397 height 43
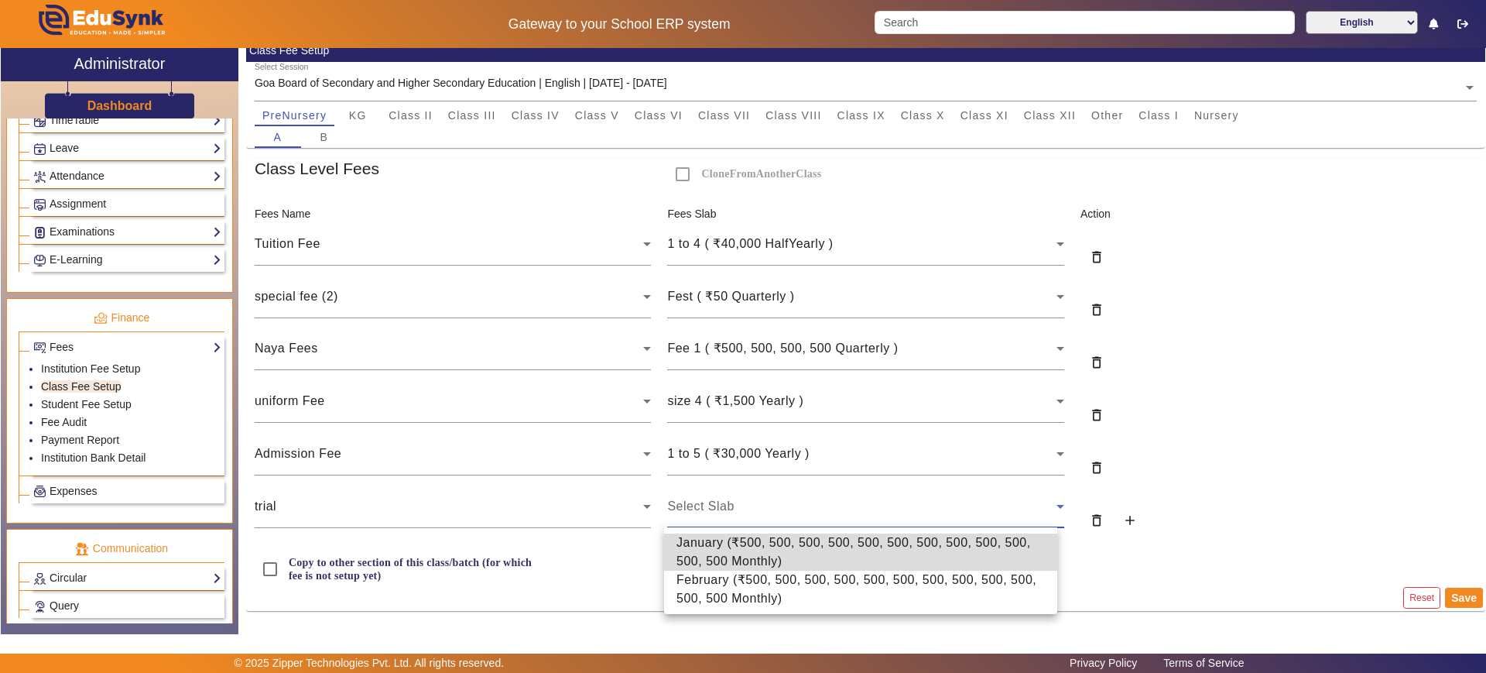
click at [749, 560] on span "January ( ₹500, 500, 500, 500, 500, 500, 500, 500, 500, 500, 500, 500 Monthly )" at bounding box center [861, 551] width 368 height 37
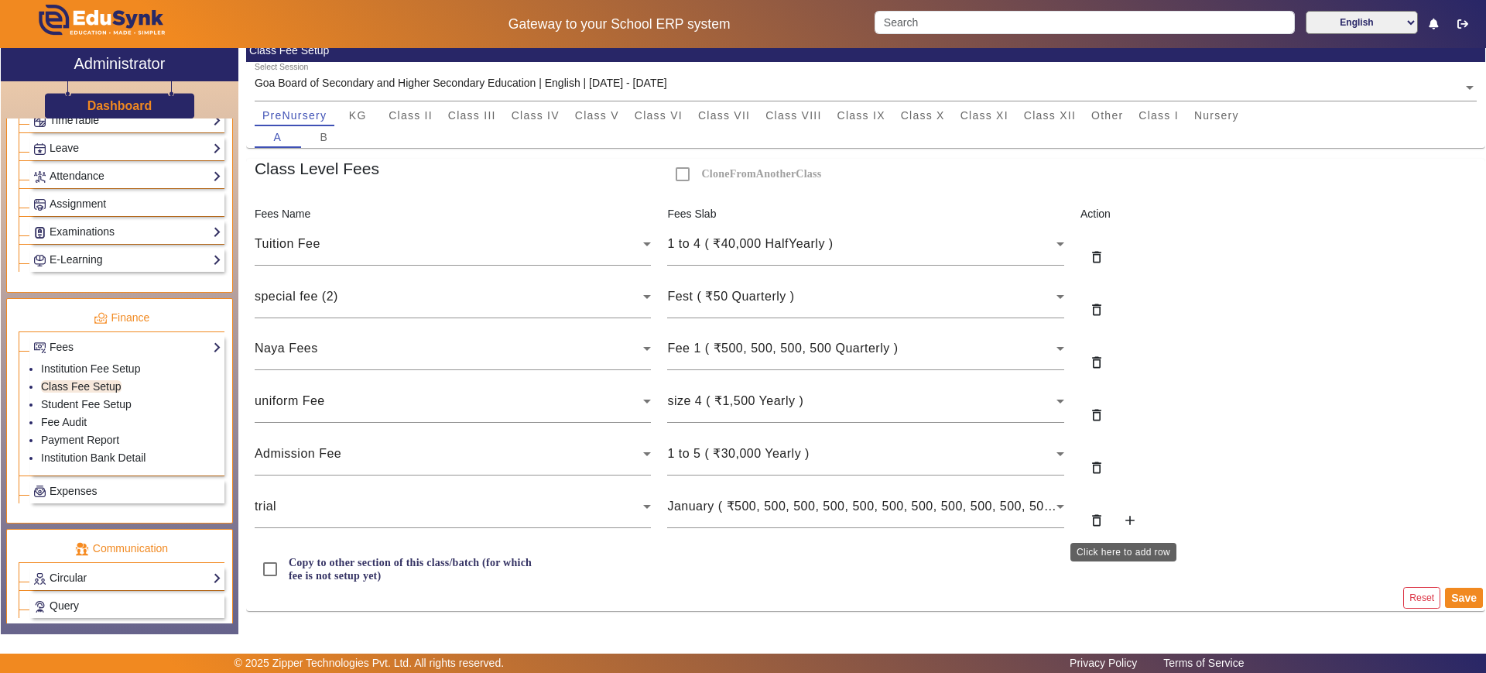
click at [1122, 519] on mat-icon "add" at bounding box center [1129, 519] width 15 height 15
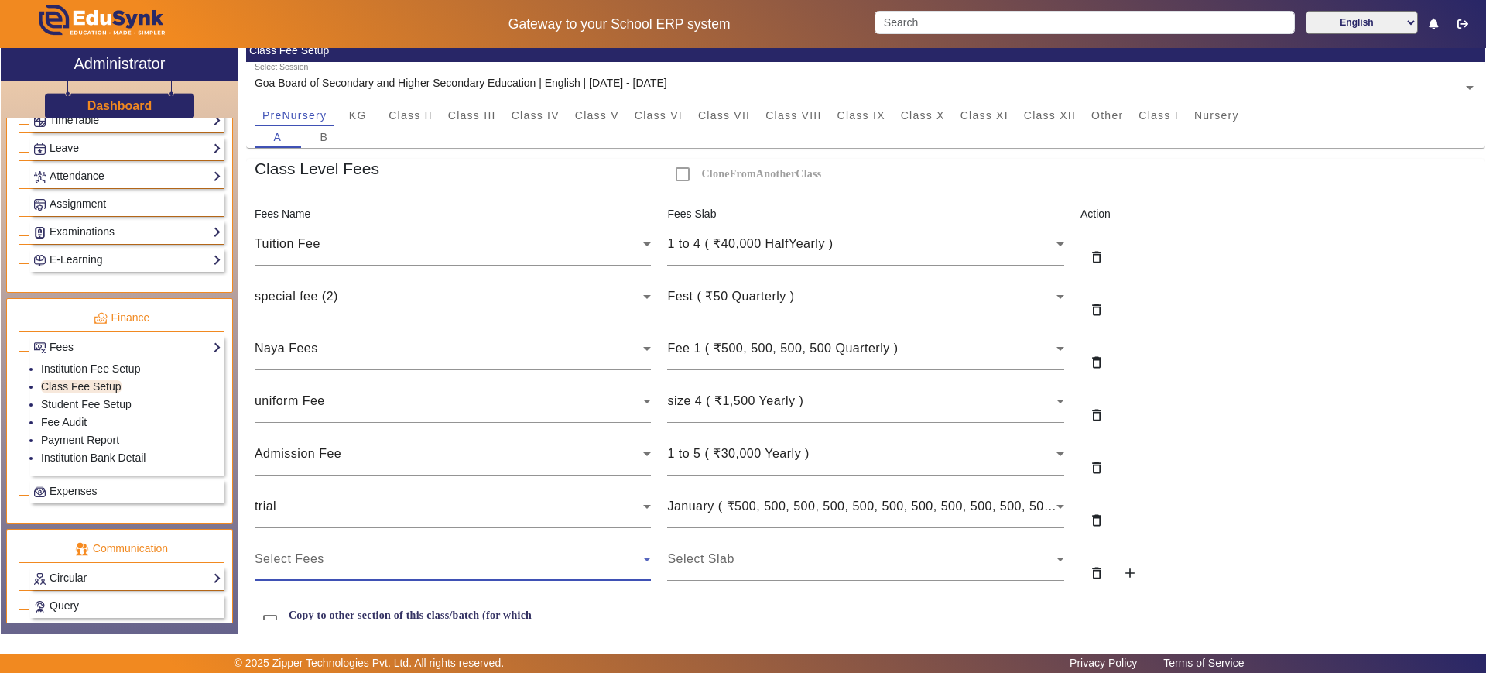
click at [450, 555] on div "Select Fees" at bounding box center [449, 559] width 389 height 19
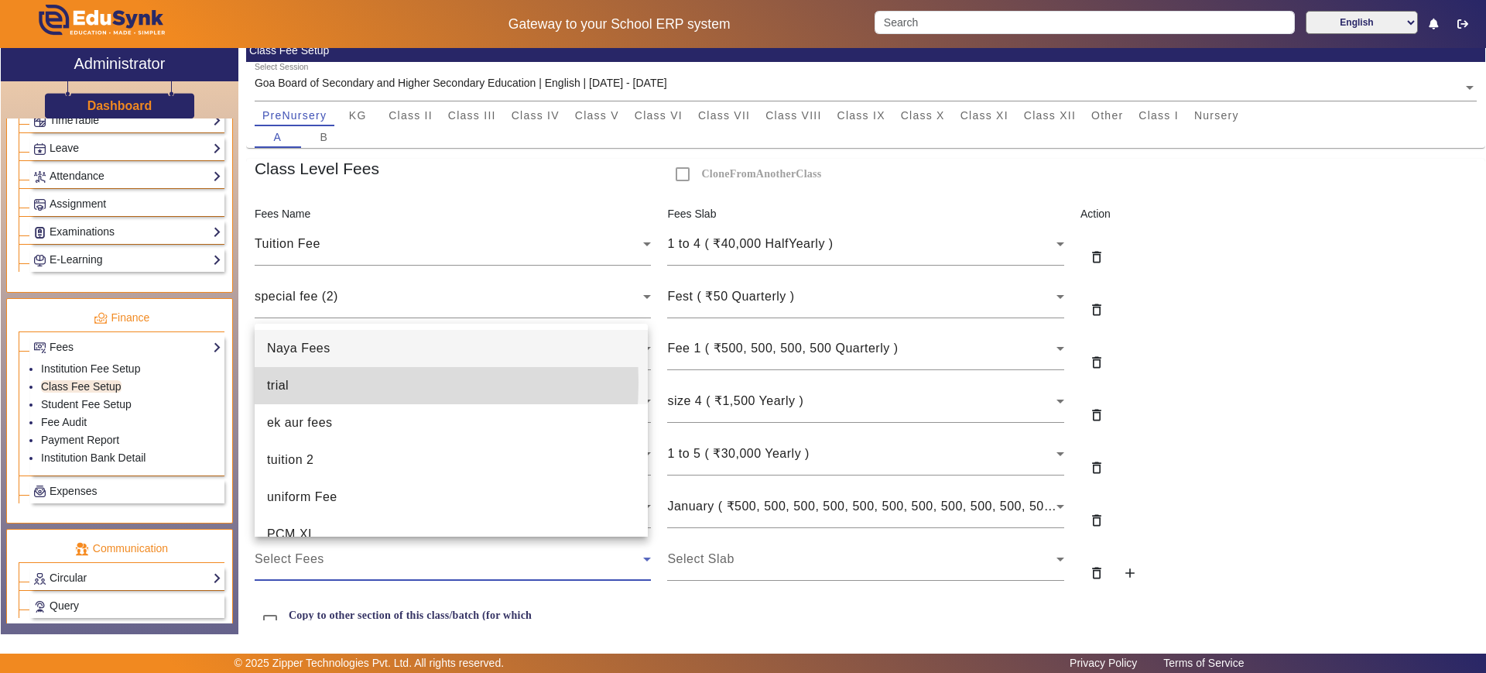
click at [292, 382] on mat-option "trial" at bounding box center [451, 385] width 393 height 37
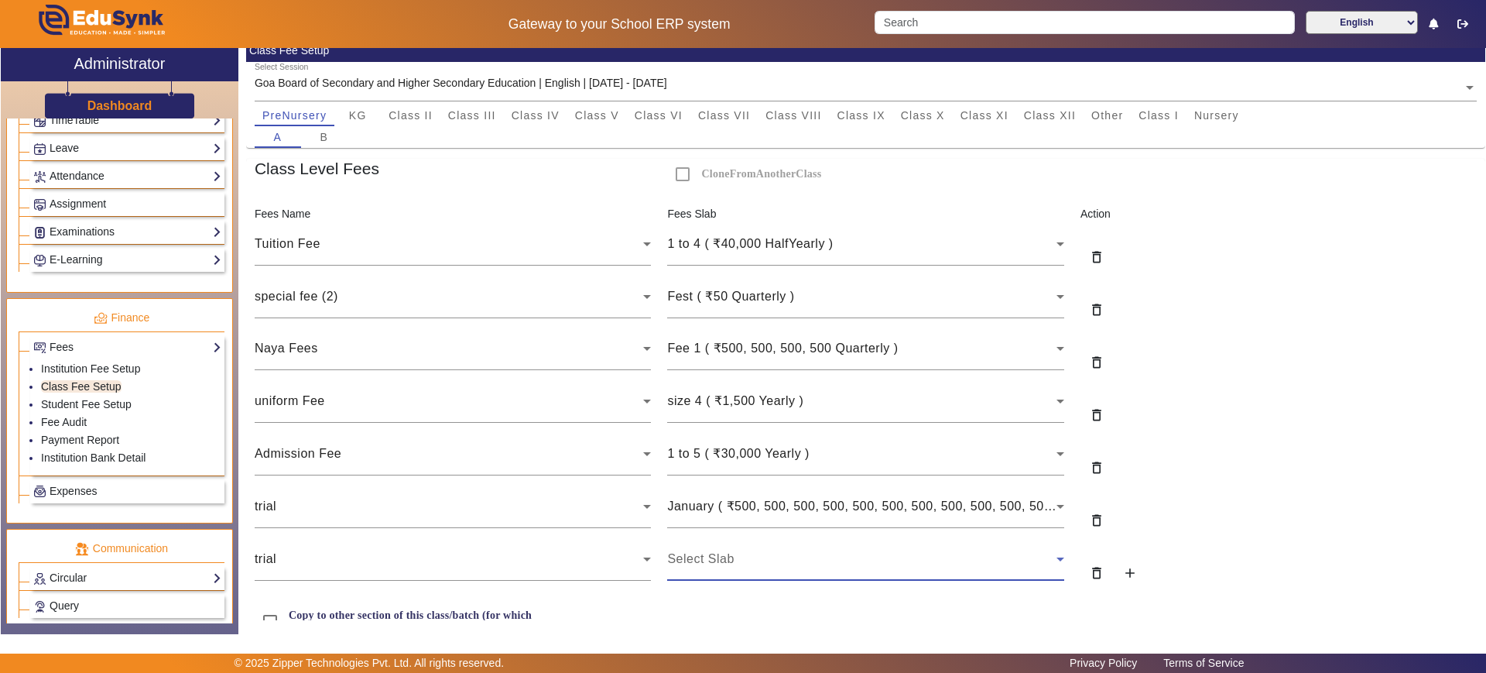
click at [745, 554] on div "Select Slab" at bounding box center [861, 559] width 389 height 19
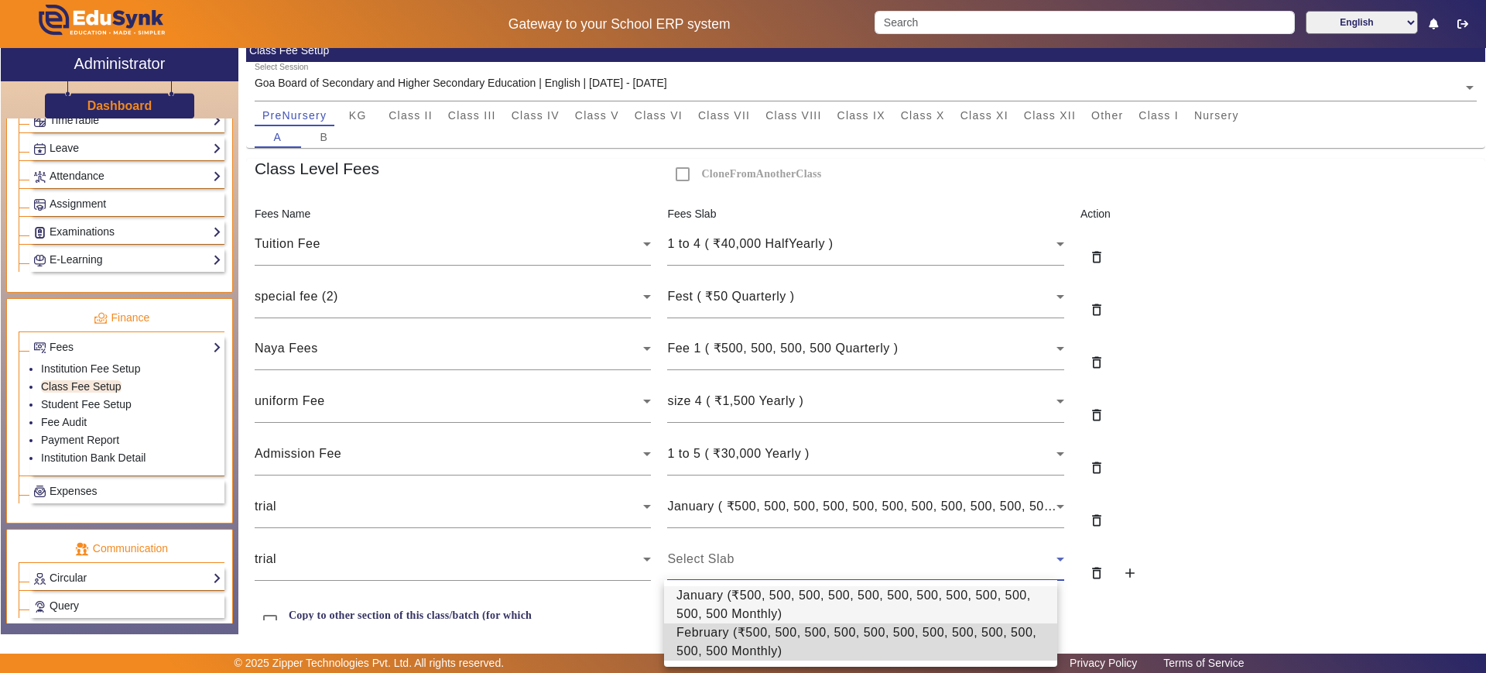
click at [728, 638] on span "February ( ₹500, 500, 500, 500, 500, 500, 500, 500, 500, 500, 500, 500 Monthly )" at bounding box center [861, 641] width 368 height 37
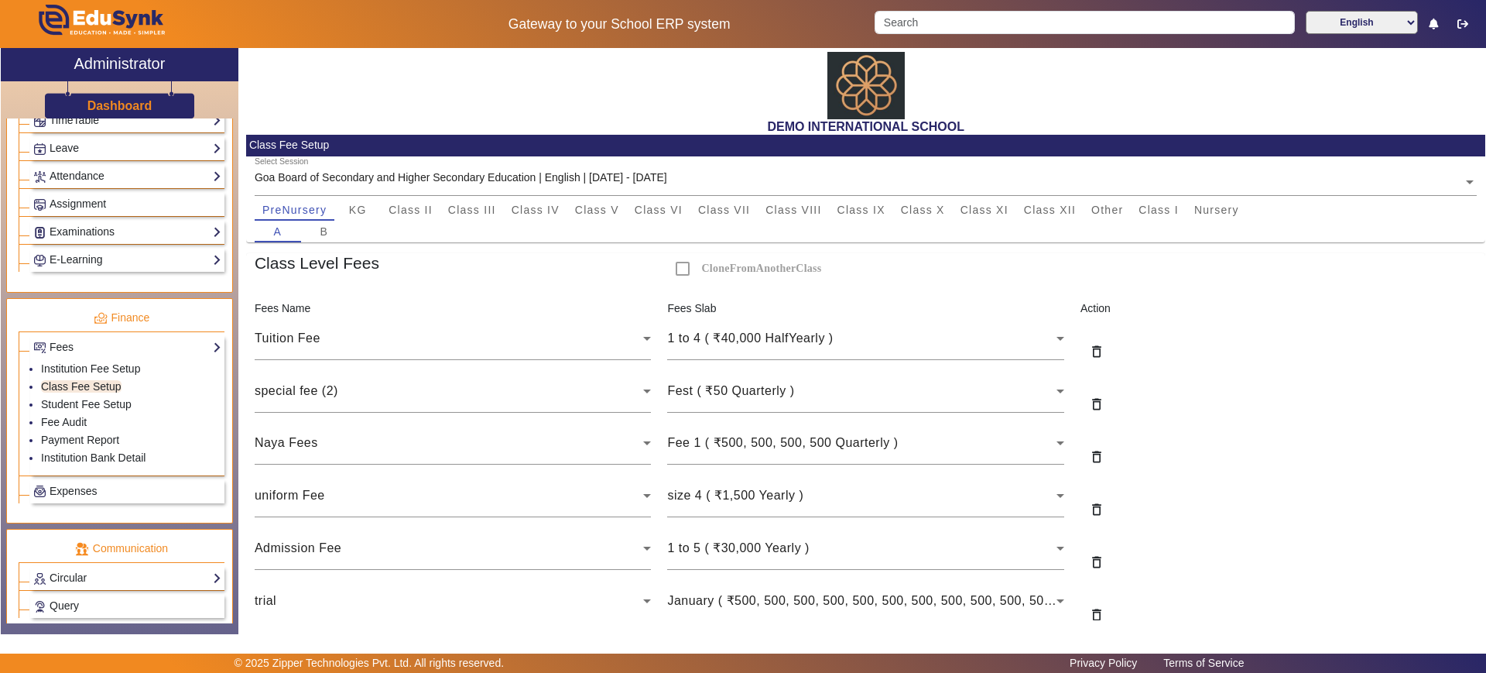
scroll to position [147, 0]
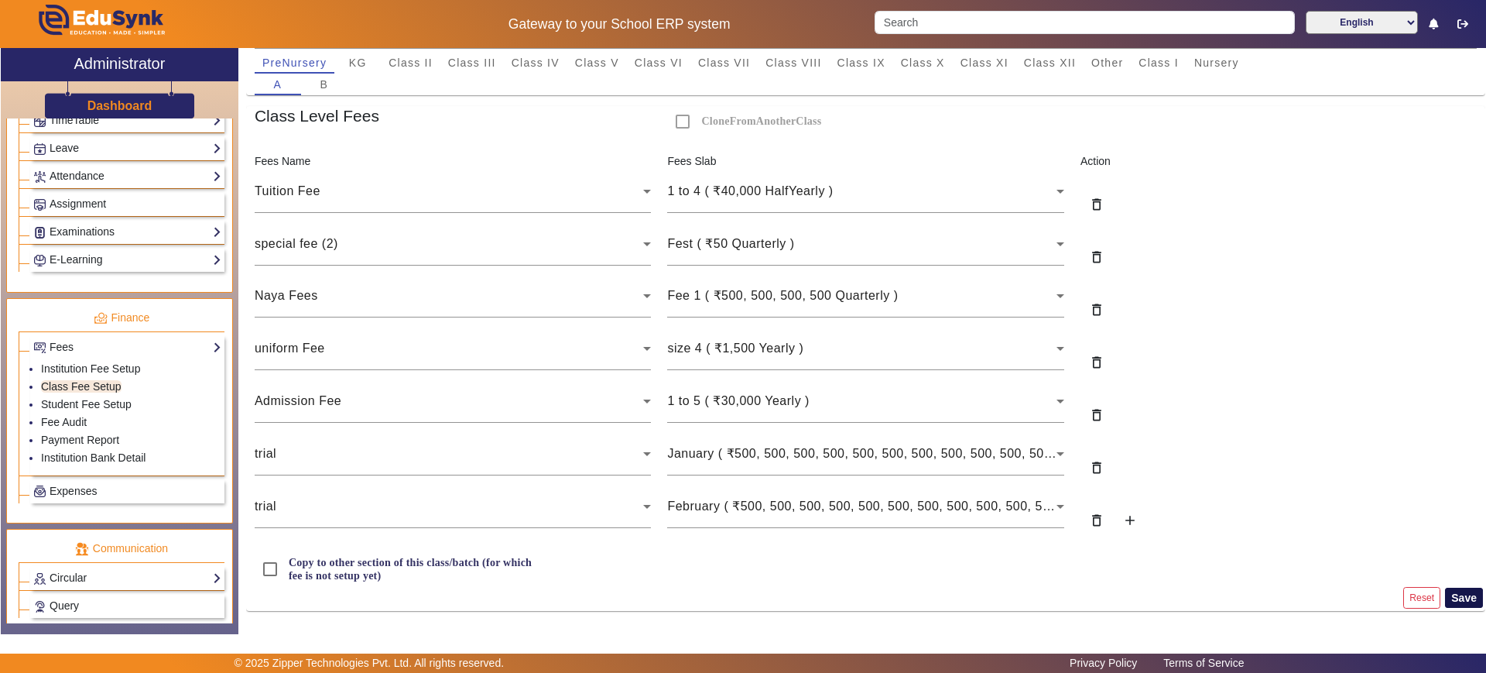
click at [1456, 598] on button "Save" at bounding box center [1464, 598] width 38 height 20
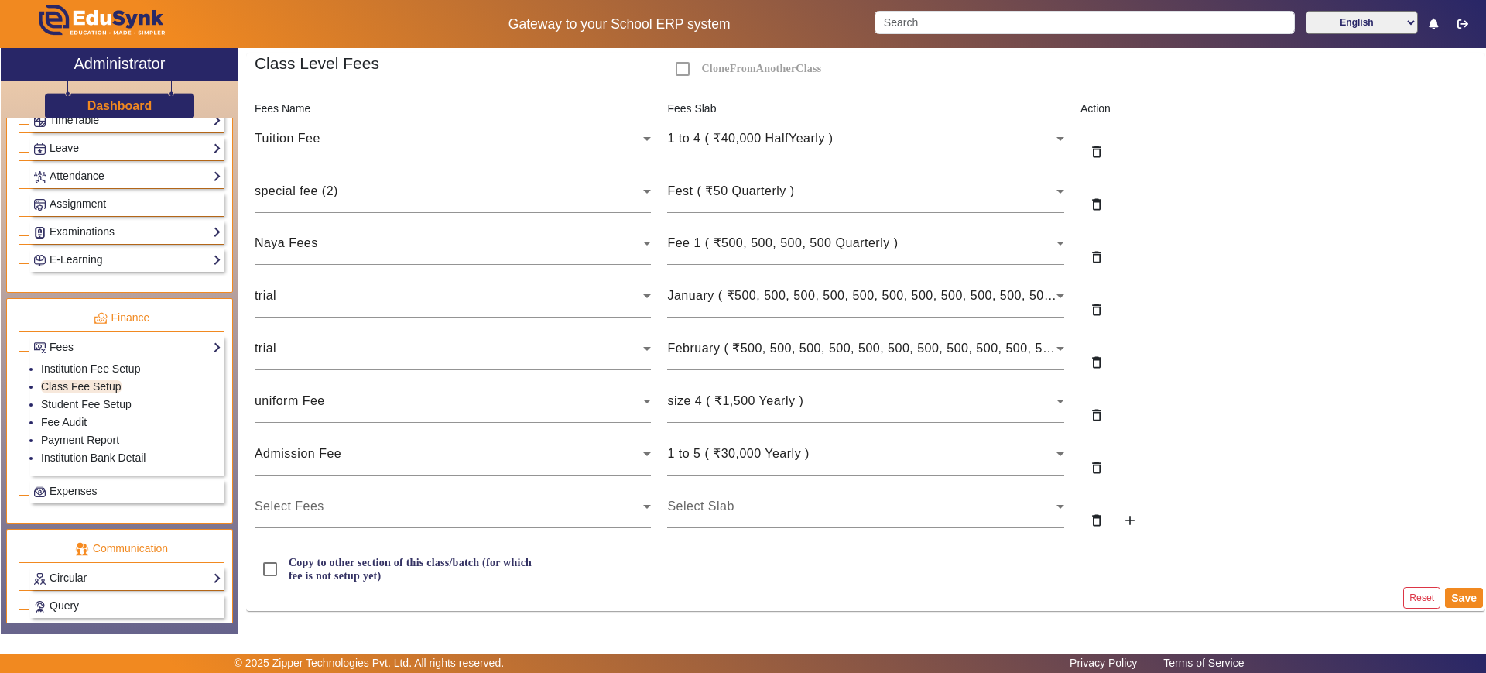
scroll to position [184, 0]
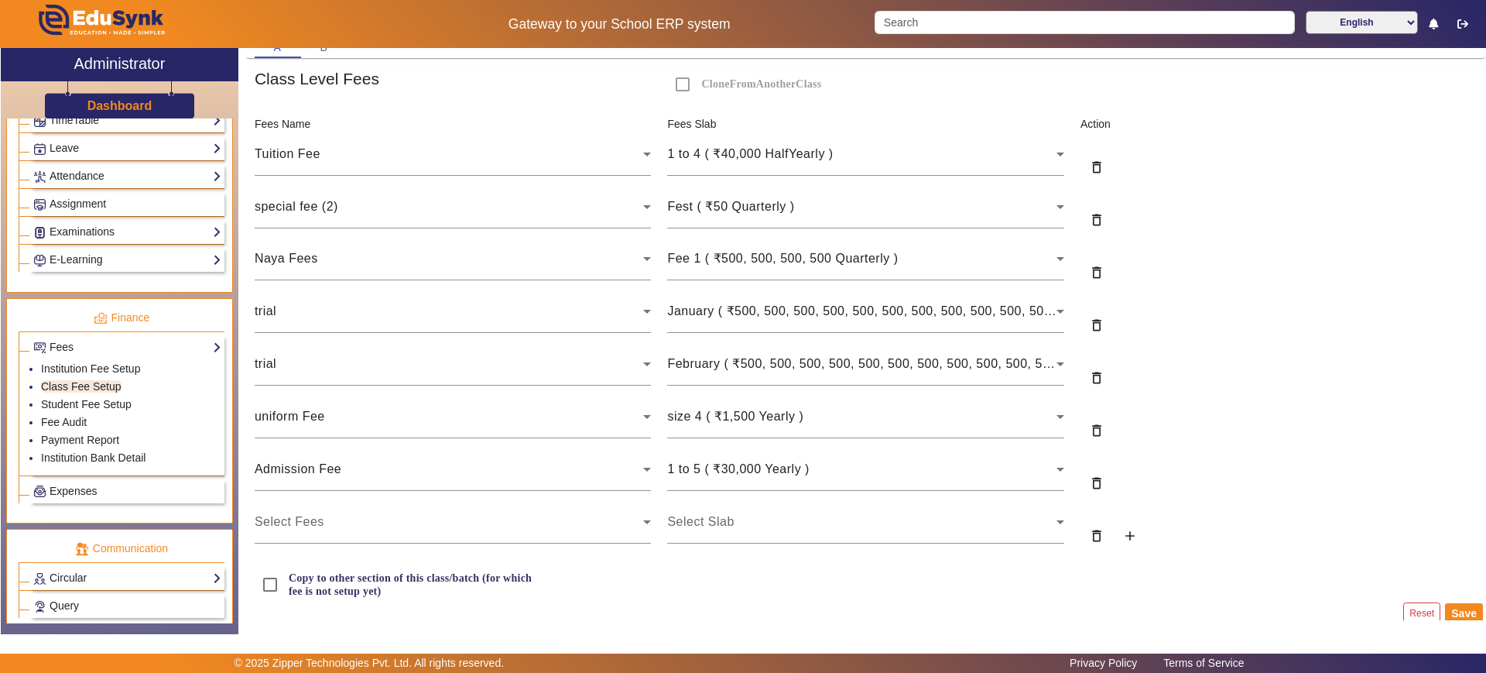
click at [1452, 600] on div "Reset Save" at bounding box center [865, 613] width 1239 height 26
click at [98, 403] on link "Student Fee Setup" at bounding box center [86, 404] width 91 height 12
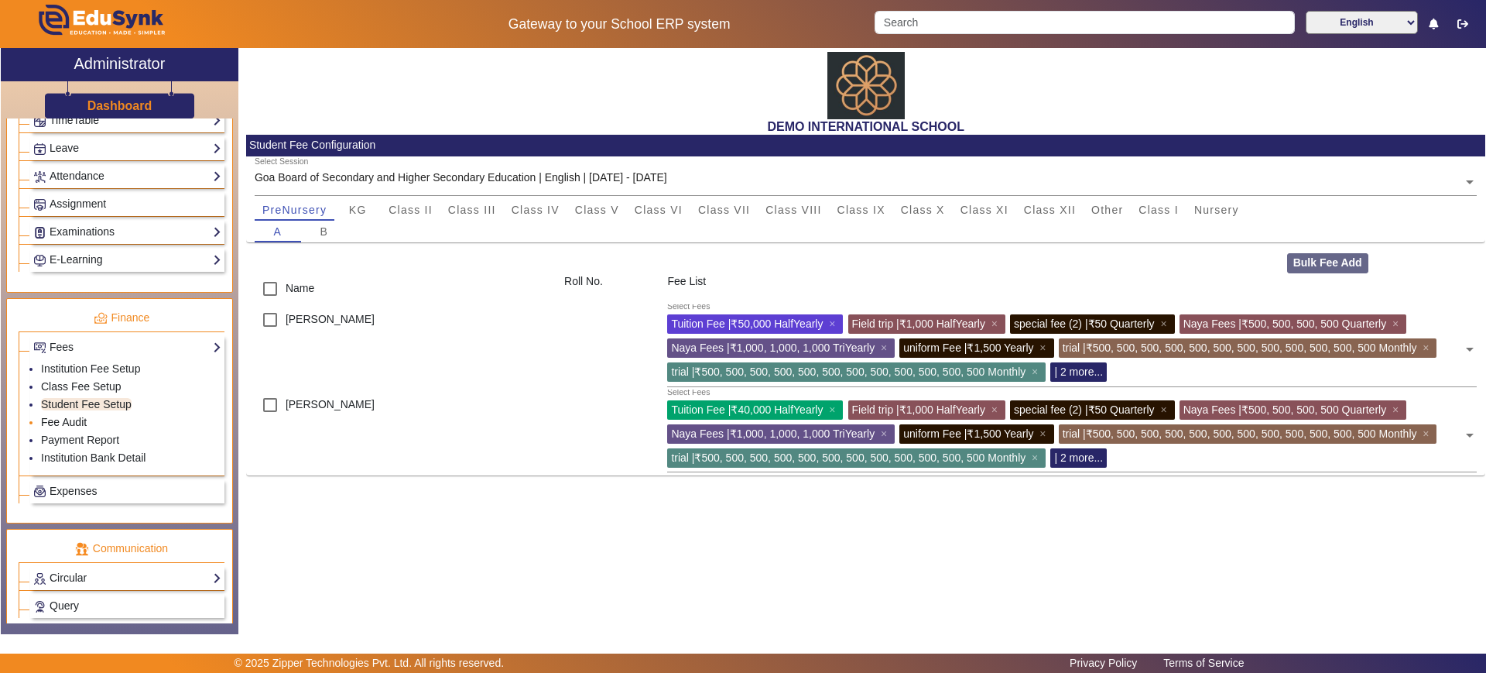
click at [82, 418] on link "Fee Audit" at bounding box center [64, 422] width 46 height 12
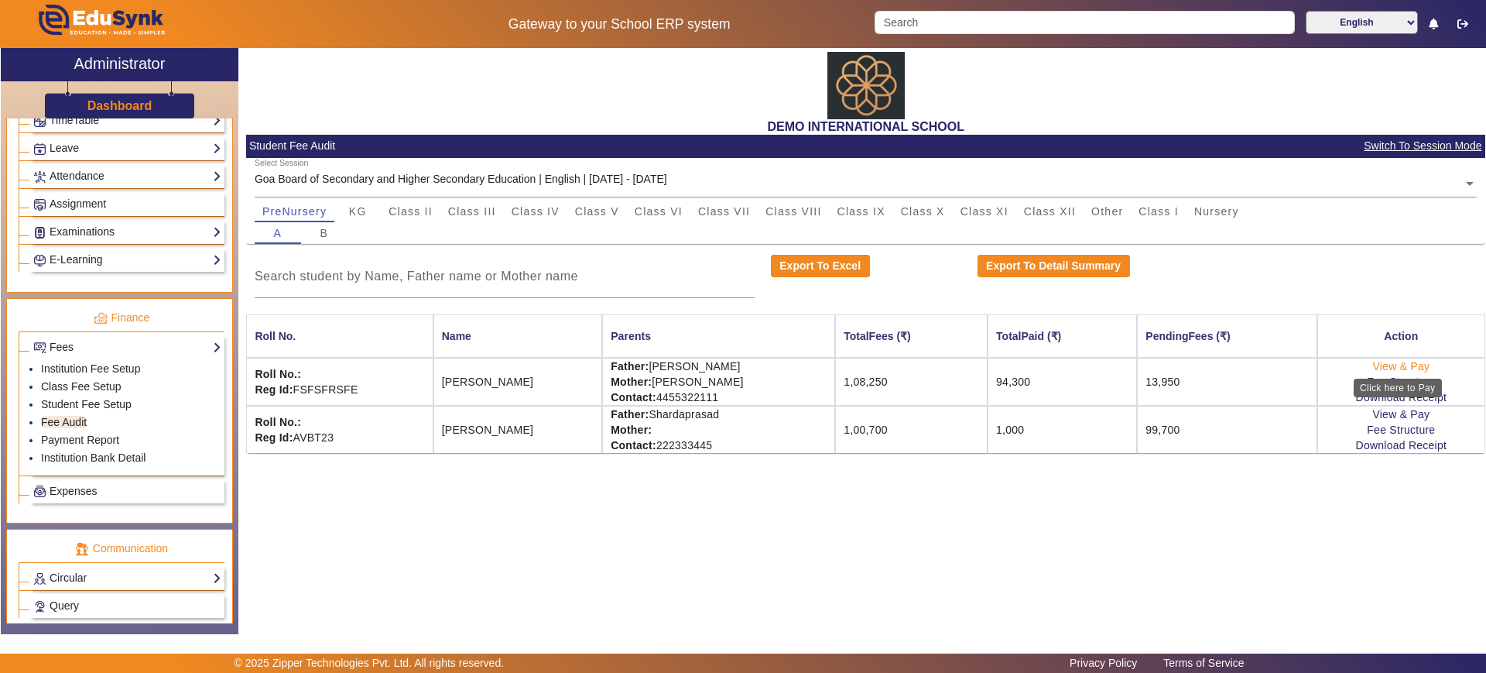
click at [1401, 370] on link "View & Pay" at bounding box center [1400, 366] width 57 height 12
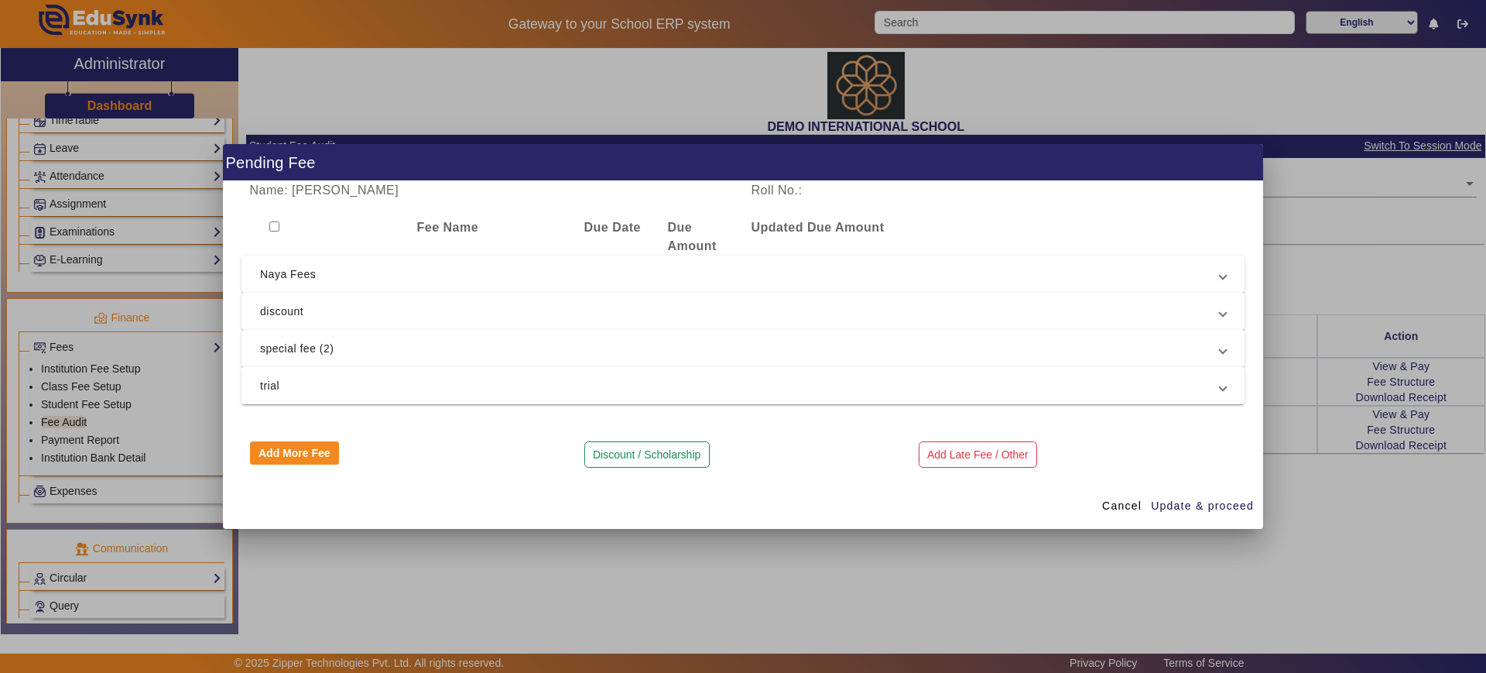
click at [575, 382] on span "trial" at bounding box center [740, 385] width 960 height 19
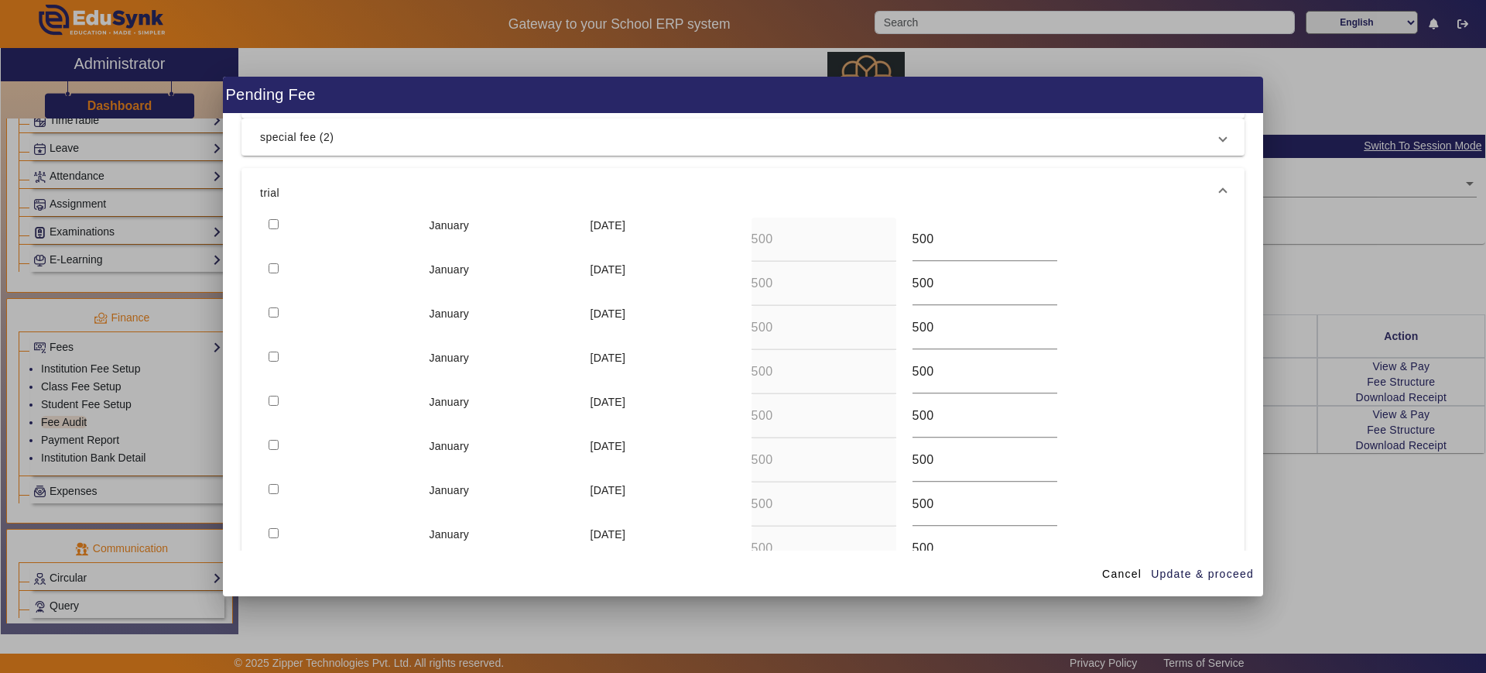
scroll to position [182, 0]
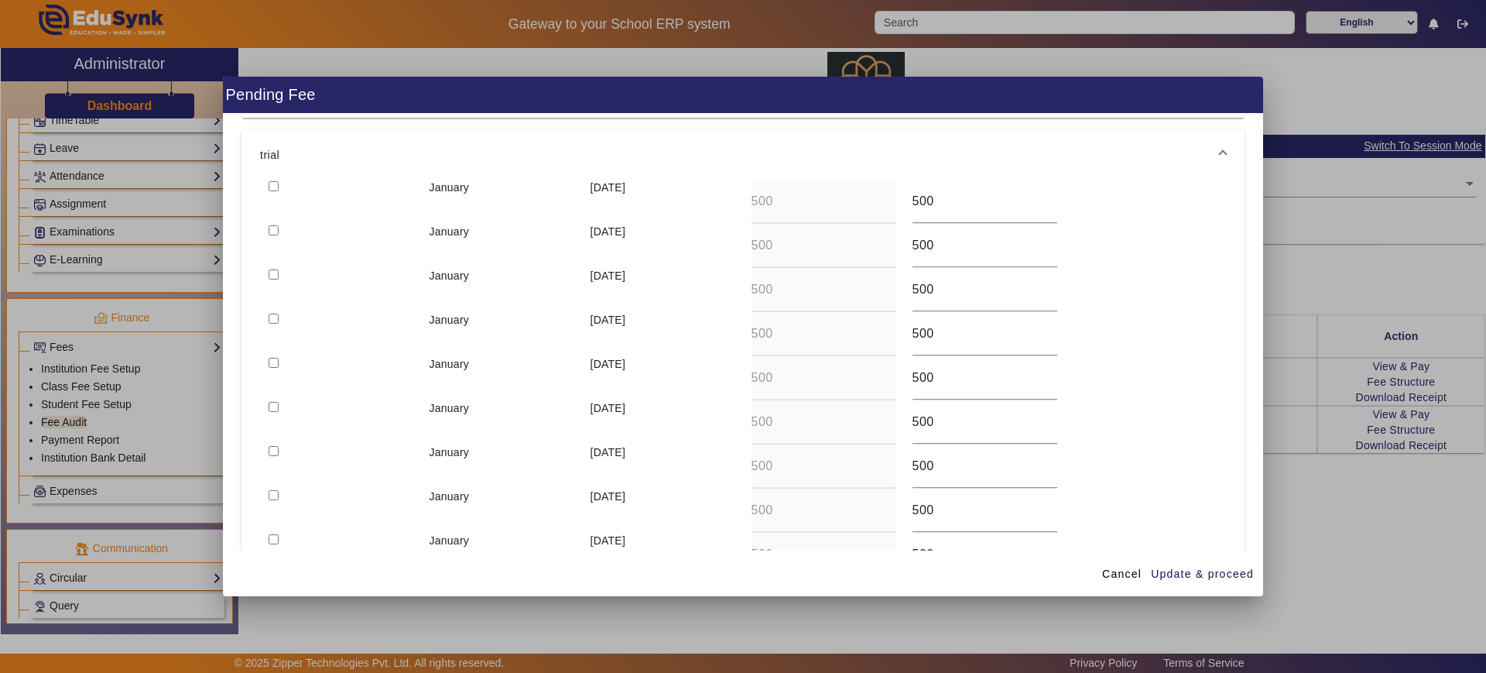
click at [272, 188] on input "checkbox" at bounding box center [274, 186] width 10 height 10
checkbox input "true"
click at [273, 235] on div at bounding box center [340, 246] width 161 height 44
click at [271, 227] on input "checkbox" at bounding box center [274, 230] width 10 height 10
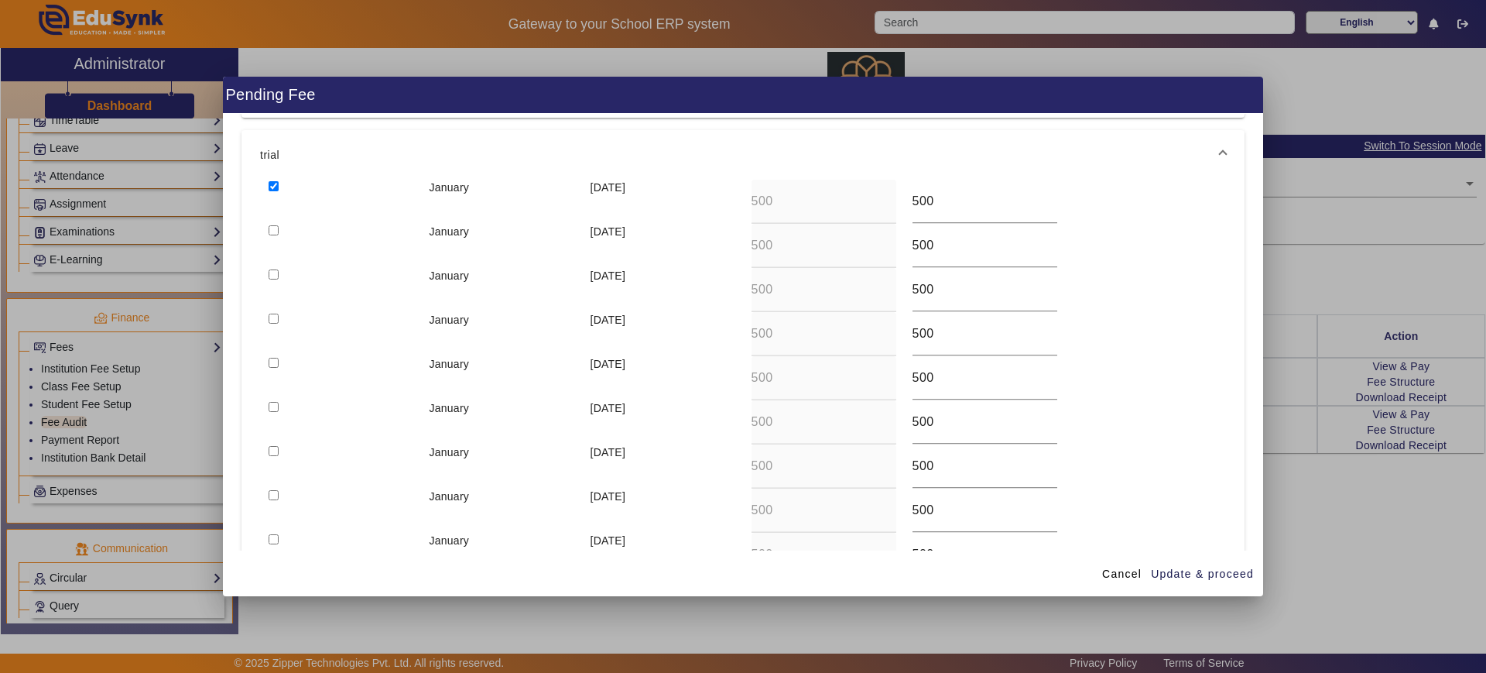
checkbox input "true"
click at [271, 274] on input "checkbox" at bounding box center [274, 274] width 10 height 10
checkbox input "true"
click at [272, 320] on input "checkbox" at bounding box center [274, 319] width 10 height 10
checkbox input "true"
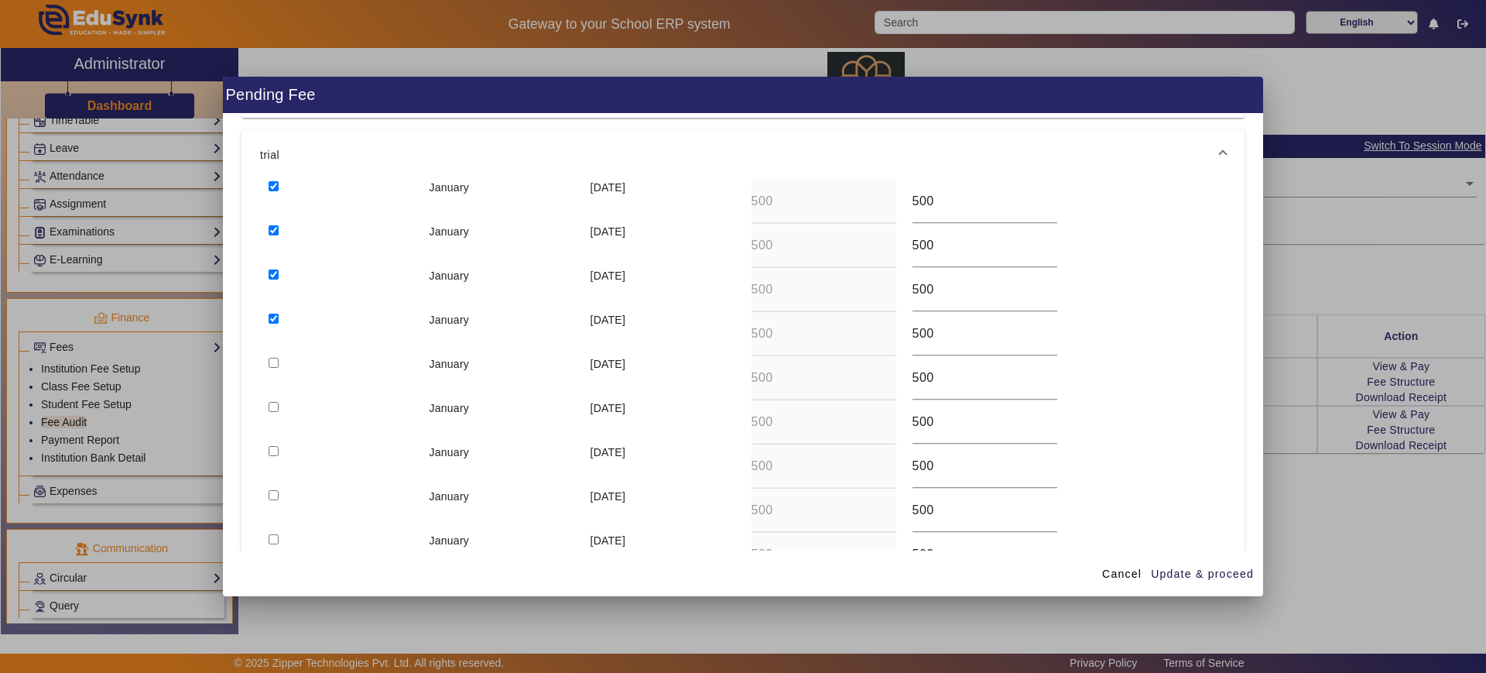
click at [272, 358] on input "checkbox" at bounding box center [274, 363] width 10 height 10
checkbox input "true"
click at [272, 413] on div at bounding box center [340, 422] width 161 height 44
click at [277, 405] on input "checkbox" at bounding box center [274, 407] width 10 height 10
checkbox input "true"
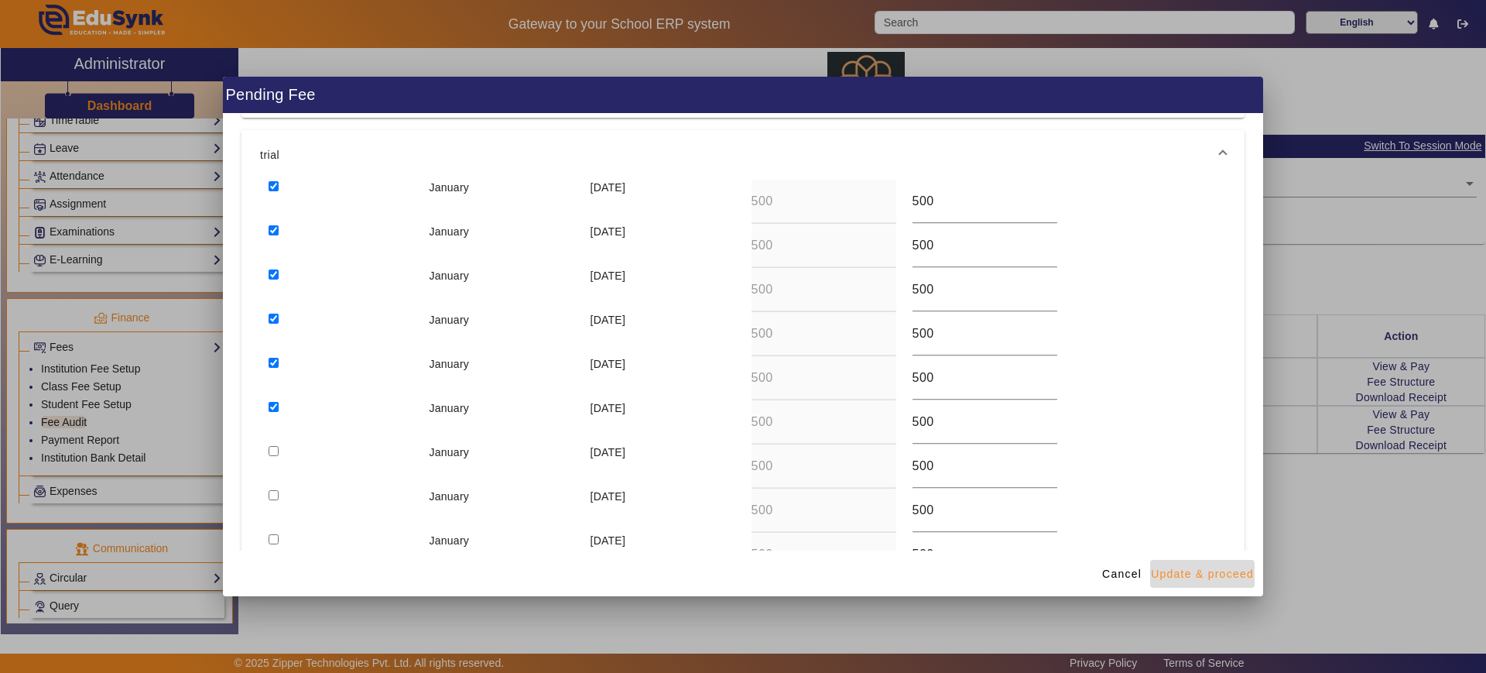
click at [1198, 578] on span "Update & proceed" at bounding box center [1202, 574] width 103 height 16
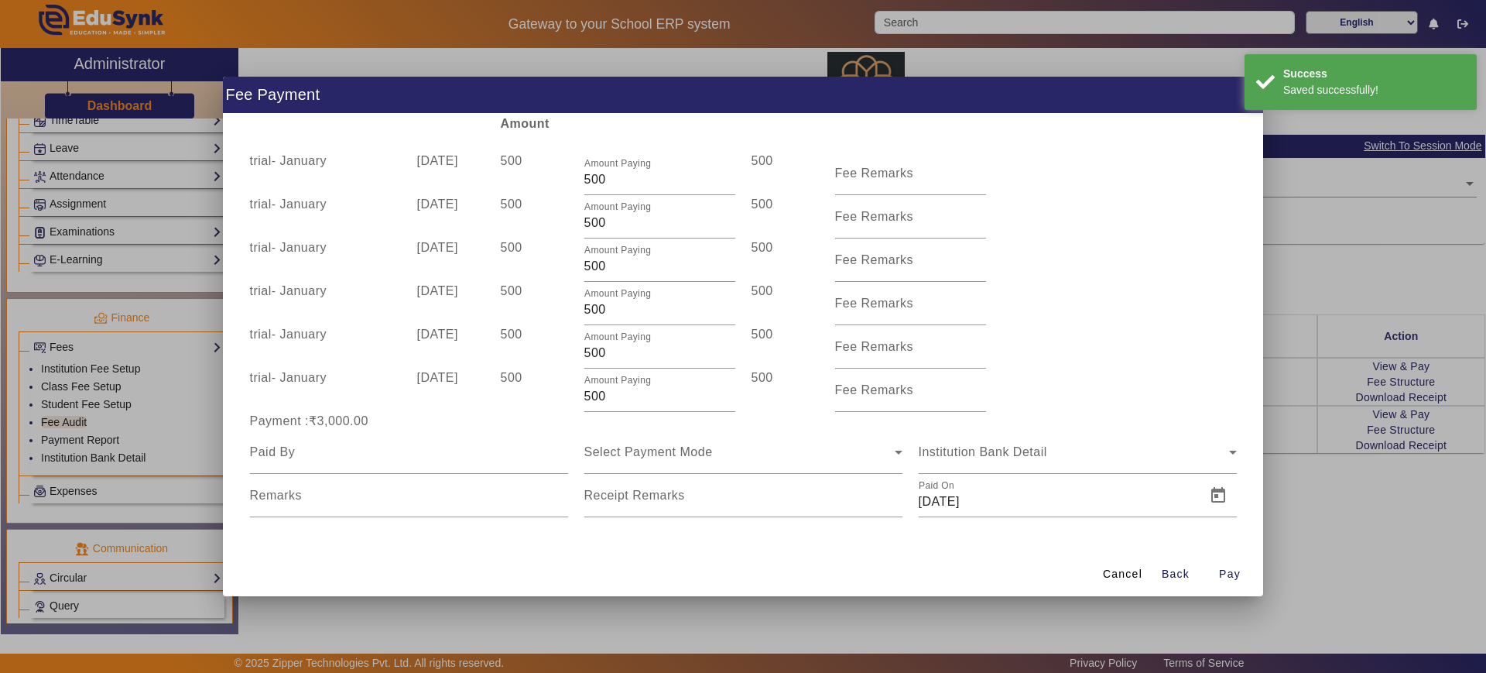
scroll to position [55, 0]
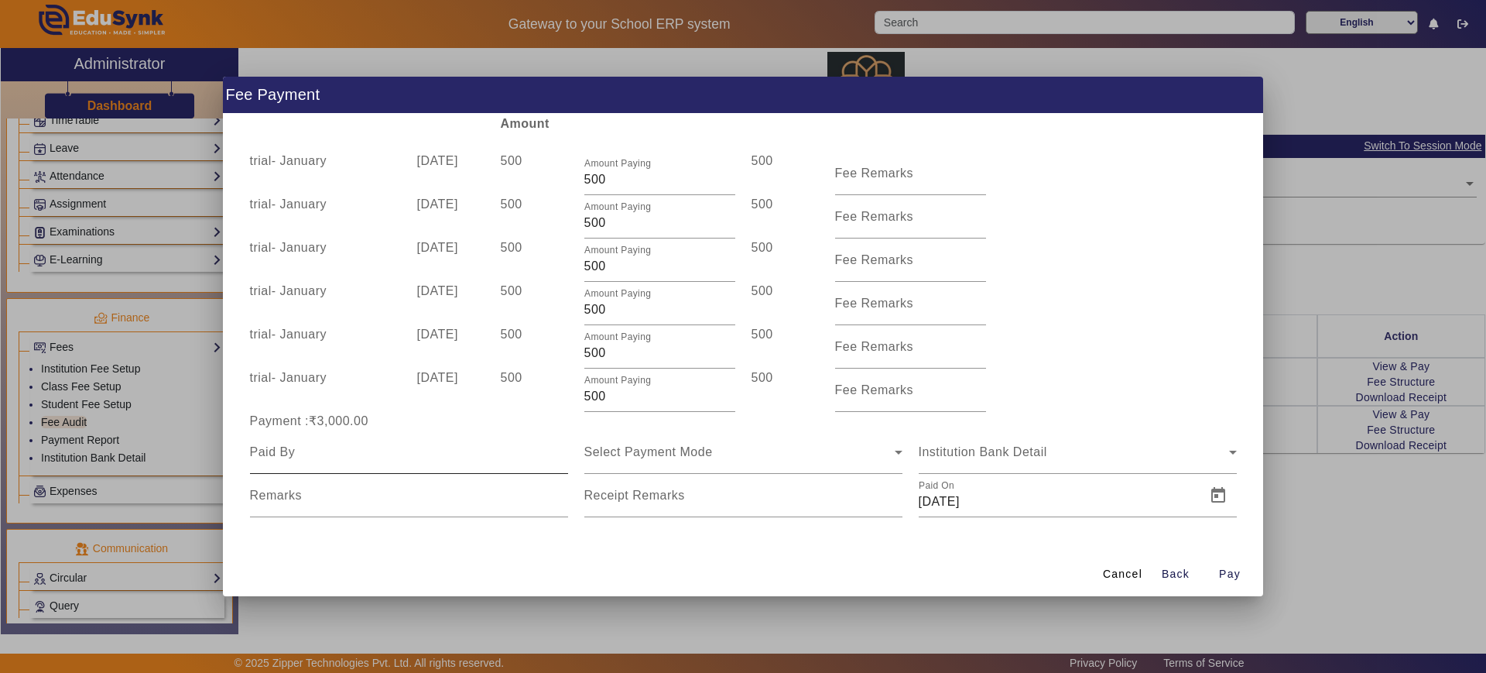
click at [501, 464] on div at bounding box center [409, 451] width 318 height 43
click at [464, 457] on input at bounding box center [409, 452] width 318 height 19
type input "[PERSON_NAME]"
click at [670, 453] on span "Select Payment Mode" at bounding box center [648, 451] width 128 height 13
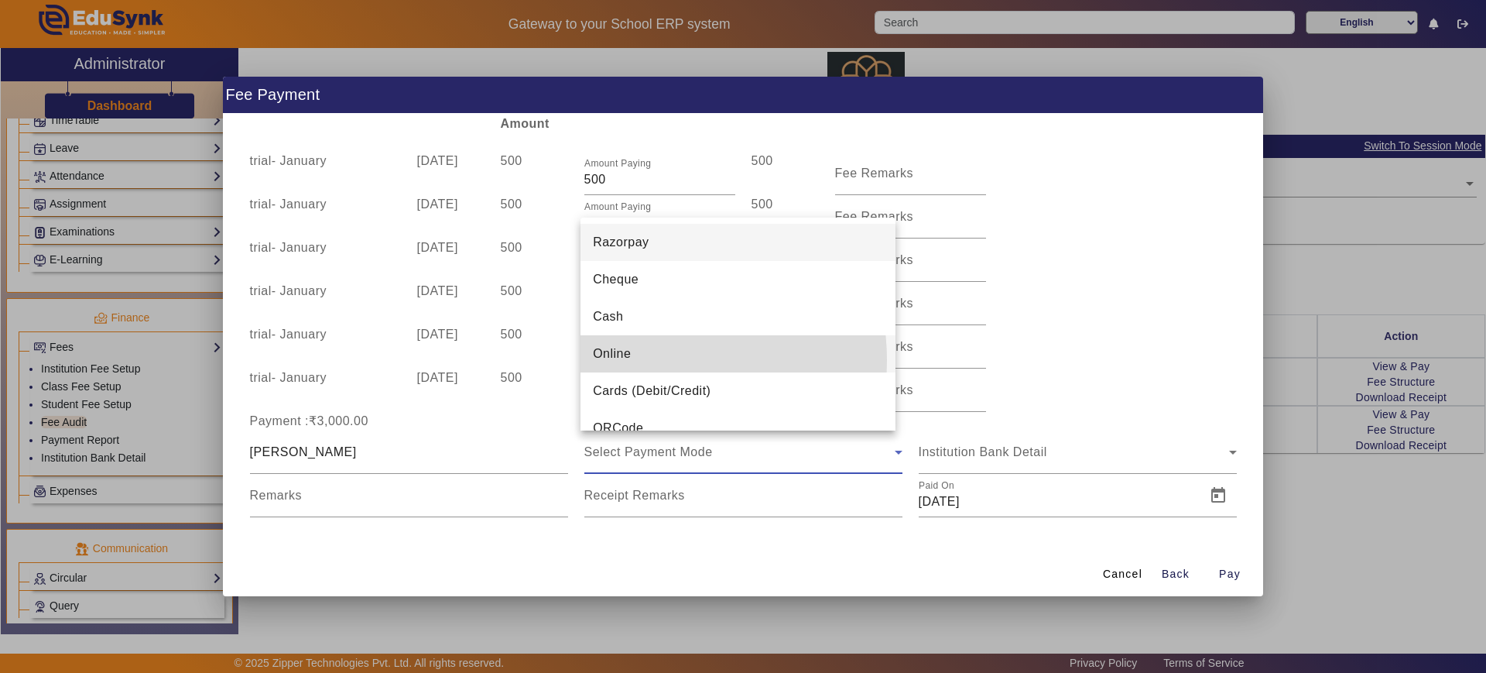
click at [649, 360] on mat-option "Online" at bounding box center [738, 353] width 315 height 37
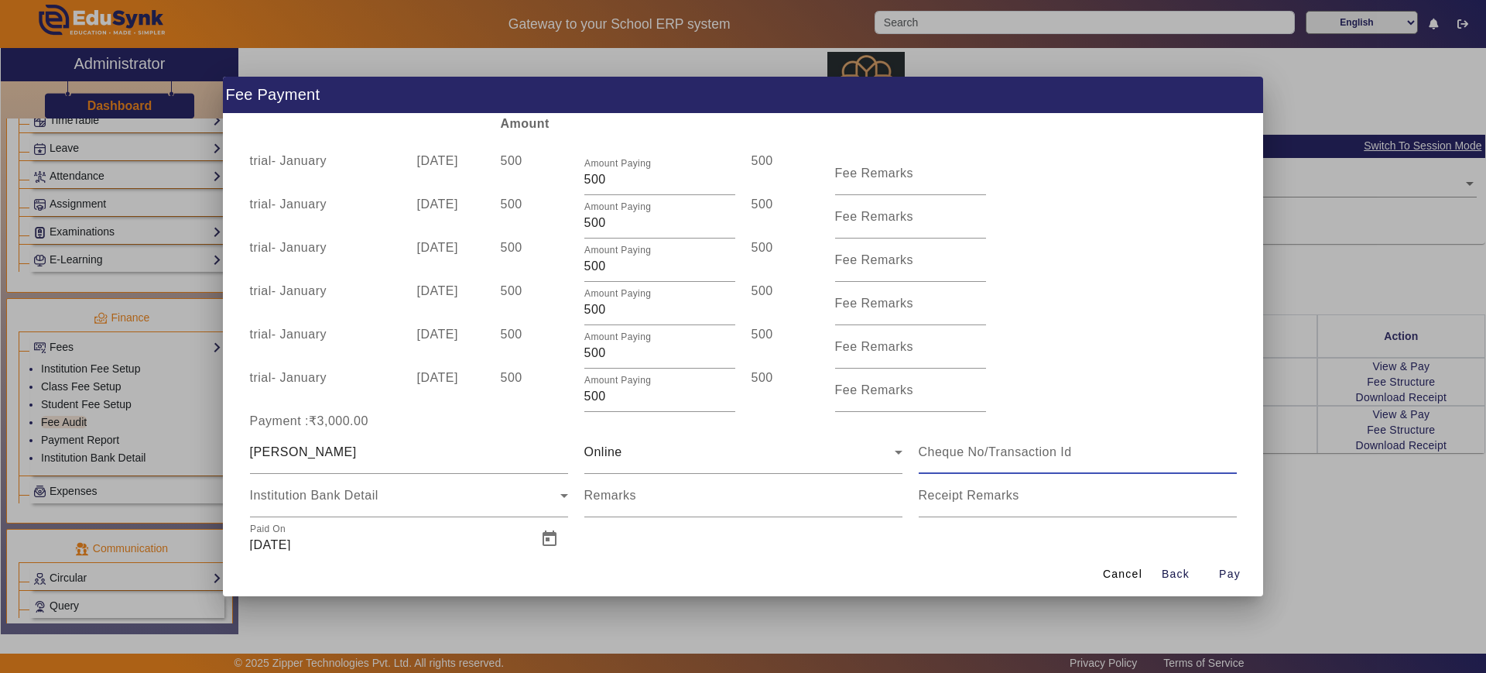
click at [961, 452] on input at bounding box center [1078, 452] width 318 height 19
type input "4533436"
click at [836, 499] on input "Remarks" at bounding box center [743, 501] width 318 height 19
type input "trial"
click at [1235, 581] on span "Pay" at bounding box center [1230, 574] width 22 height 16
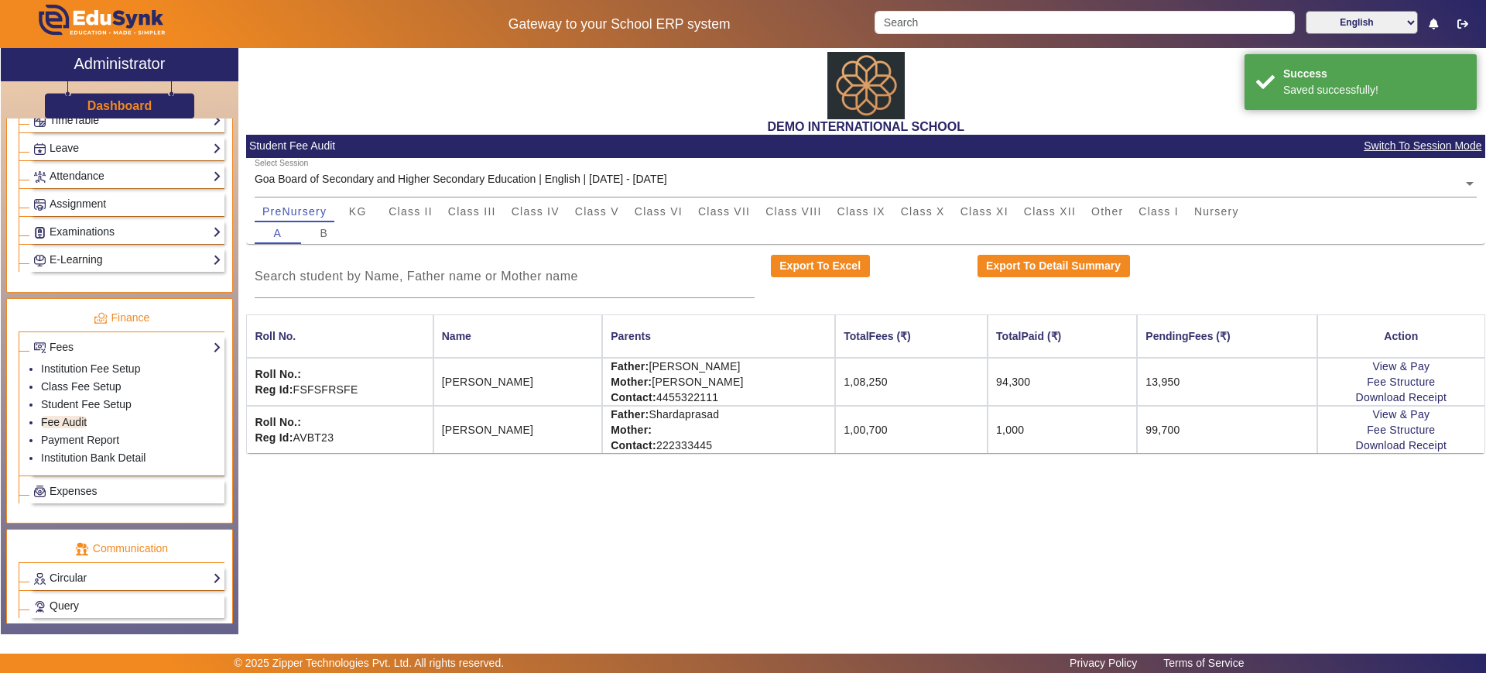
scroll to position [0, 0]
click at [1381, 396] on link "Download Receipt" at bounding box center [1401, 397] width 91 height 12
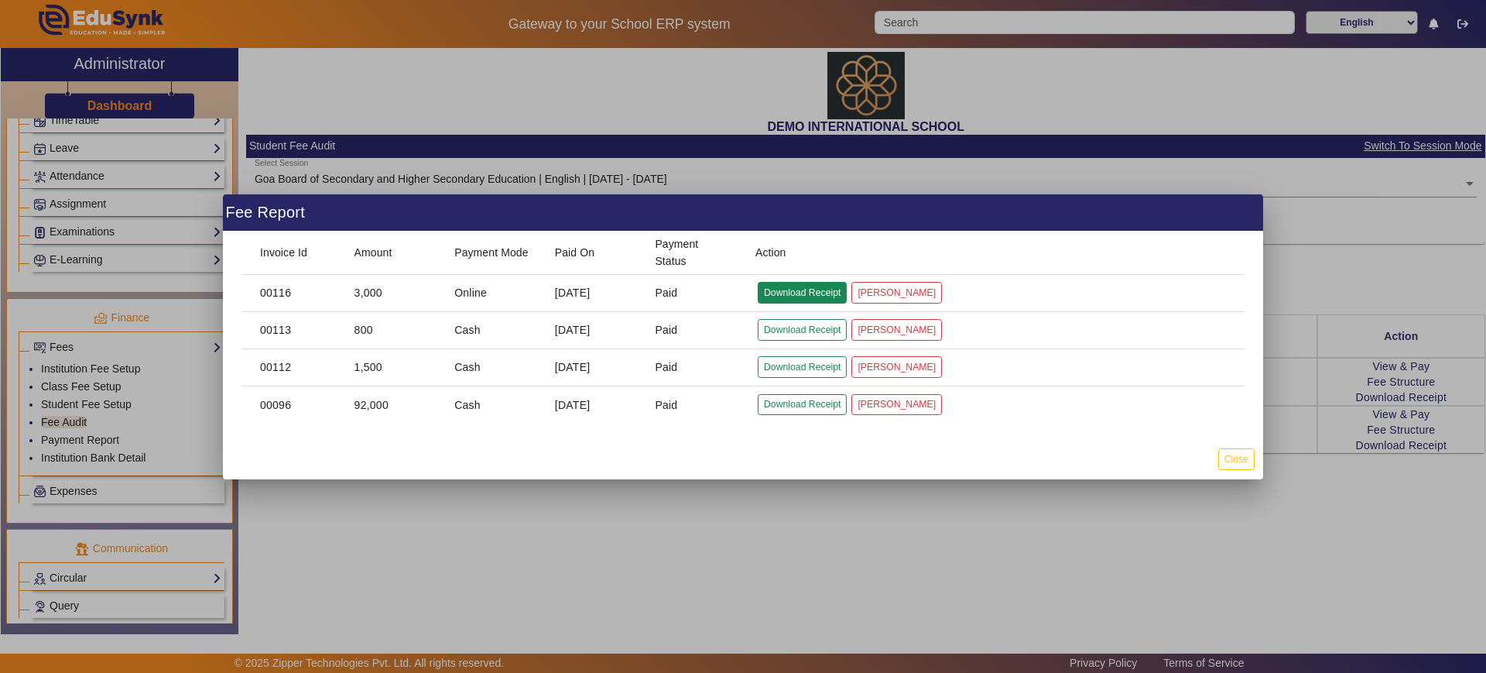
click at [814, 288] on button "Download Receipt" at bounding box center [802, 292] width 89 height 21
click at [872, 519] on div at bounding box center [743, 336] width 1486 height 673
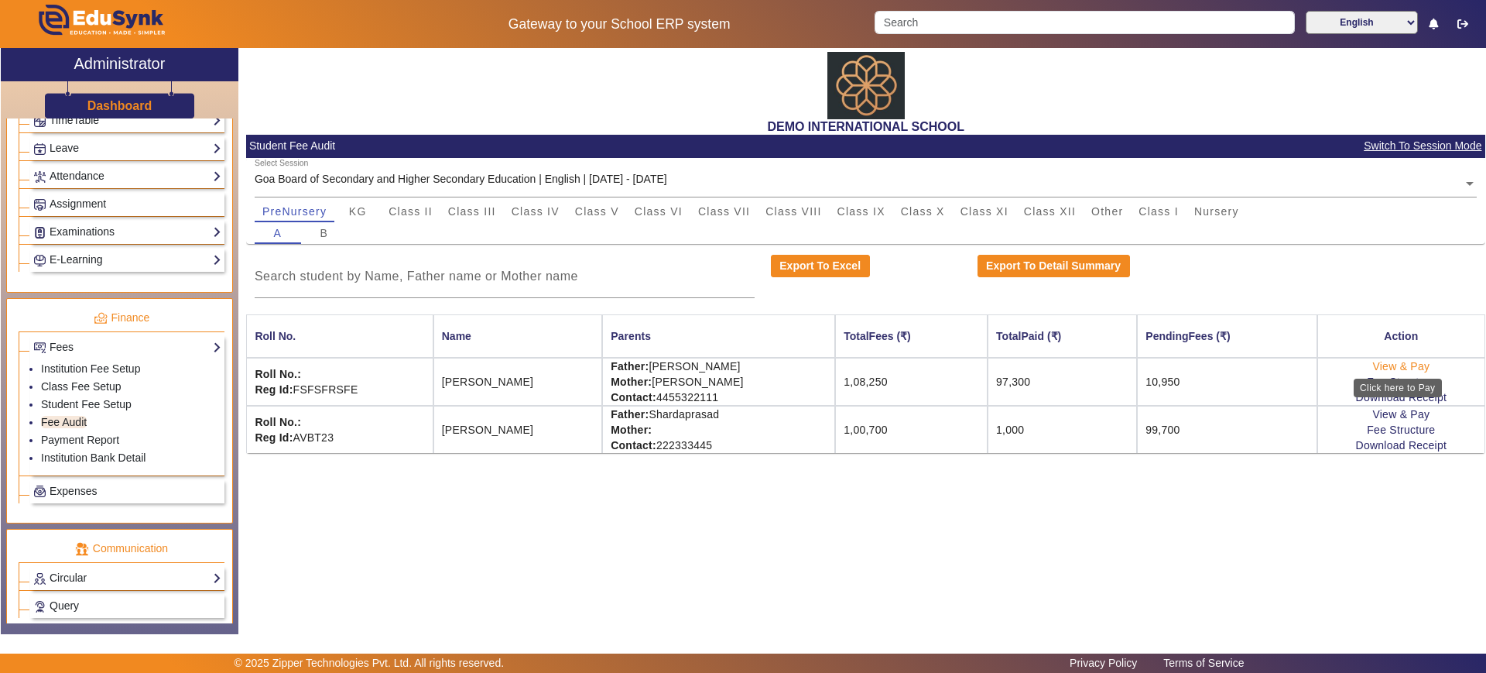
click at [1383, 360] on link "View & Pay" at bounding box center [1400, 366] width 57 height 12
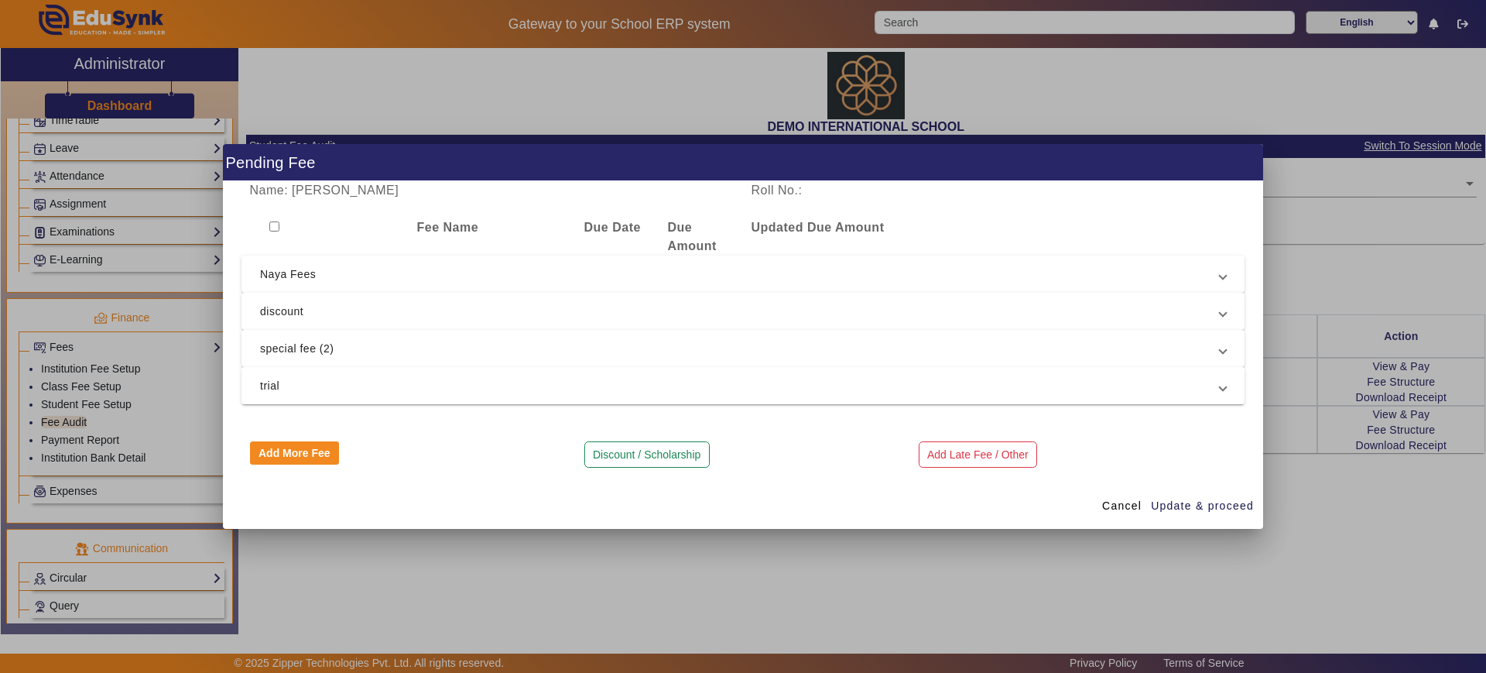
click at [277, 375] on mat-expansion-panel-header "trial" at bounding box center [743, 385] width 1003 height 37
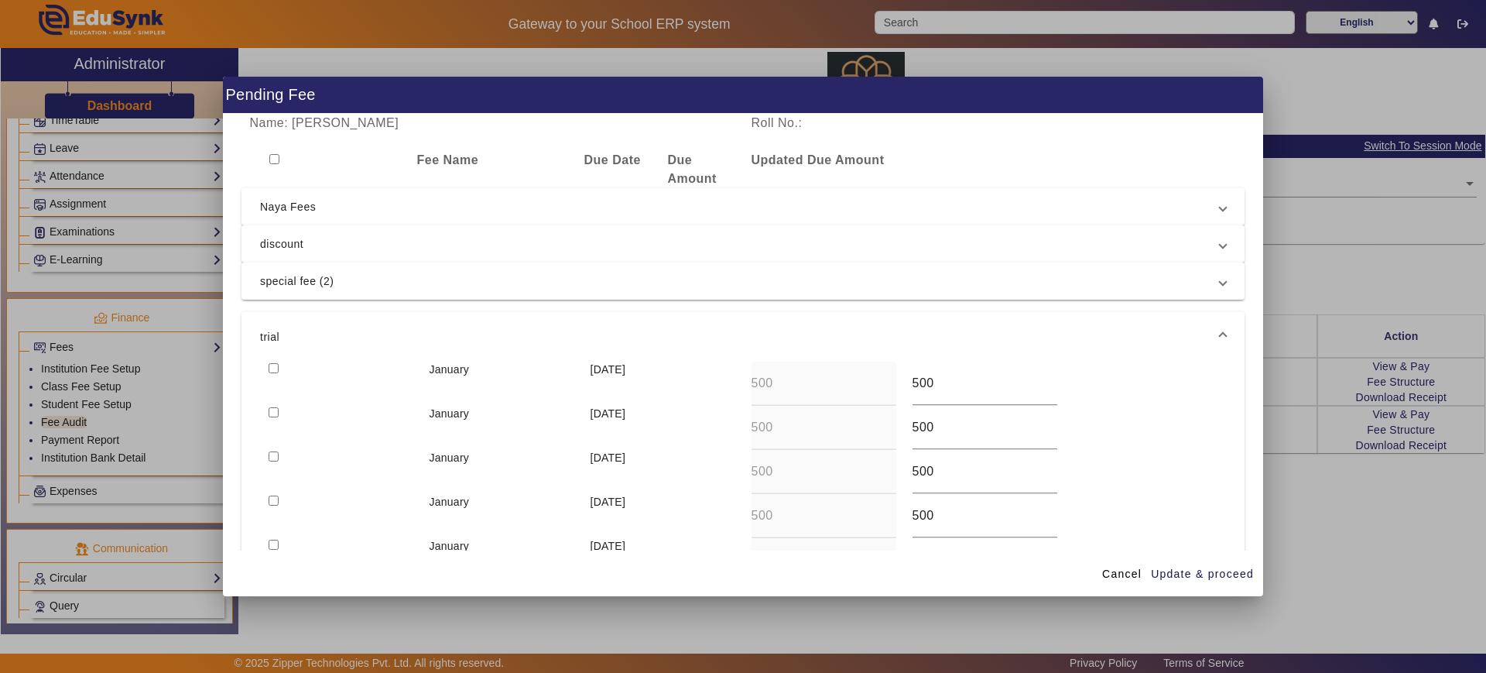
click at [278, 363] on input "checkbox" at bounding box center [274, 368] width 10 height 10
checkbox input "true"
click at [272, 416] on input "checkbox" at bounding box center [274, 412] width 10 height 10
checkbox input "true"
click at [280, 457] on div at bounding box center [340, 472] width 161 height 44
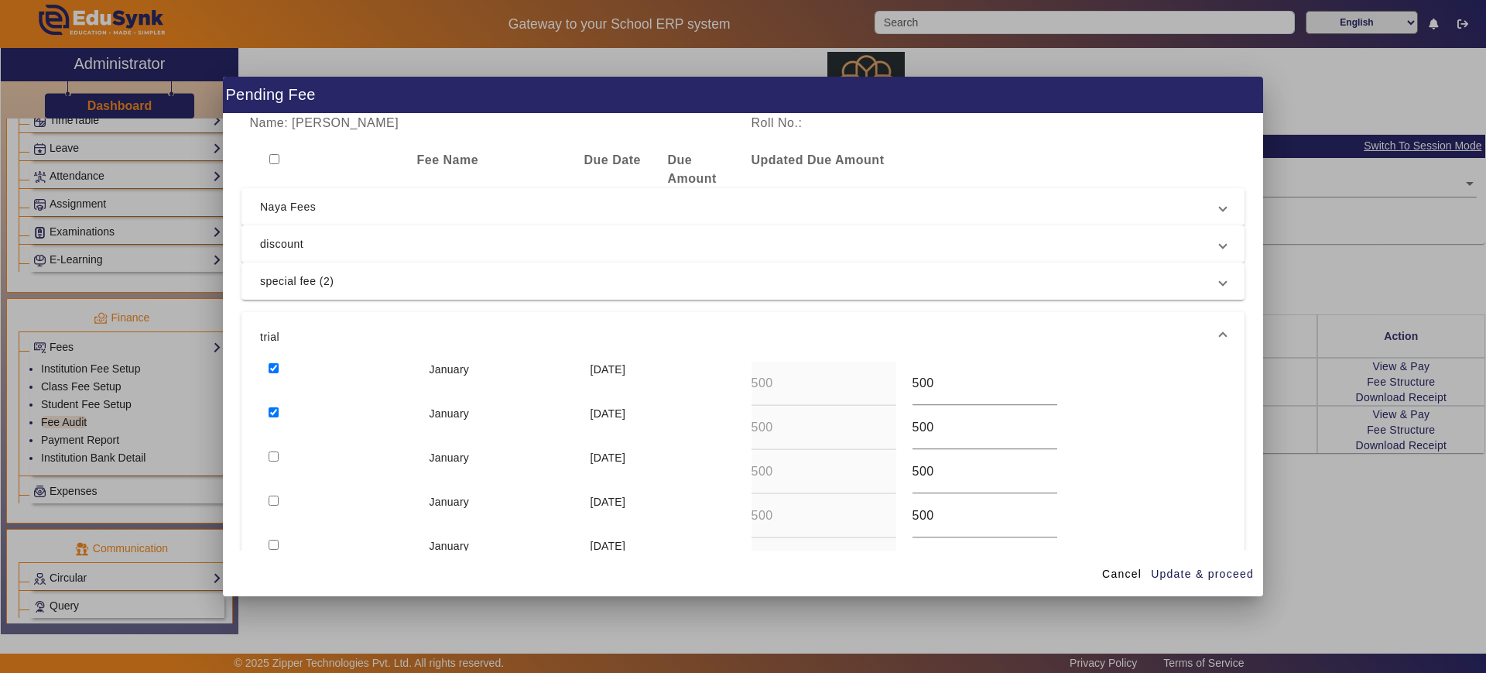
click at [275, 457] on input "checkbox" at bounding box center [274, 456] width 10 height 10
checkbox input "true"
click at [1229, 573] on span "Update & proceed" at bounding box center [1202, 574] width 103 height 16
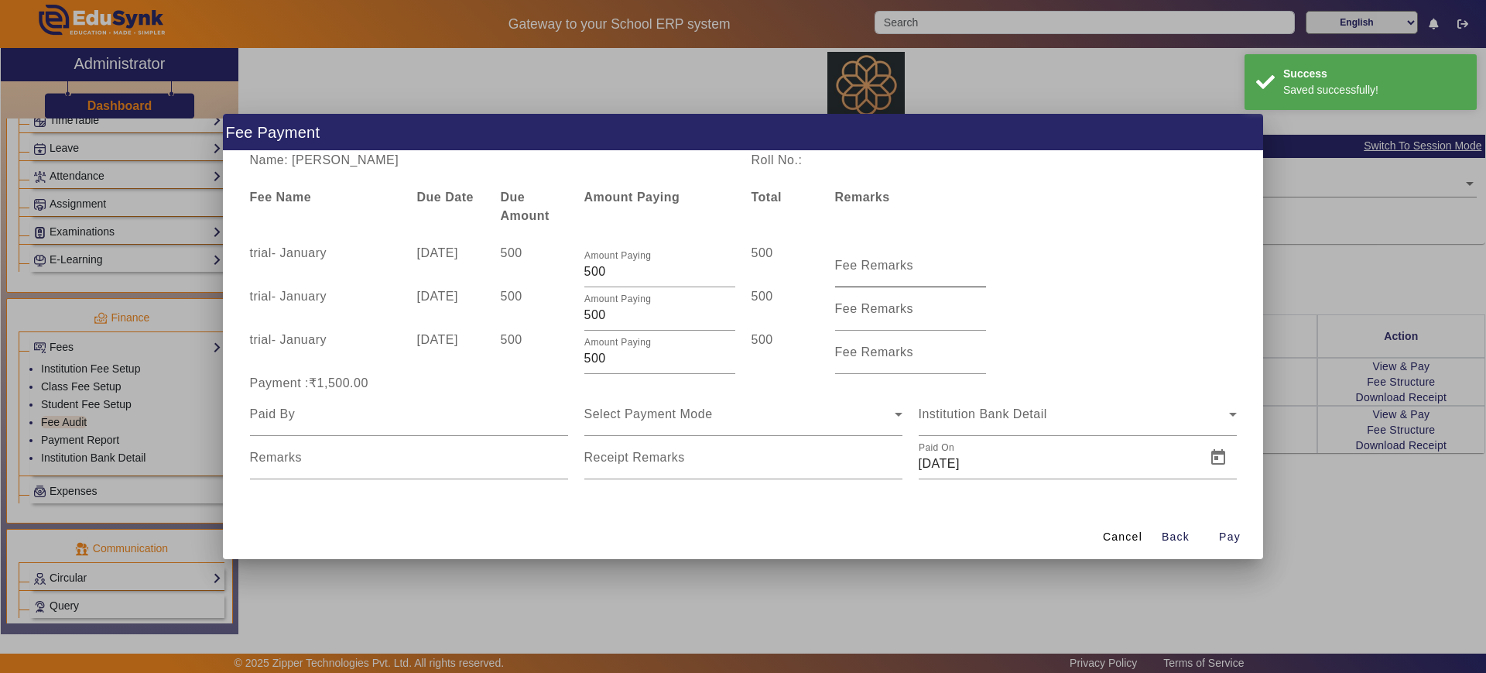
click at [866, 259] on mat-label "Fee Remarks" at bounding box center [874, 265] width 79 height 13
click at [866, 262] on input "Fee Remarks" at bounding box center [910, 271] width 151 height 19
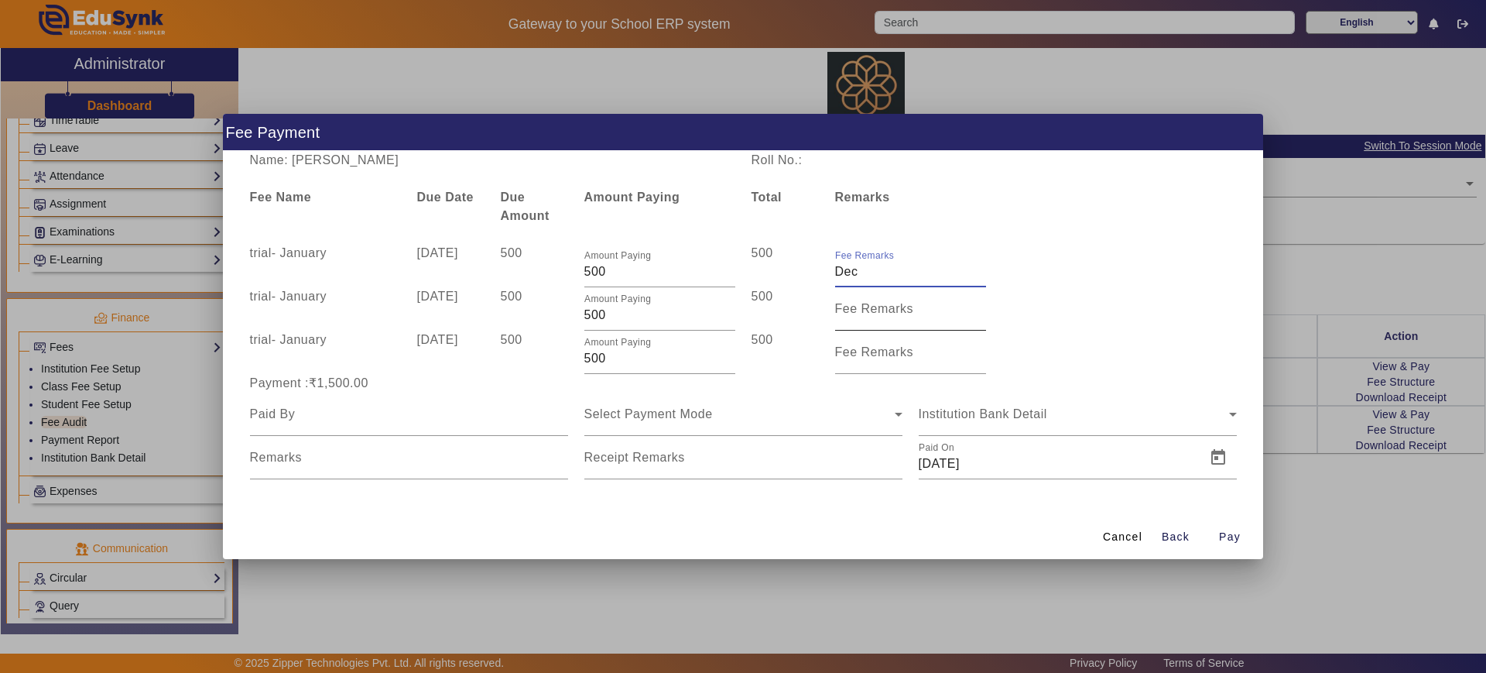
type input "Dec"
click at [866, 308] on mat-label "Fee Remarks" at bounding box center [874, 308] width 79 height 13
click at [866, 308] on input "Fee Remarks" at bounding box center [910, 315] width 151 height 19
type input "Jan"
click at [861, 351] on mat-label "Fee Remarks" at bounding box center [874, 351] width 79 height 13
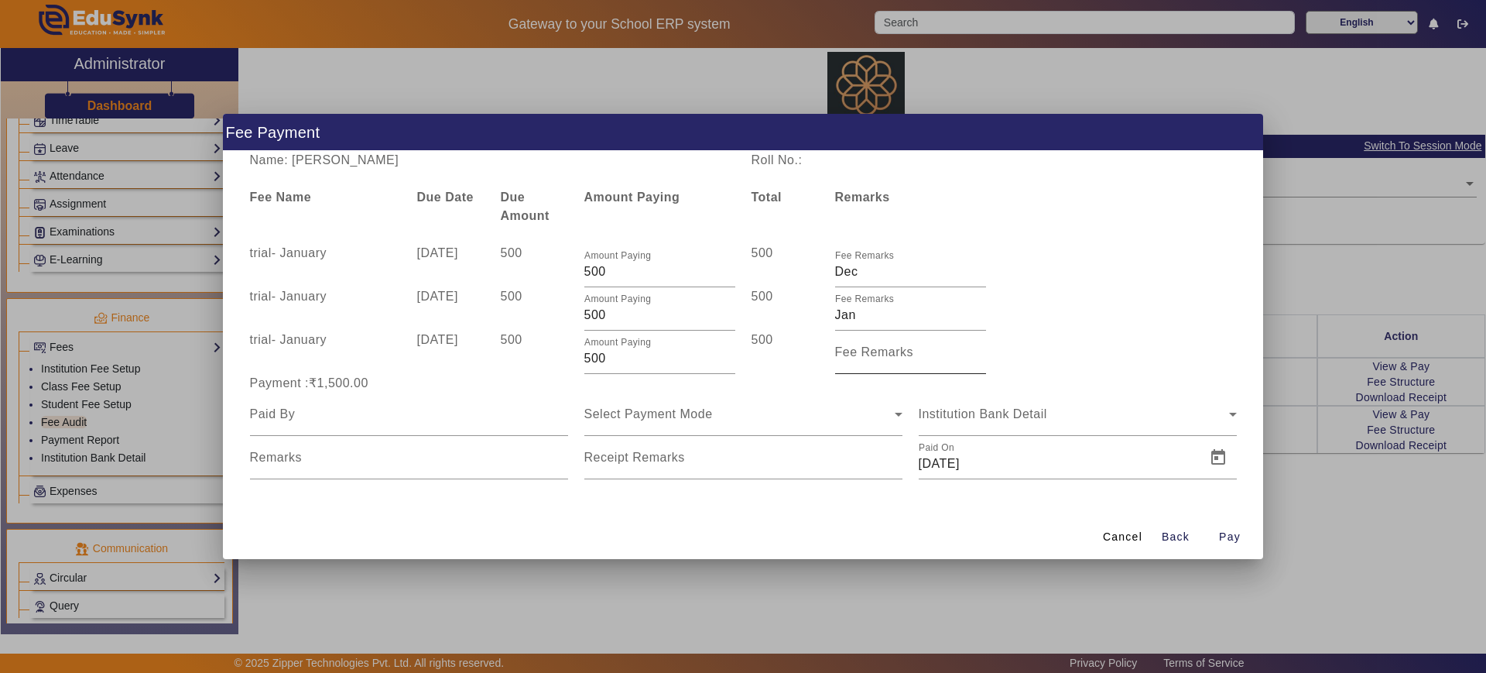
click at [861, 351] on input "Fee Remarks" at bounding box center [910, 358] width 151 height 19
type input "Feb"
click at [515, 425] on div at bounding box center [409, 413] width 318 height 43
type input "Father"
click at [622, 406] on div "Select Payment Mode" at bounding box center [739, 414] width 310 height 19
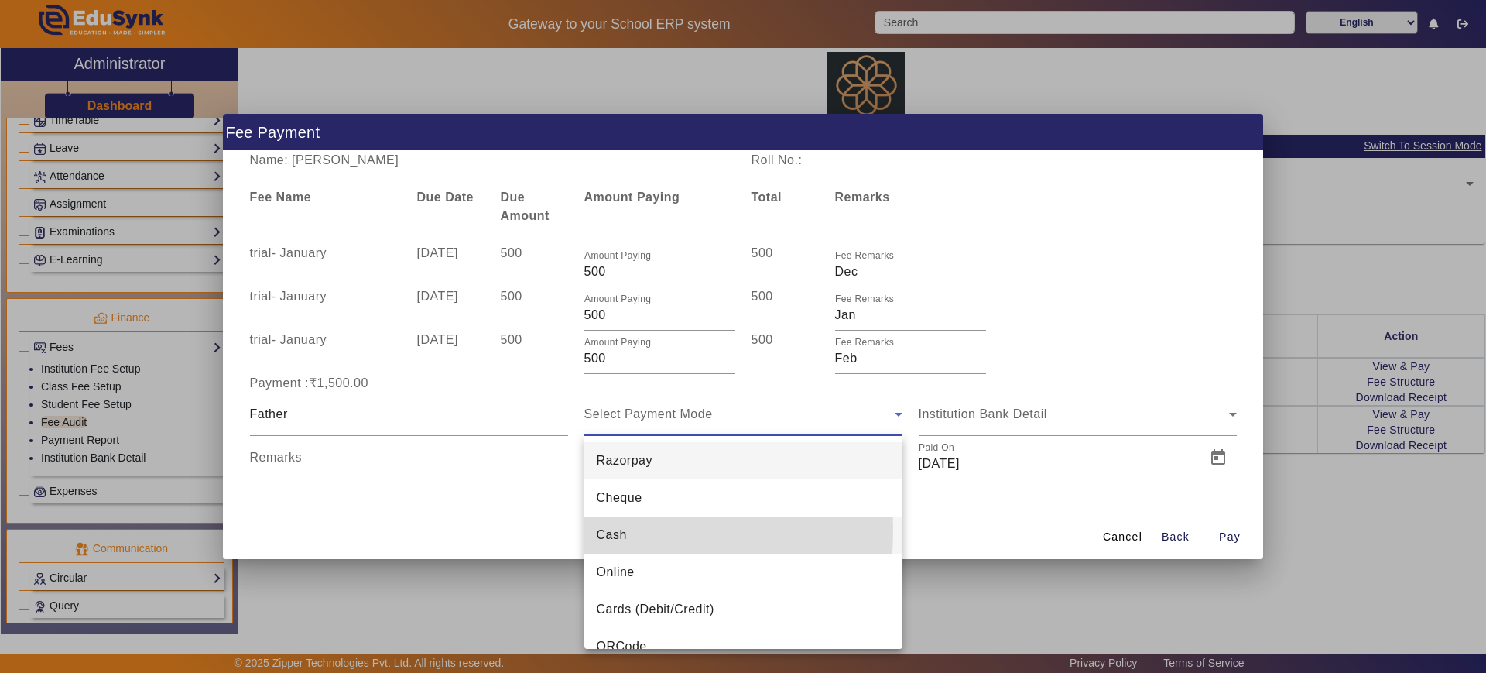
click at [613, 530] on span "Cash" at bounding box center [612, 535] width 30 height 19
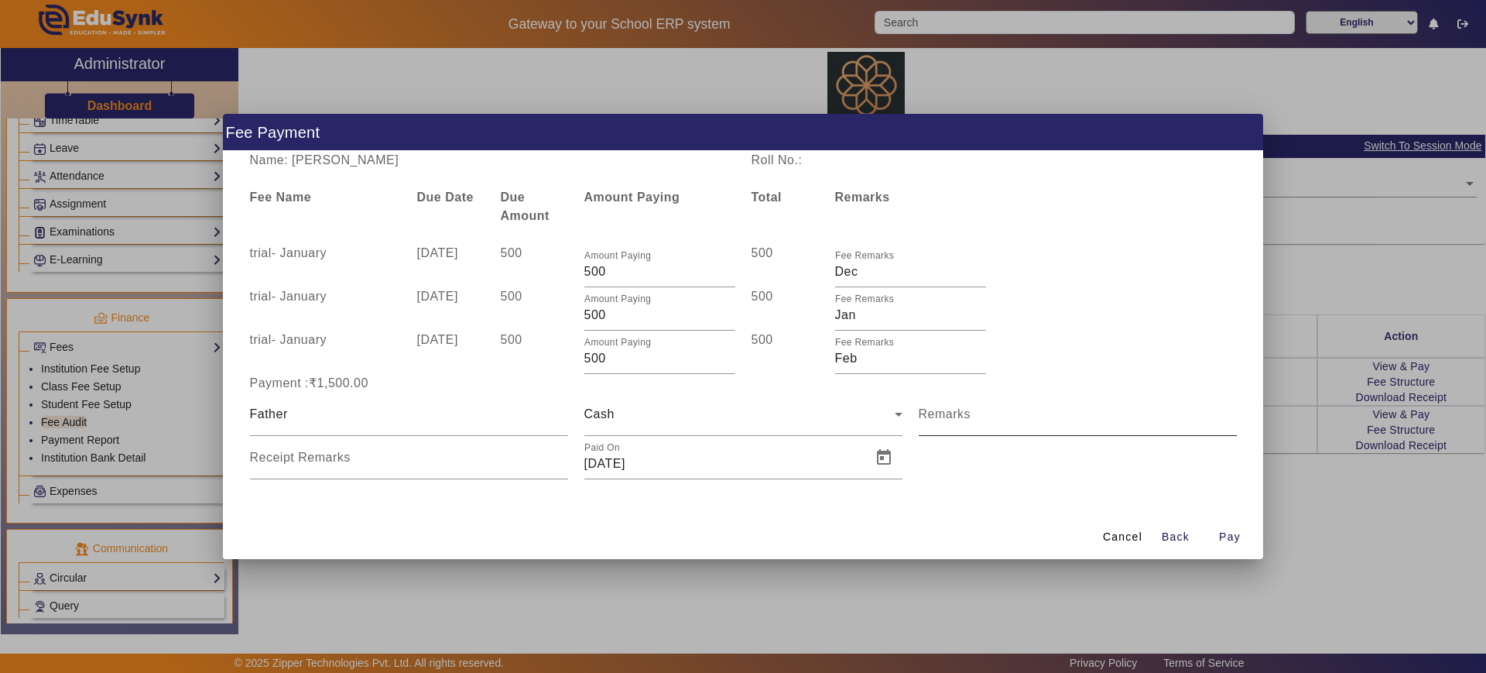
click at [969, 418] on mat-label "Remarks" at bounding box center [945, 413] width 53 height 13
click at [969, 418] on input "Remarks" at bounding box center [1078, 420] width 318 height 19
type input "fee transport"
click at [1229, 537] on span "Pay" at bounding box center [1230, 537] width 22 height 16
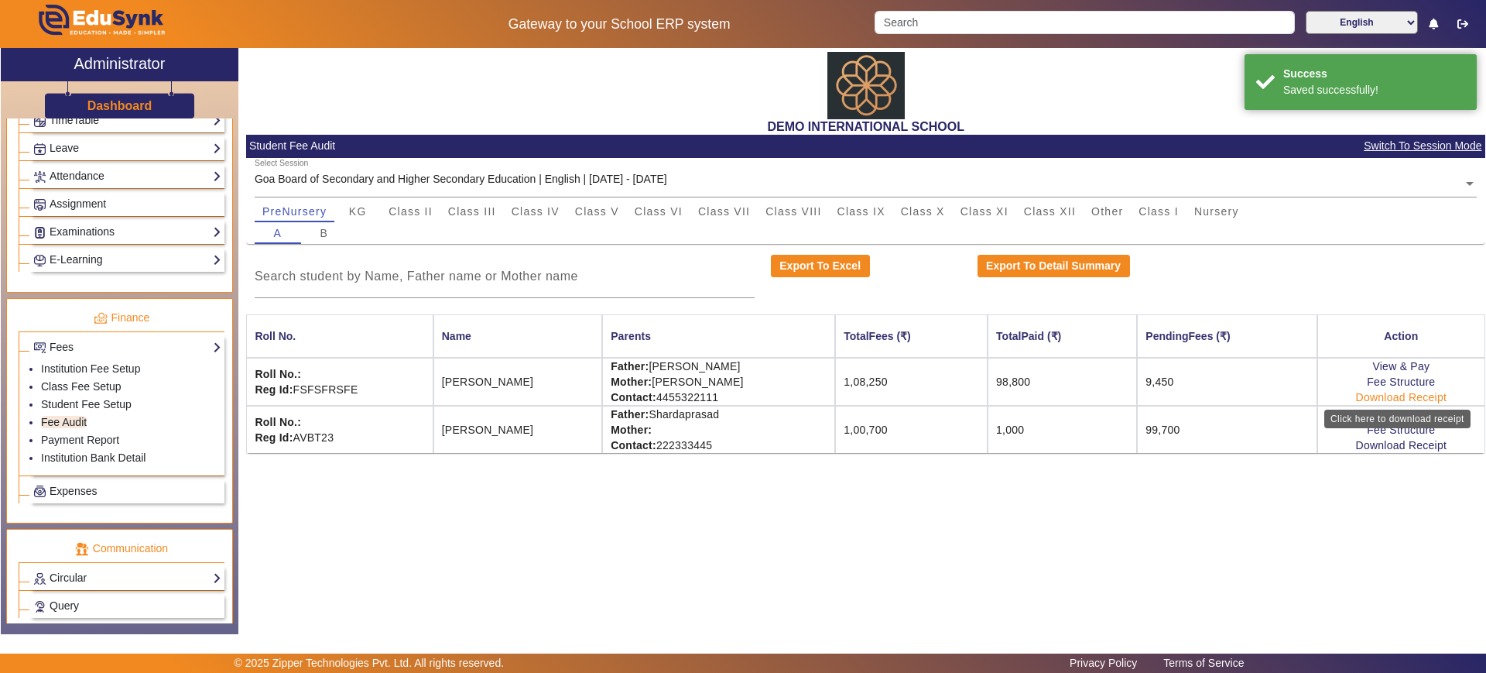
click at [1358, 402] on link "Download Receipt" at bounding box center [1401, 397] width 91 height 12
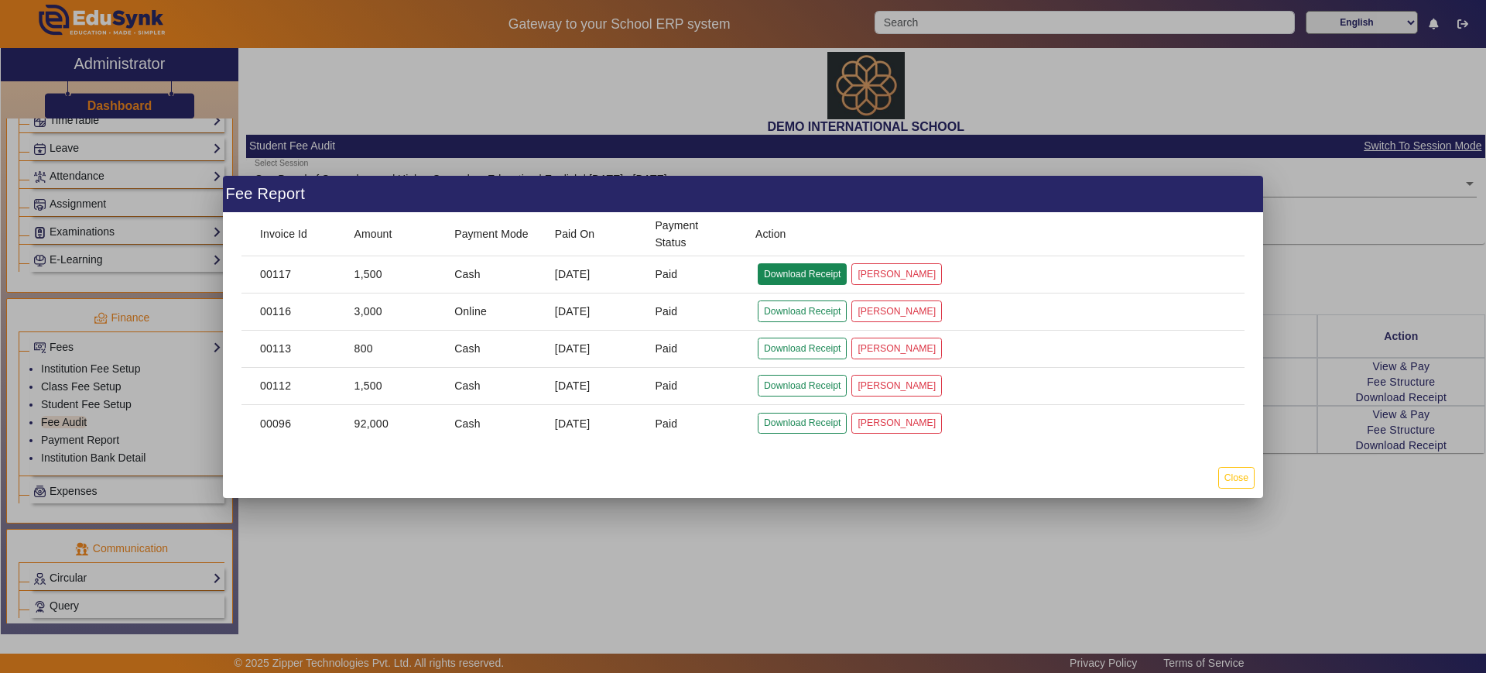
click at [767, 278] on button "Download Receipt" at bounding box center [802, 273] width 89 height 21
click at [882, 275] on button "[PERSON_NAME]" at bounding box center [896, 273] width 91 height 21
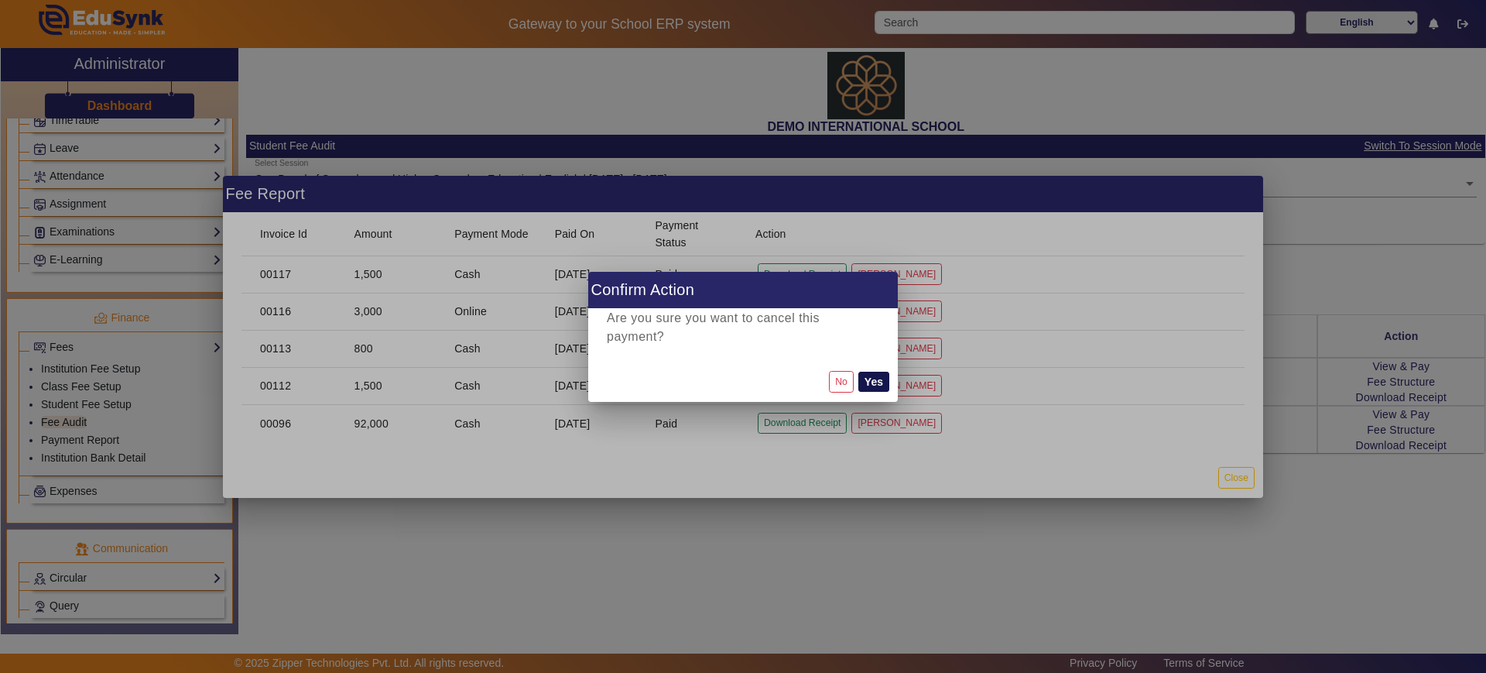
click at [876, 379] on button "Yes" at bounding box center [873, 382] width 31 height 20
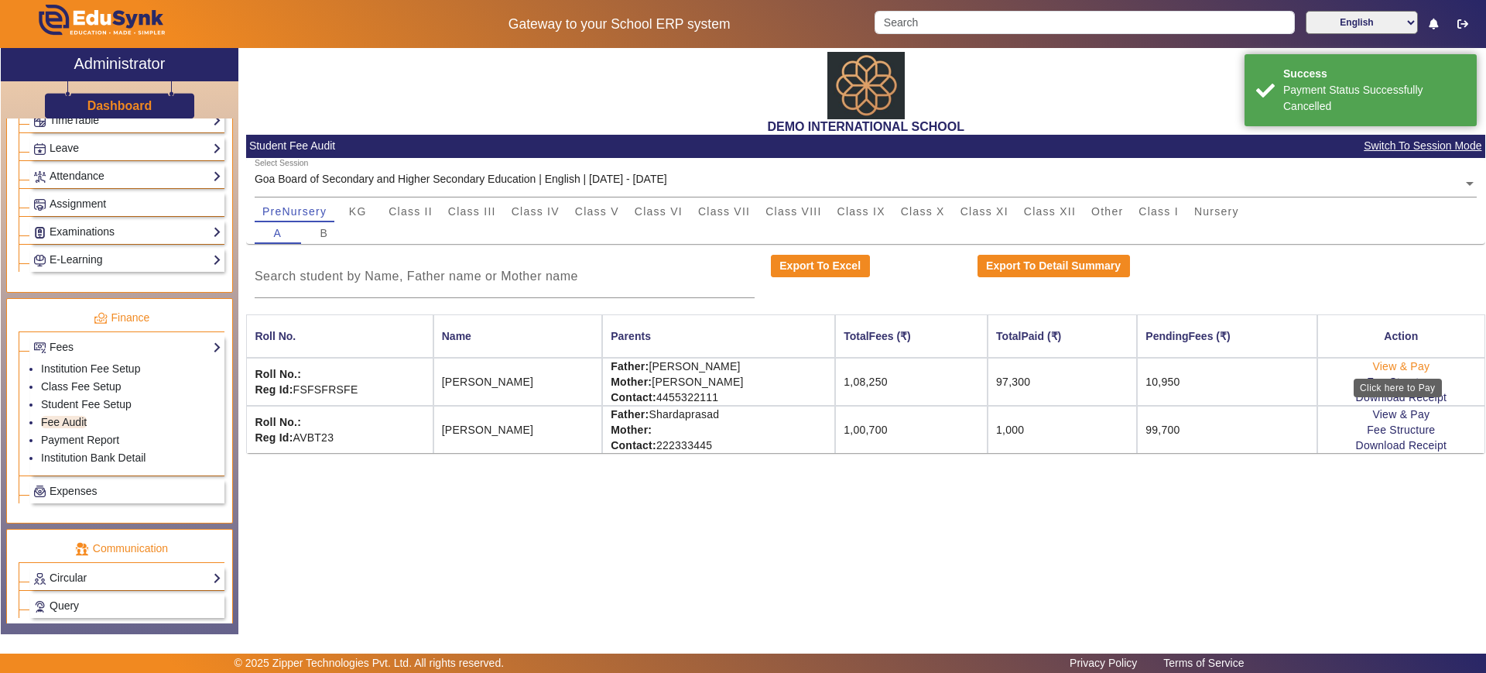
click at [1382, 367] on link "View & Pay" at bounding box center [1400, 366] width 57 height 12
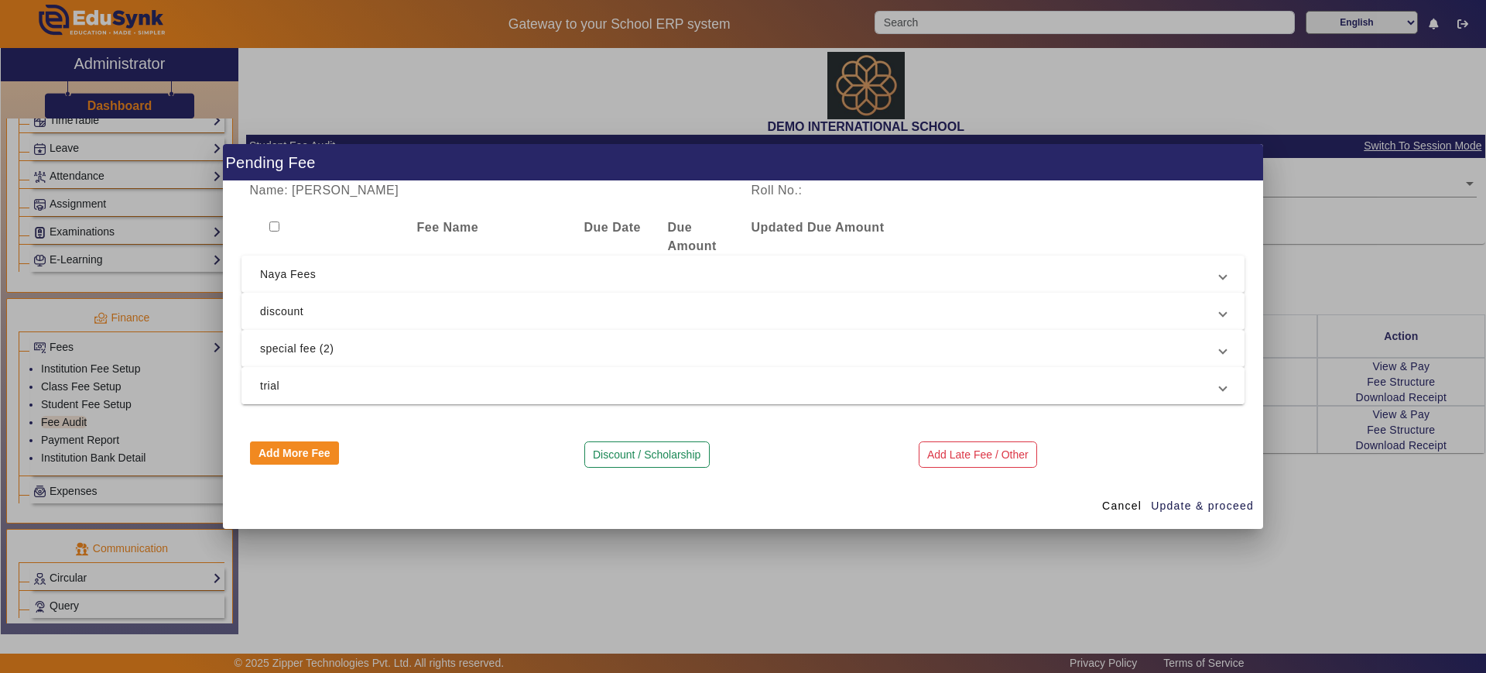
click at [315, 376] on span "trial" at bounding box center [740, 385] width 960 height 19
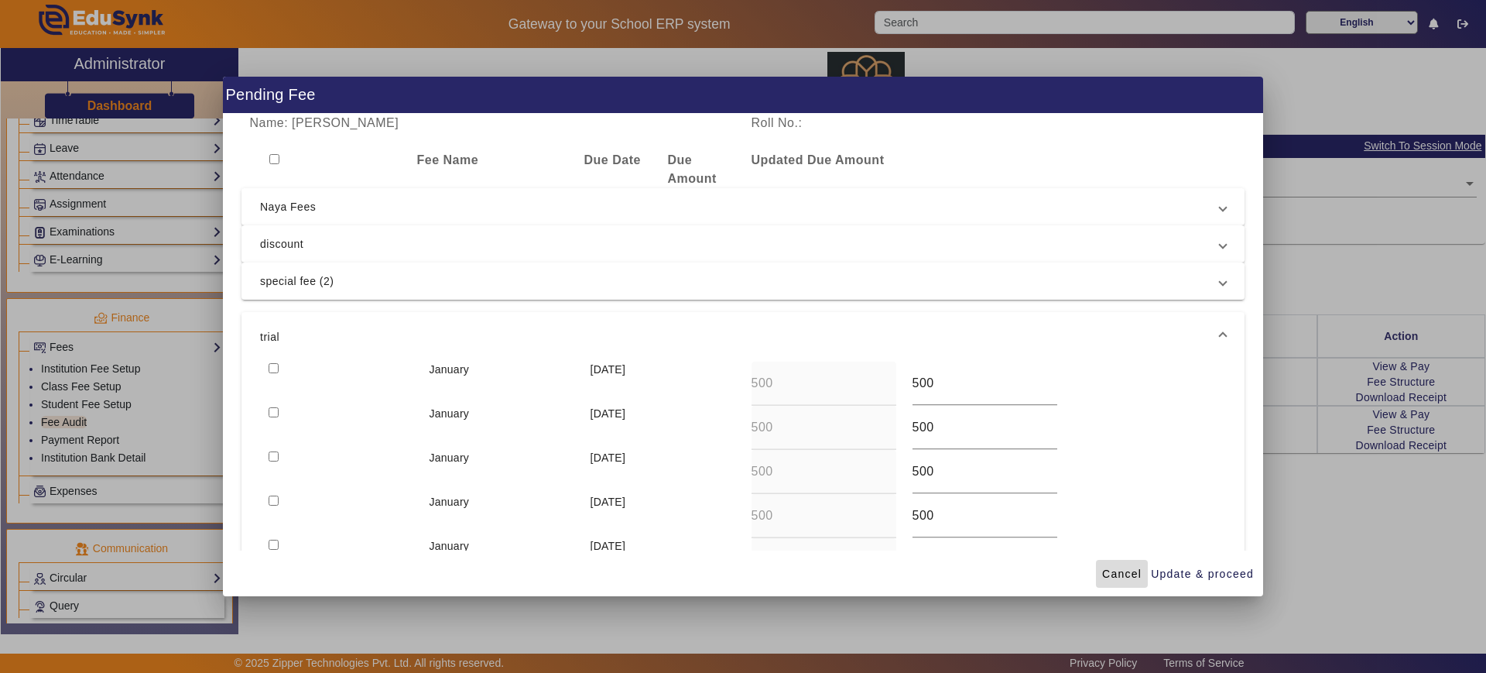
click at [1125, 573] on span "Cancel" at bounding box center [1121, 574] width 39 height 16
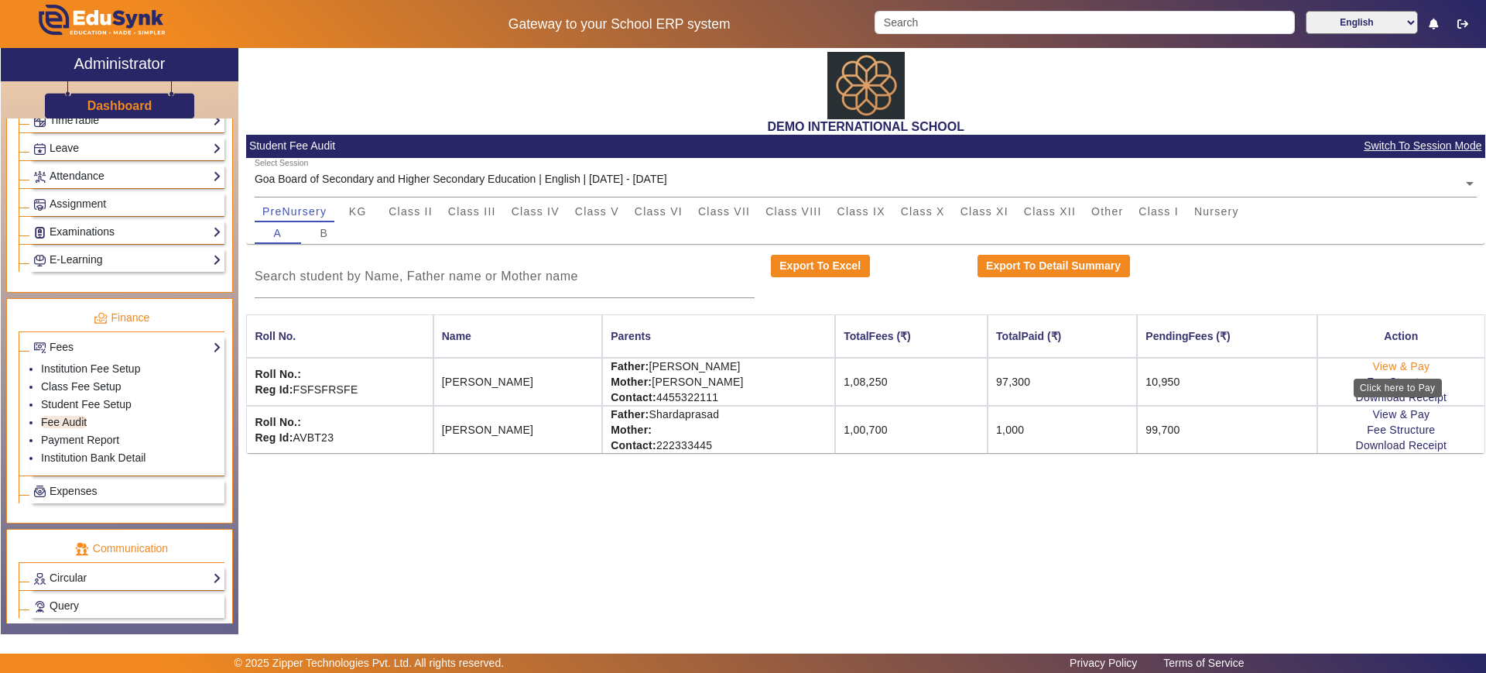
click at [1394, 365] on link "View & Pay" at bounding box center [1400, 366] width 57 height 12
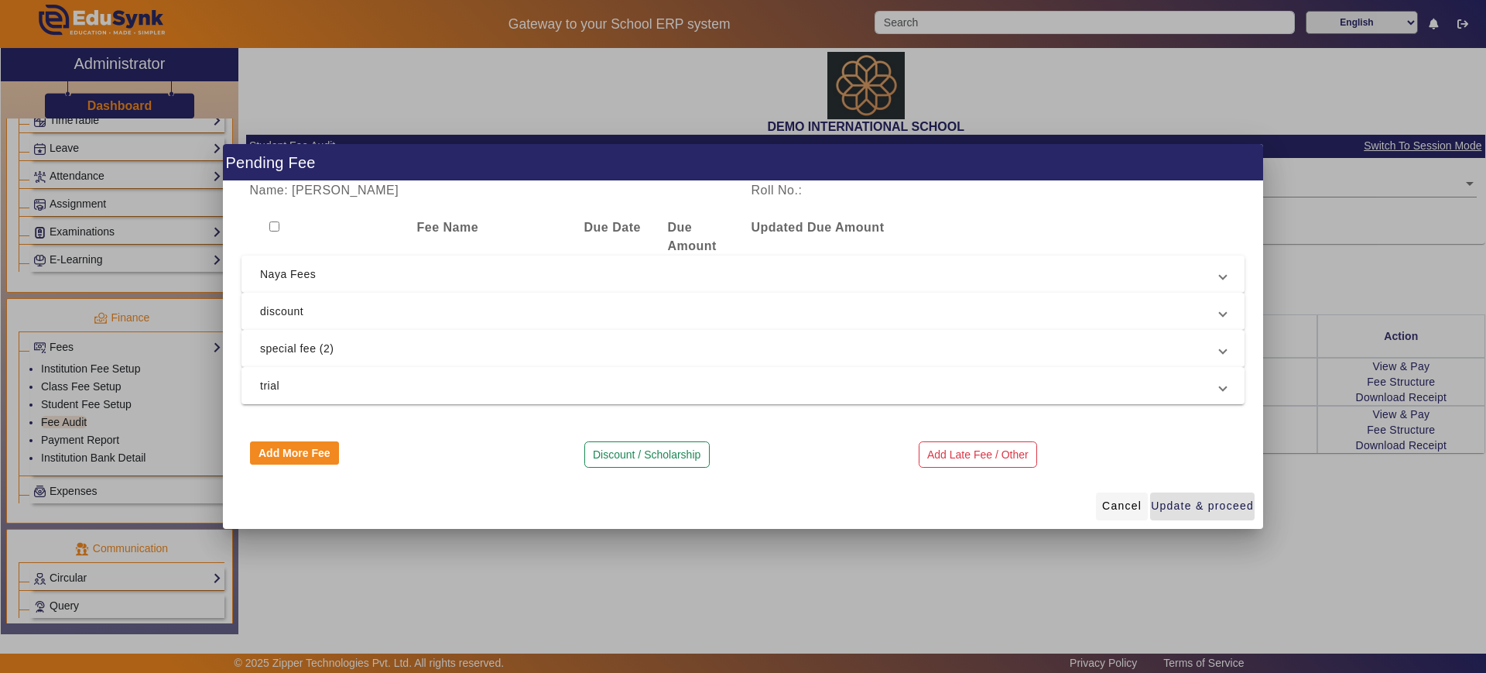
click at [1129, 520] on span at bounding box center [1122, 506] width 52 height 37
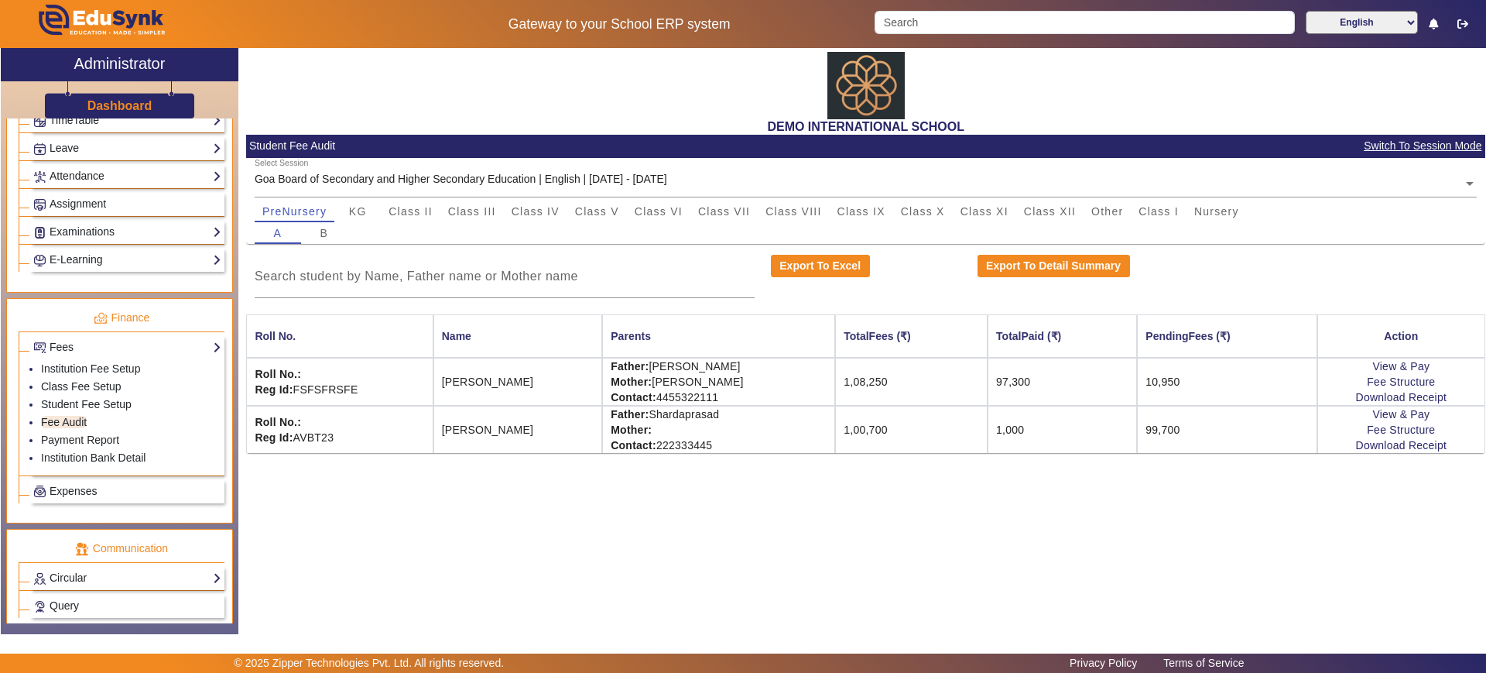
click at [1353, 567] on div "DEMO INTERNATIONAL SCHOOL Student Fee Audit Switch To Session Mode Select Sessi…" at bounding box center [861, 333] width 1247 height 570
click at [1397, 416] on link "View & Pay" at bounding box center [1400, 414] width 57 height 12
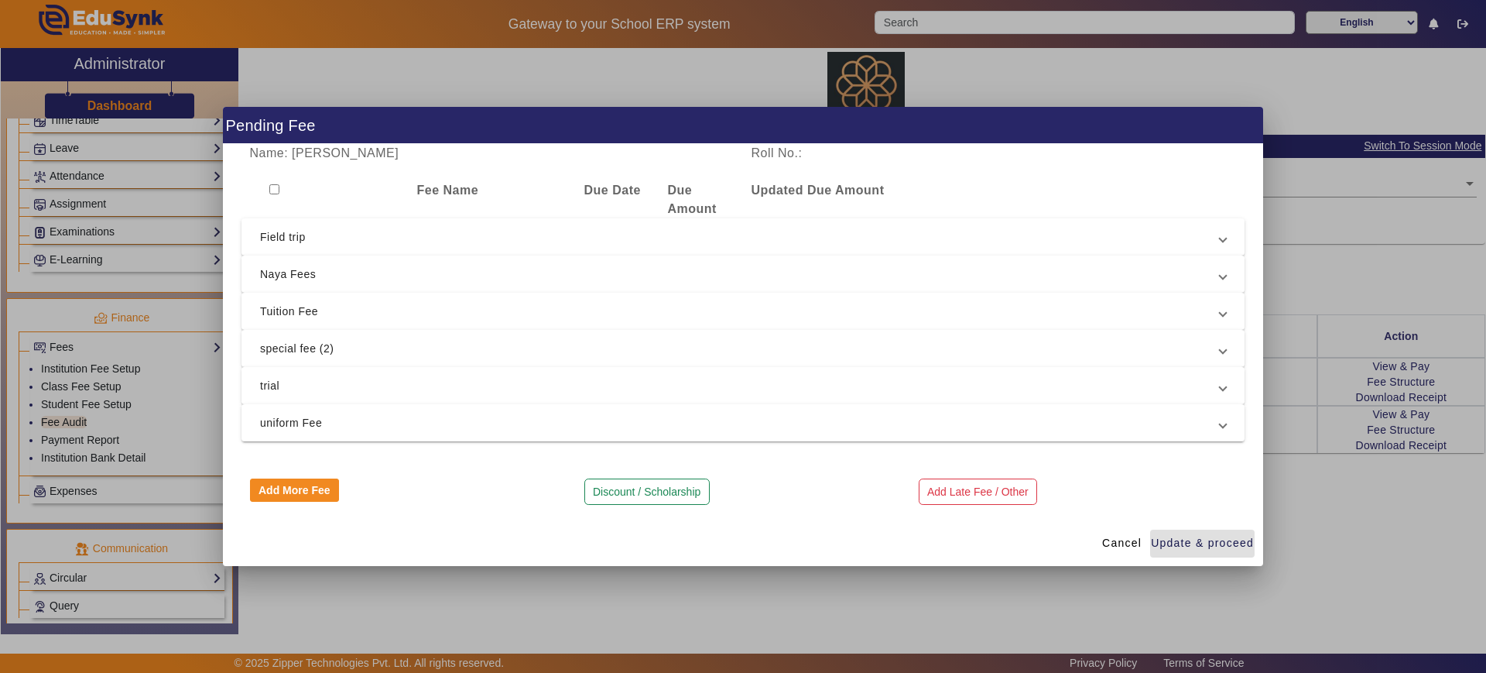
click at [465, 372] on mat-expansion-panel-header "trial" at bounding box center [743, 385] width 1003 height 37
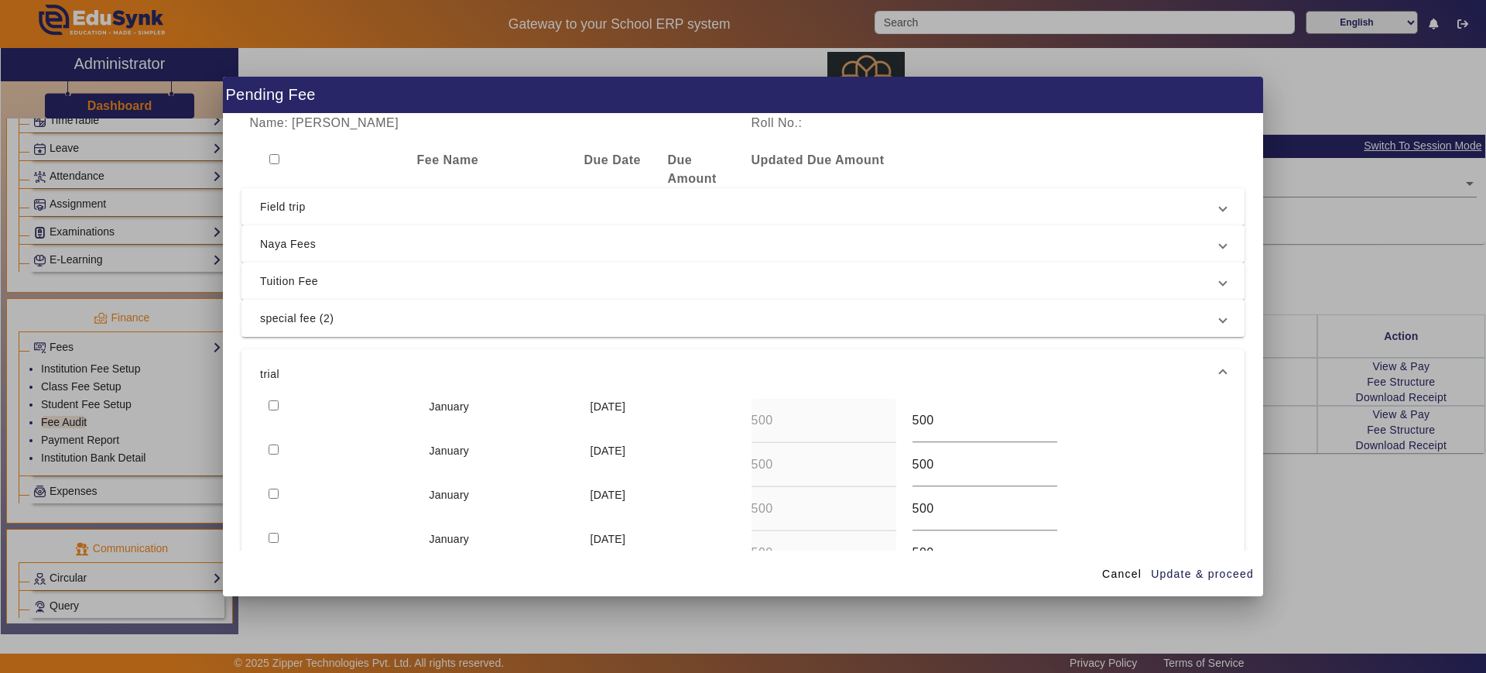
click at [275, 400] on input "checkbox" at bounding box center [274, 405] width 10 height 10
checkbox input "true"
click at [274, 457] on div at bounding box center [340, 465] width 161 height 44
click at [274, 447] on input "checkbox" at bounding box center [274, 449] width 10 height 10
checkbox input "true"
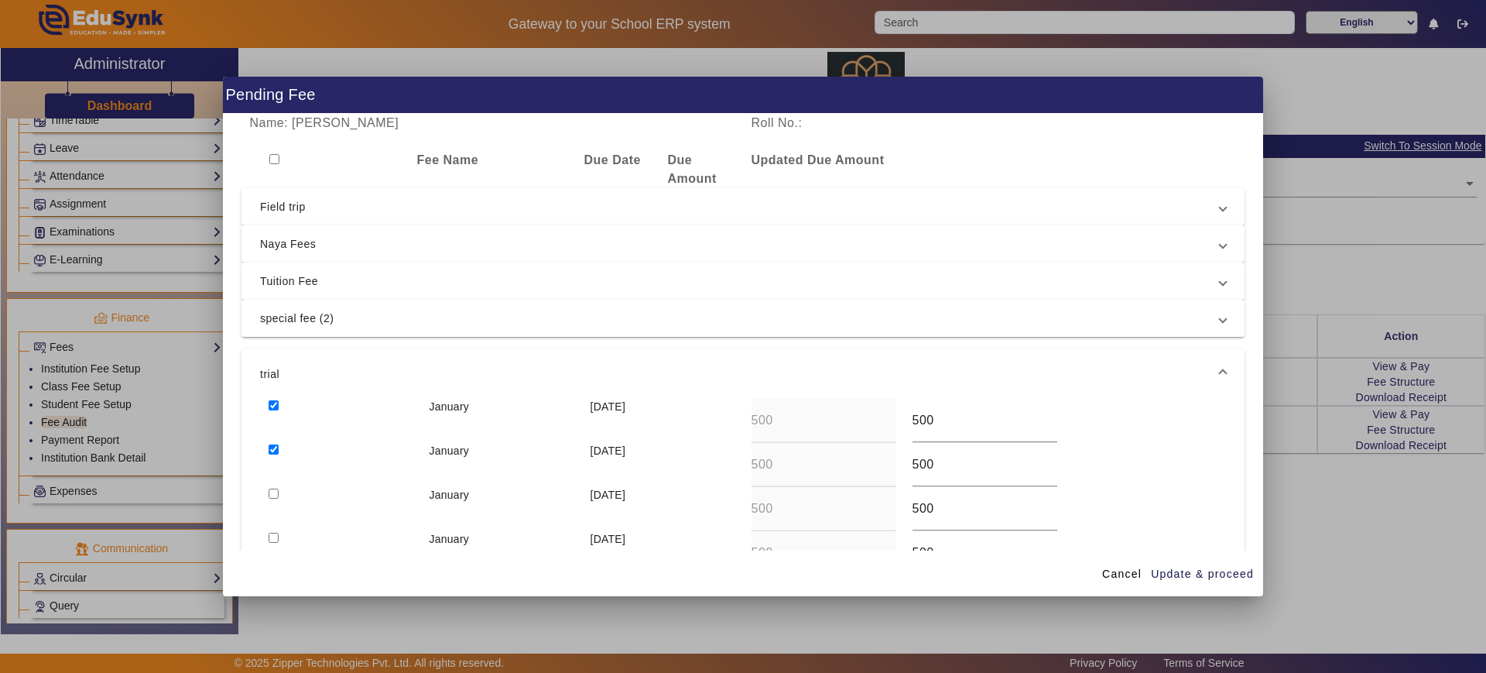
click at [270, 491] on input "checkbox" at bounding box center [274, 493] width 10 height 10
checkbox input "true"
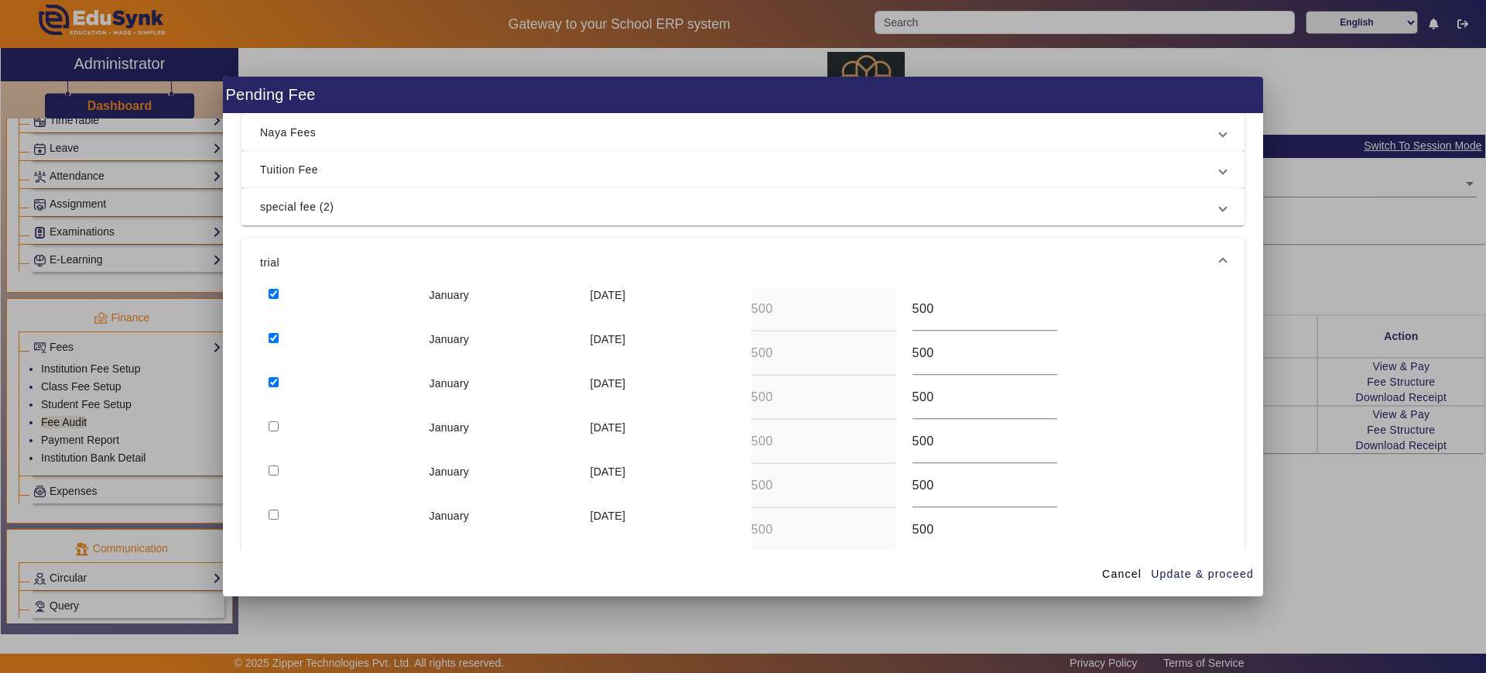
scroll to position [117, 0]
click at [275, 418] on input "checkbox" at bounding box center [274, 421] width 10 height 10
checkbox input "true"
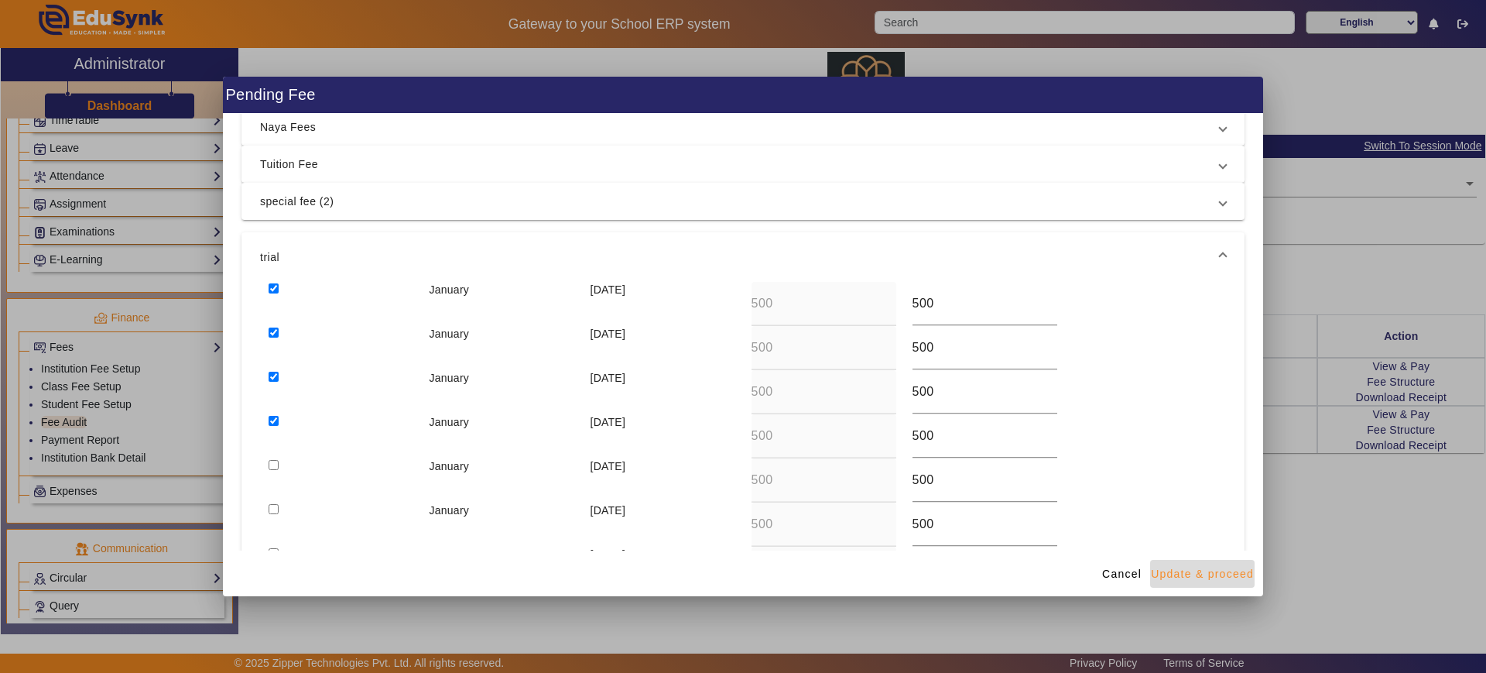
click at [1187, 571] on span "Update & proceed" at bounding box center [1202, 574] width 103 height 16
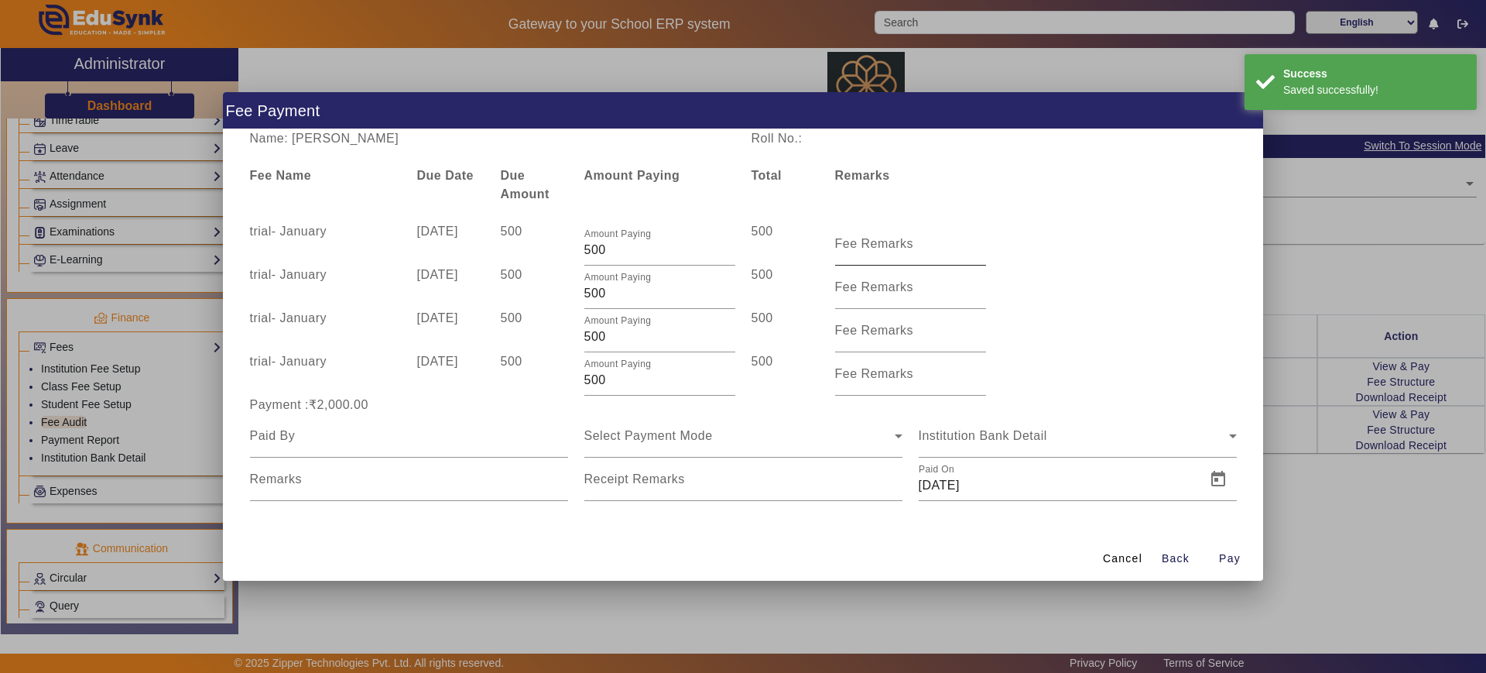
click at [869, 240] on mat-label "Fee Remarks" at bounding box center [874, 243] width 79 height 13
click at [869, 241] on input "Fee Remarks" at bounding box center [910, 250] width 151 height 19
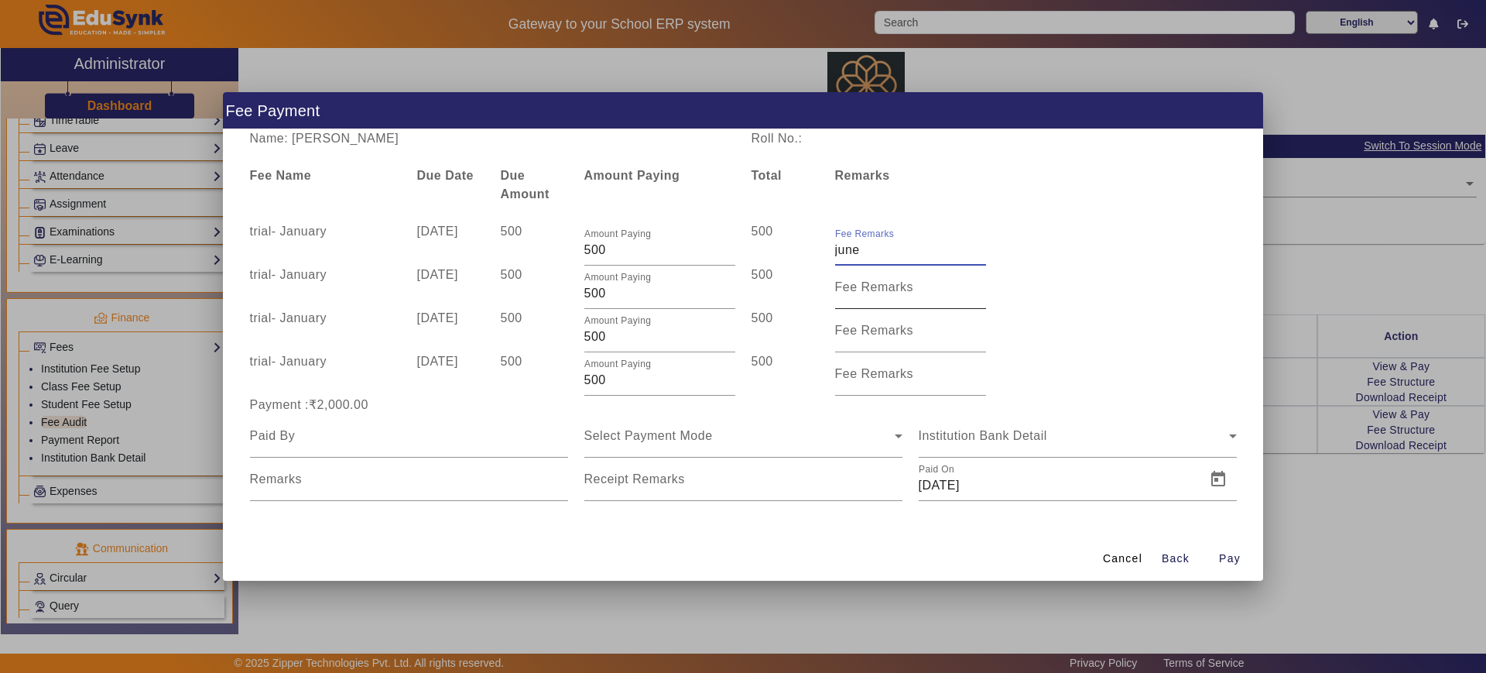
type input "june"
click at [865, 277] on div "Fee Remarks" at bounding box center [910, 287] width 151 height 43
type input "july"
click at [871, 329] on mat-label "Fee Remarks" at bounding box center [874, 330] width 79 height 13
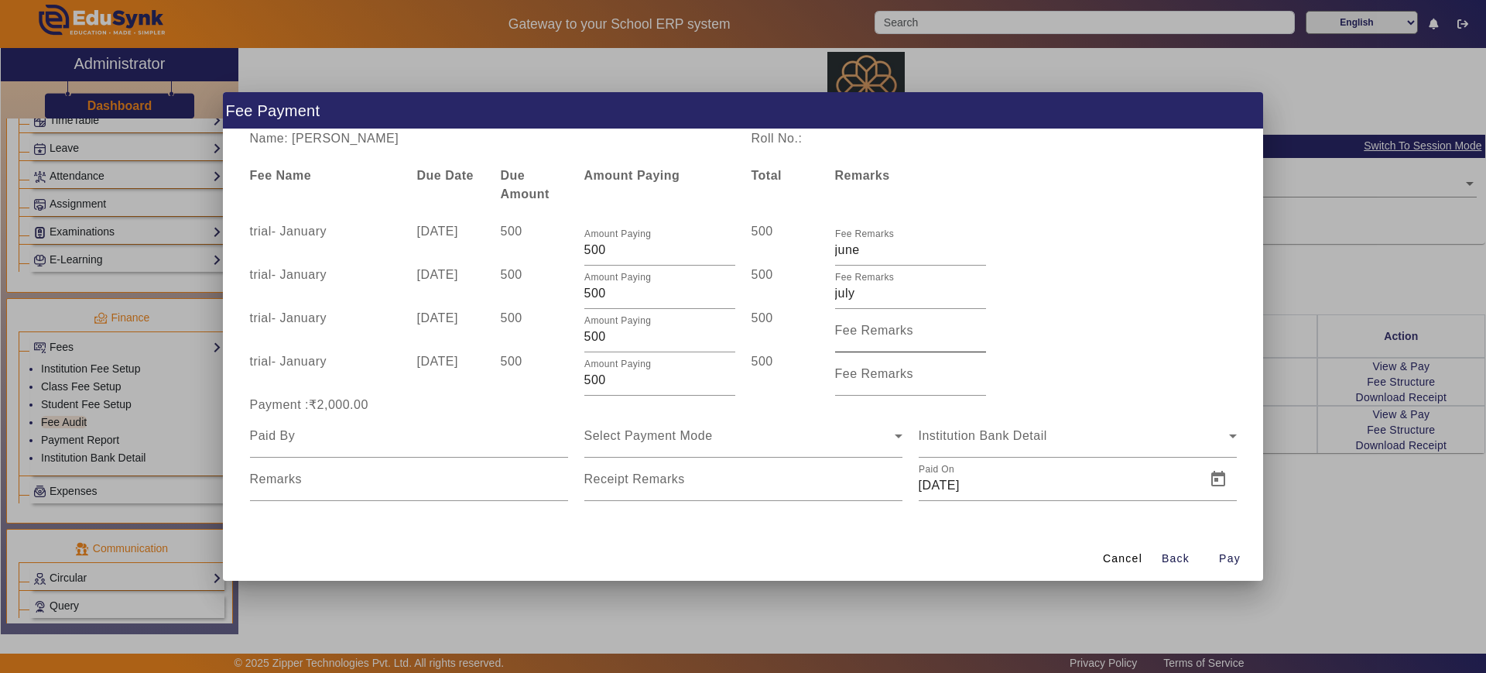
click at [871, 329] on input "Fee Remarks" at bounding box center [910, 336] width 151 height 19
type input "aug"
click at [870, 364] on div "Fee Remarks" at bounding box center [910, 373] width 151 height 43
type input "sept"
click at [368, 446] on div at bounding box center [409, 435] width 318 height 43
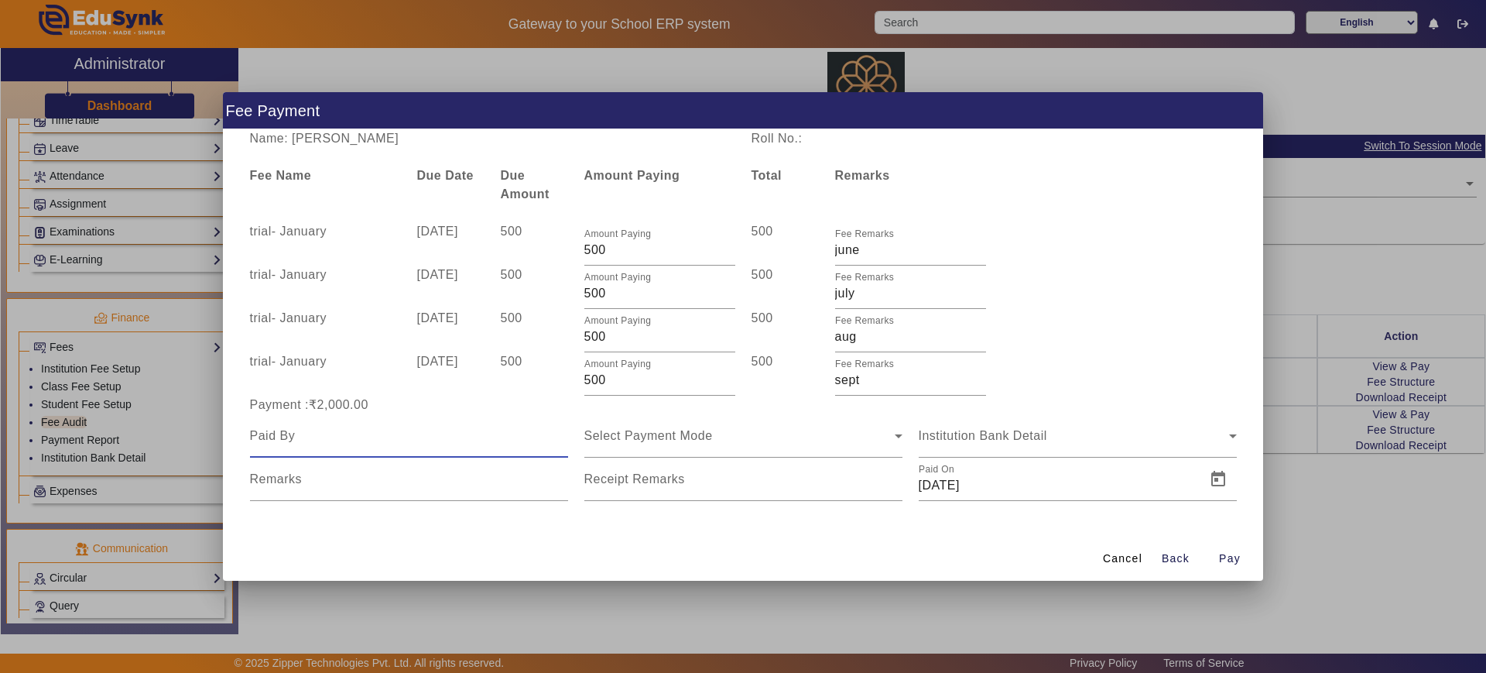
click at [286, 438] on input at bounding box center [409, 436] width 318 height 19
type input "g"
click at [668, 443] on div "Select Payment Mode" at bounding box center [739, 436] width 310 height 19
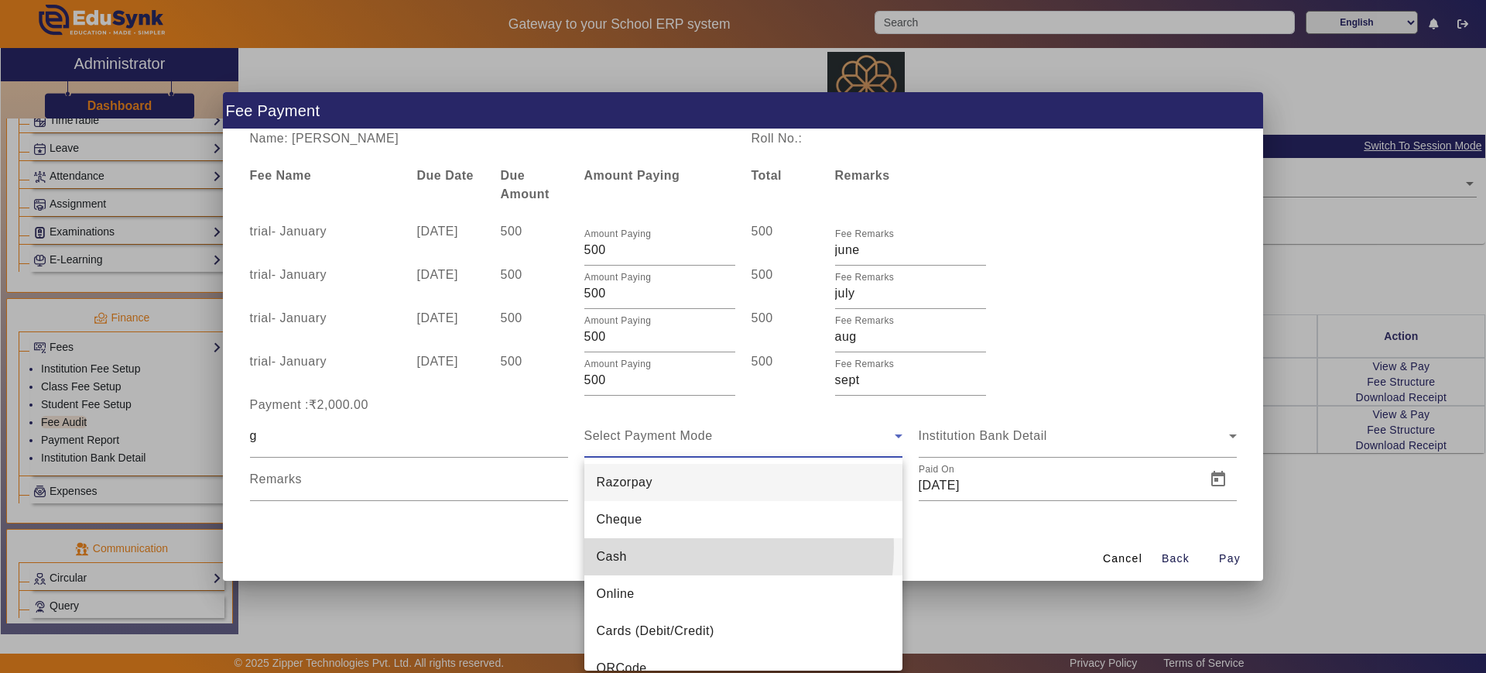
click at [644, 547] on mat-option "Cash" at bounding box center [743, 556] width 318 height 37
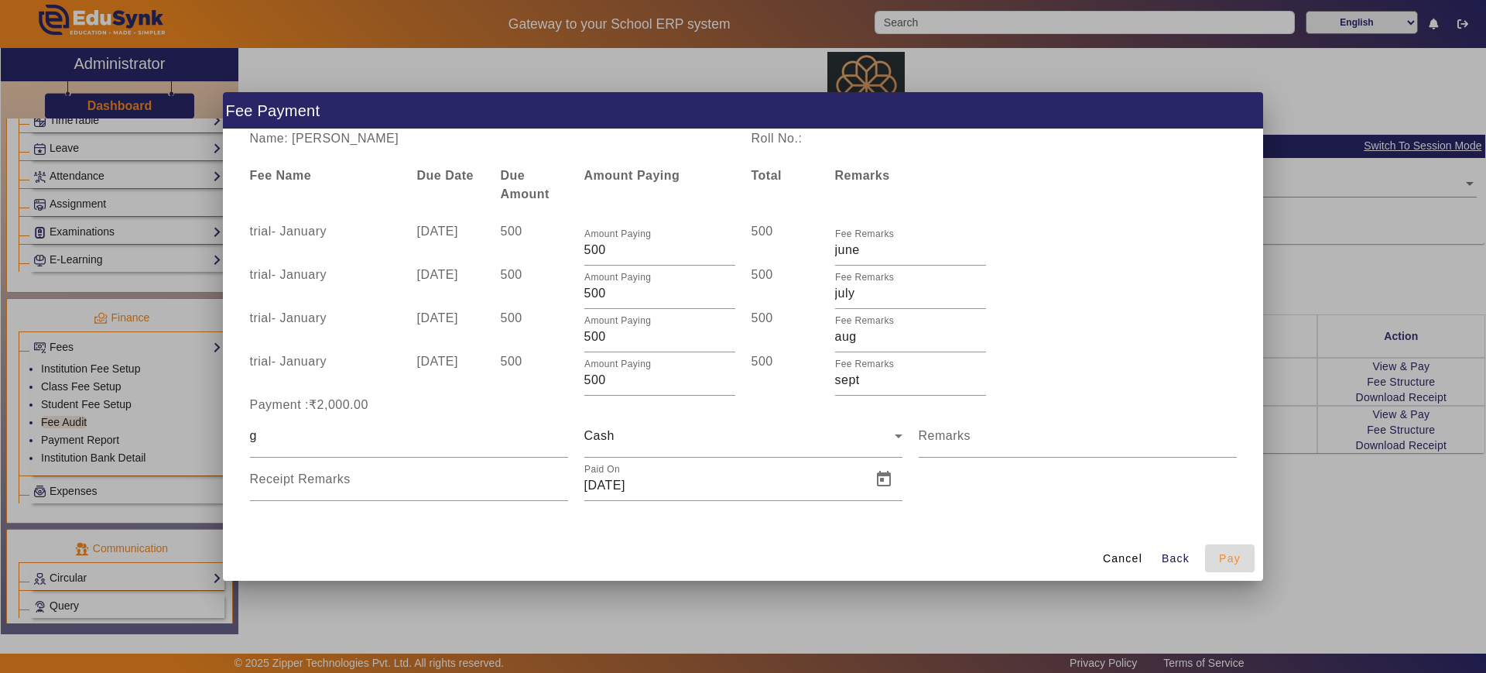
click at [1233, 556] on span "Pay" at bounding box center [1230, 558] width 22 height 16
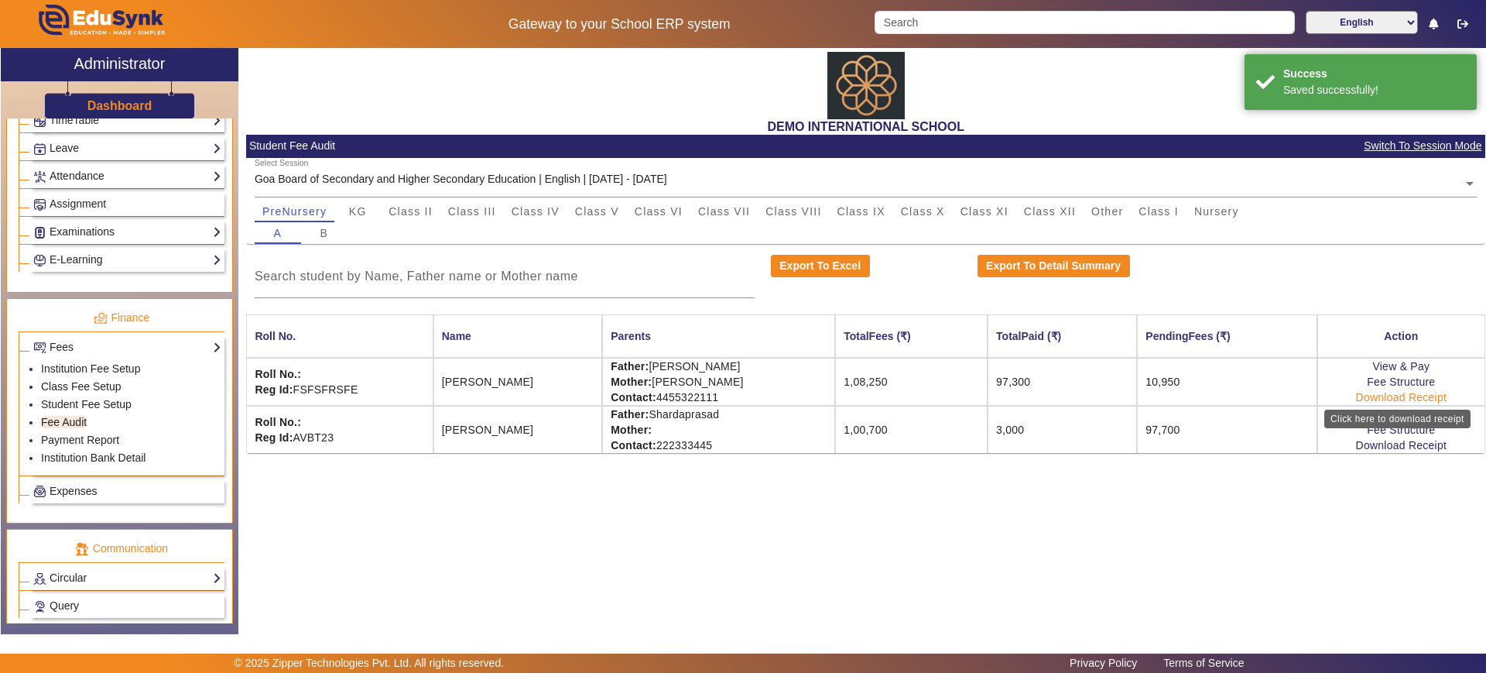
click at [1357, 399] on link "Download Receipt" at bounding box center [1401, 397] width 91 height 12
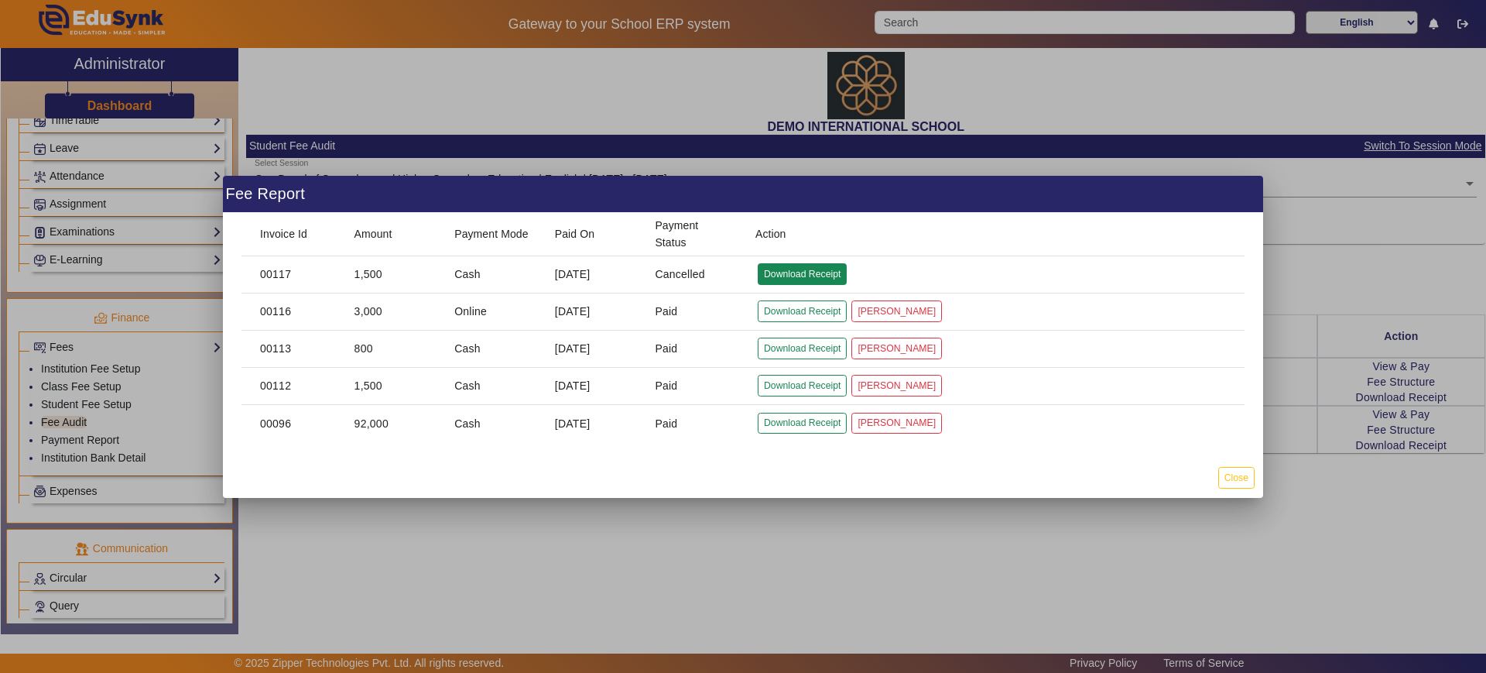
click at [807, 271] on button "Download Receipt" at bounding box center [802, 273] width 89 height 21
click at [808, 307] on button "Download Receipt" at bounding box center [802, 310] width 89 height 21
click at [1146, 545] on div at bounding box center [743, 336] width 1486 height 673
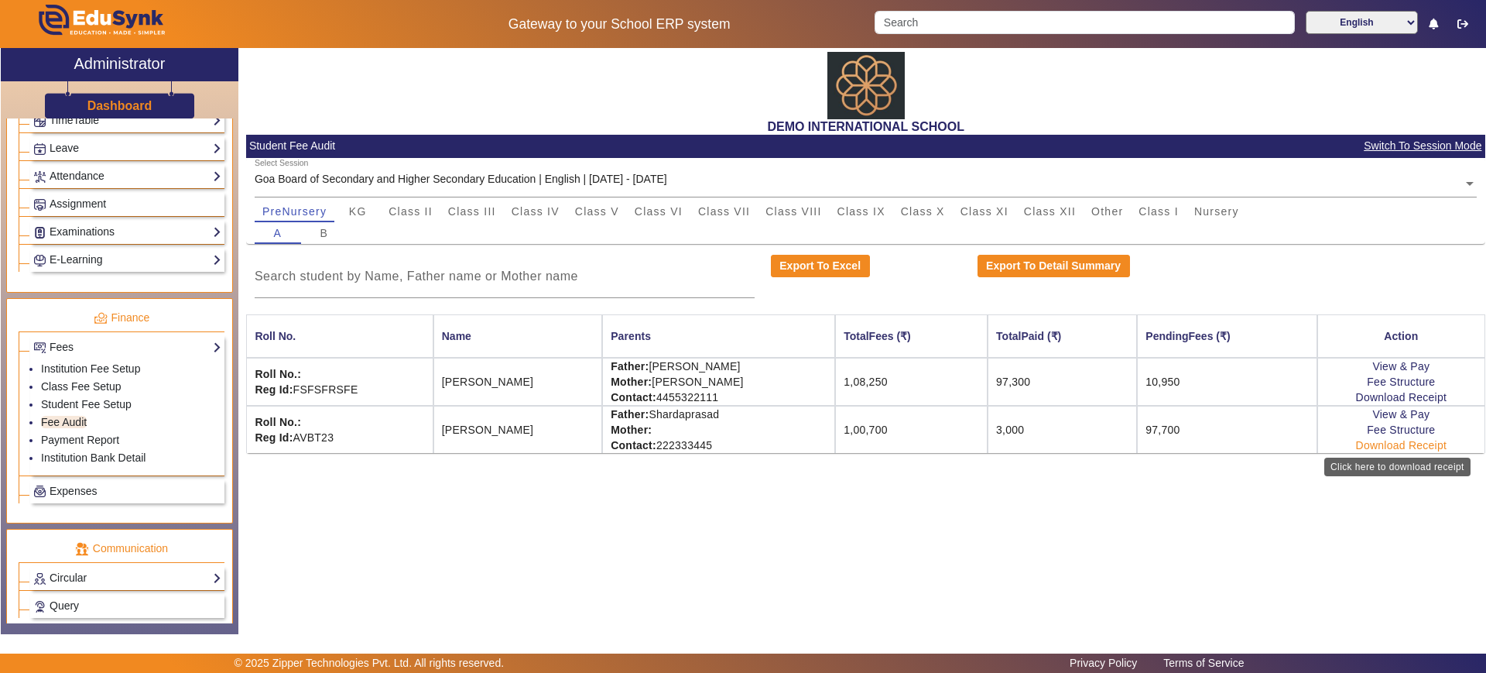
click at [1365, 442] on link "Download Receipt" at bounding box center [1401, 445] width 91 height 12
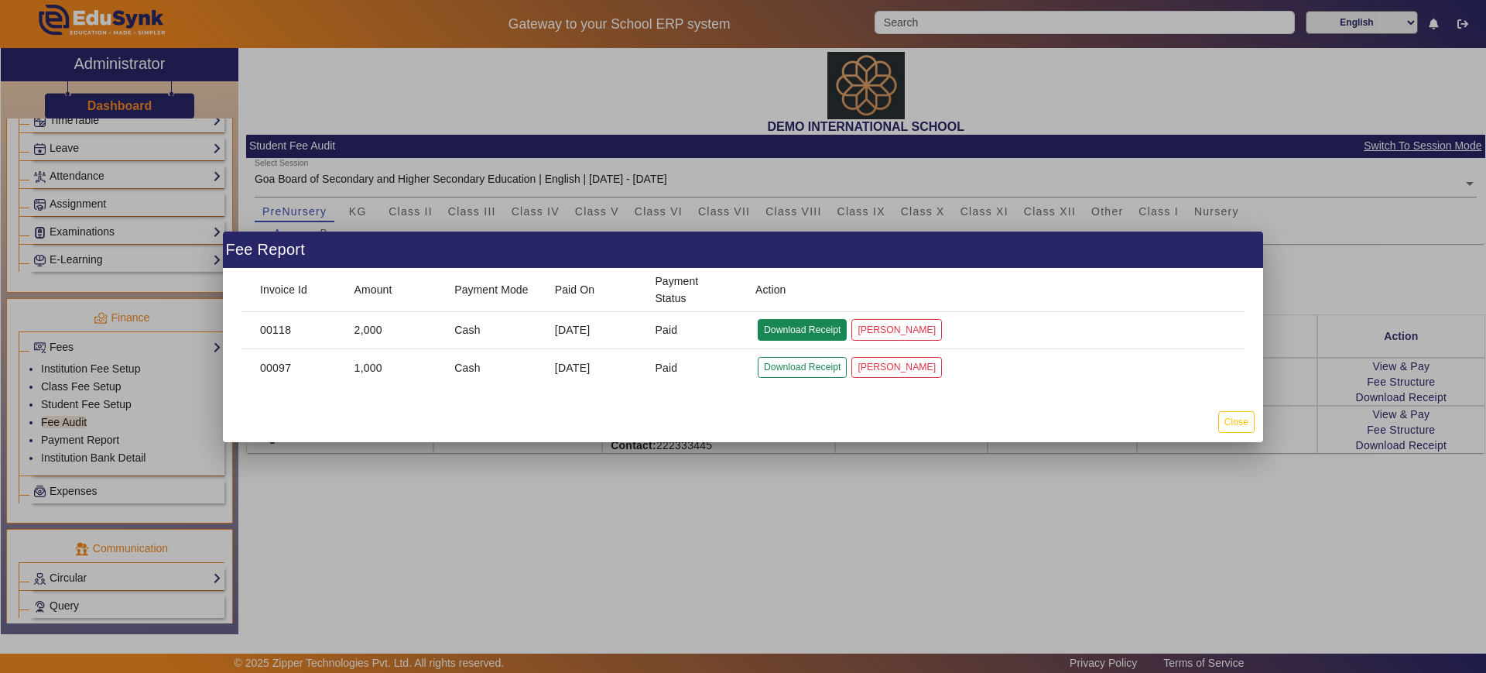
click at [786, 327] on button "Download Receipt" at bounding box center [802, 329] width 89 height 21
